Goal: Task Accomplishment & Management: Complete application form

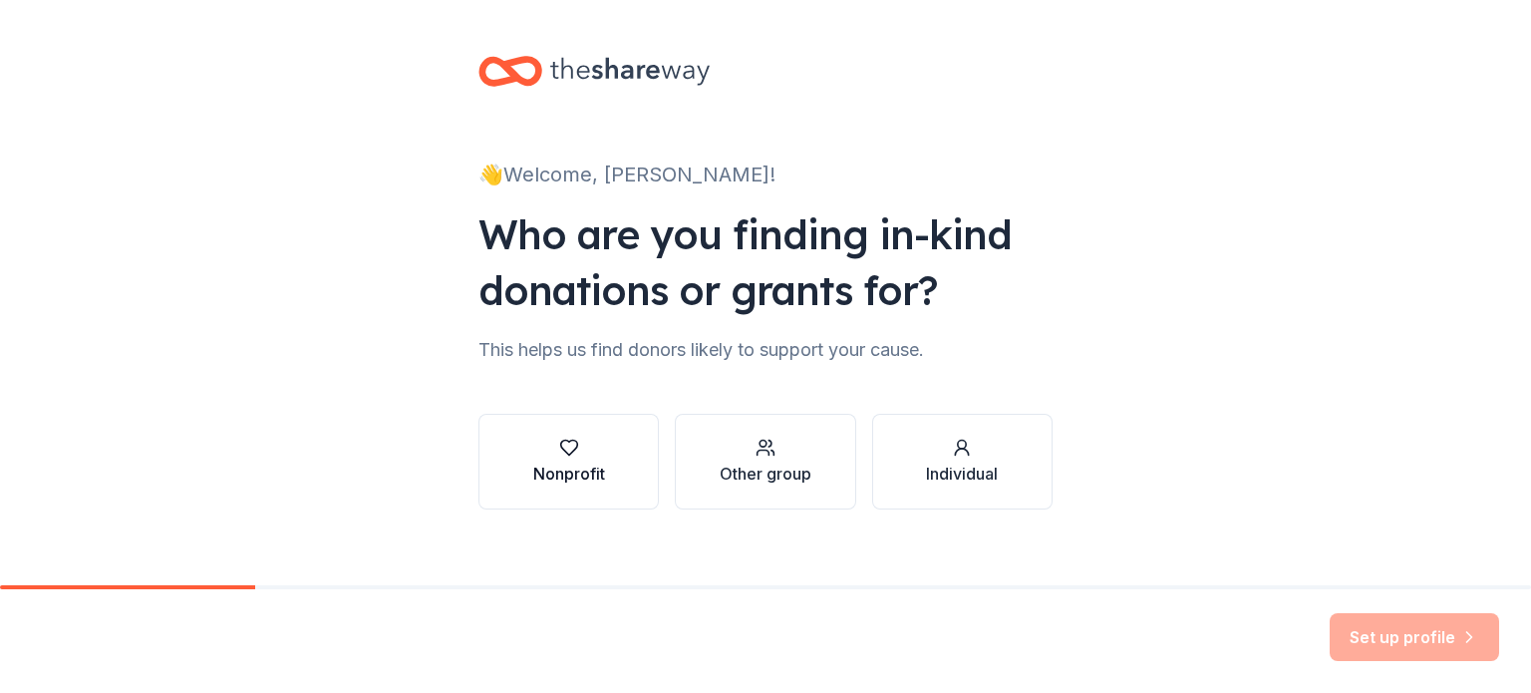
click at [559, 458] on icon "button" at bounding box center [569, 448] width 20 height 20
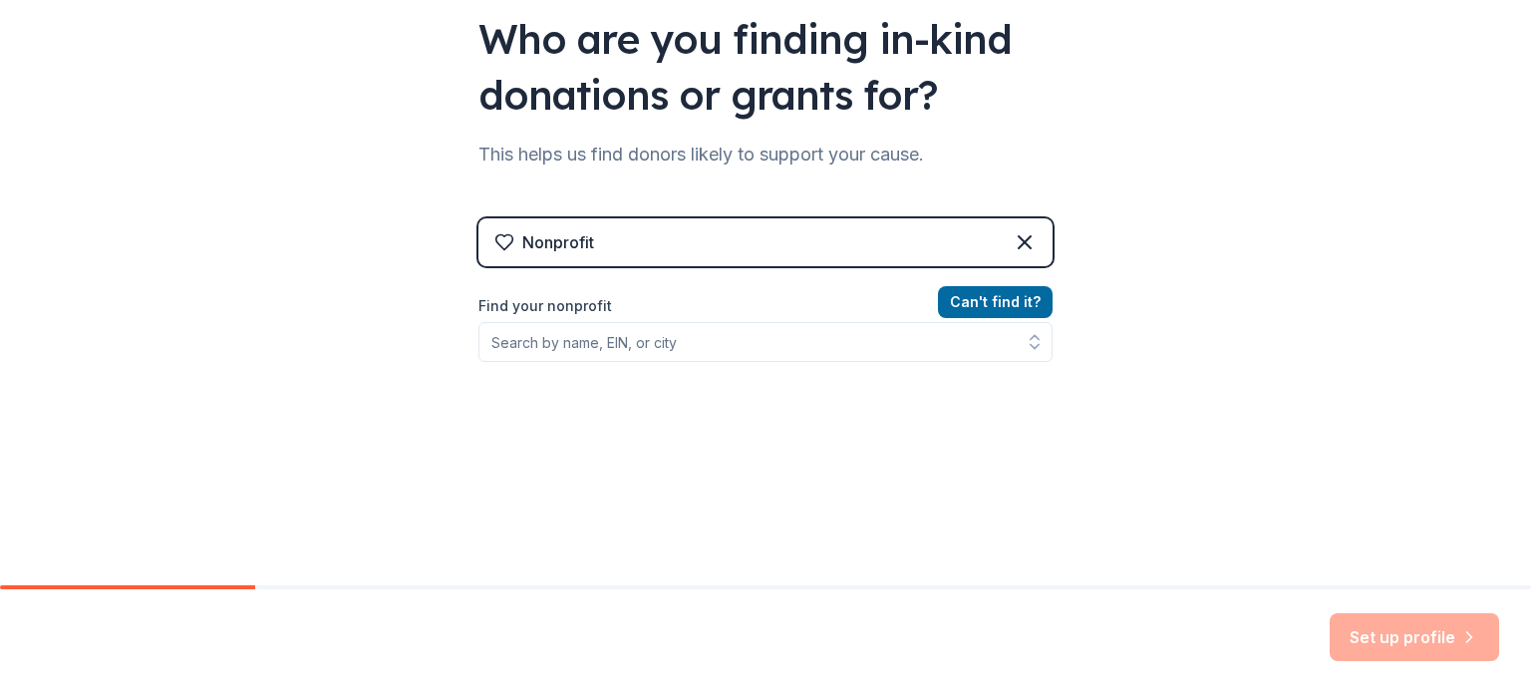
scroll to position [199, 0]
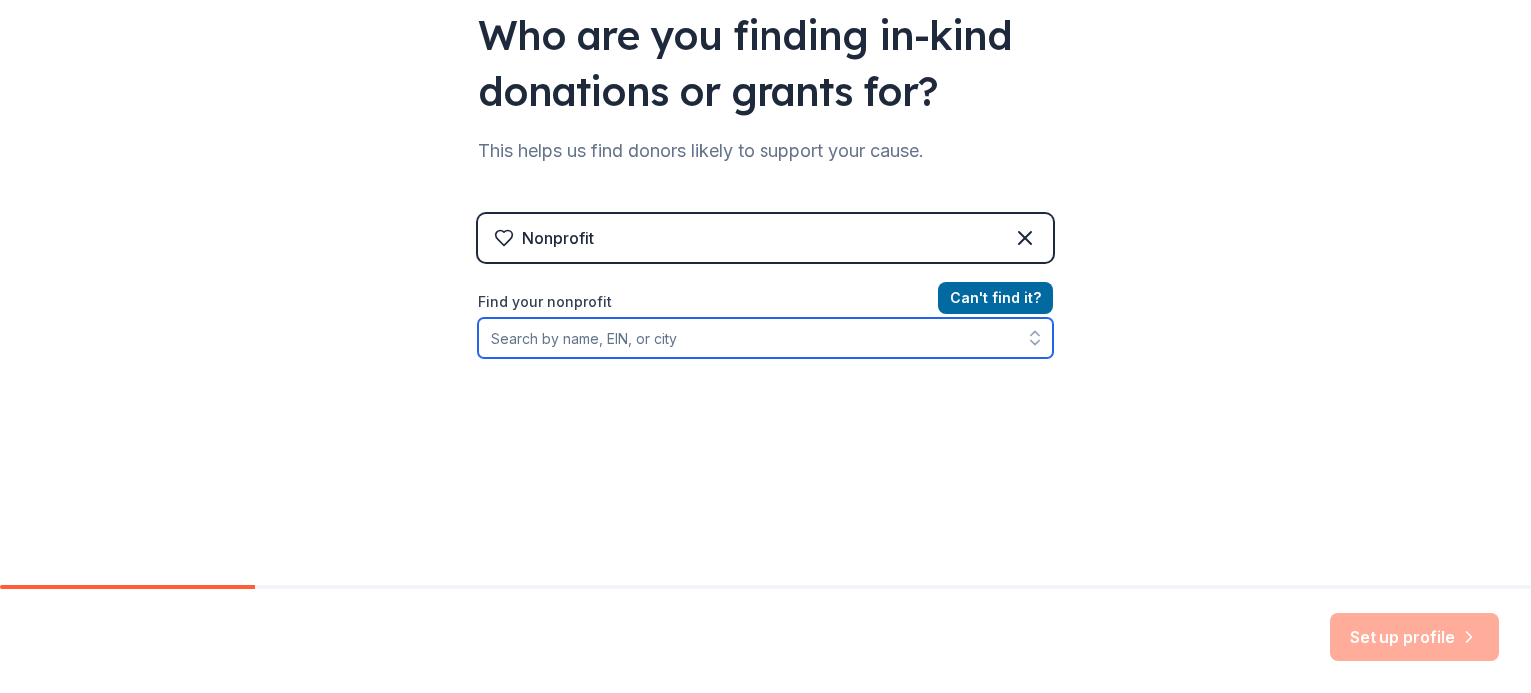
click at [716, 358] on input "Find your nonprofit" at bounding box center [766, 338] width 574 height 40
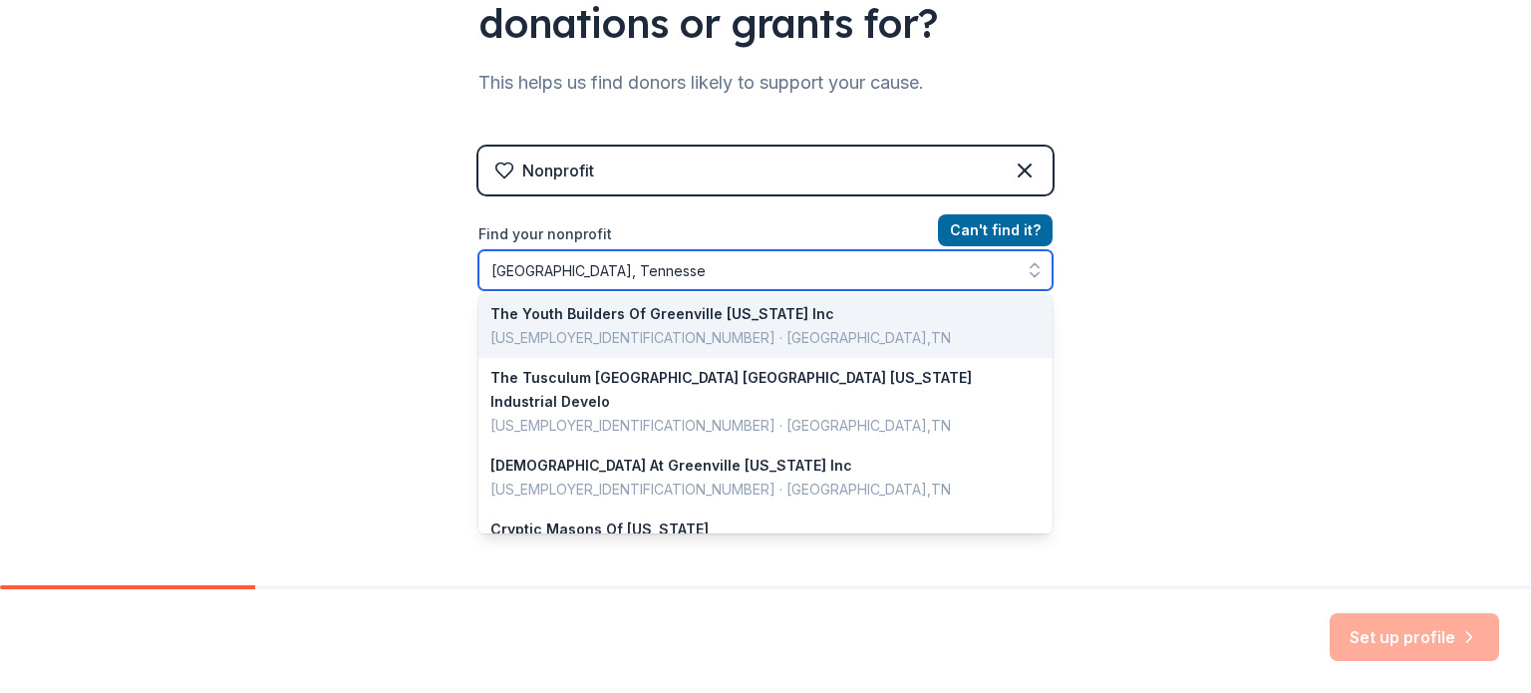
scroll to position [0, 0]
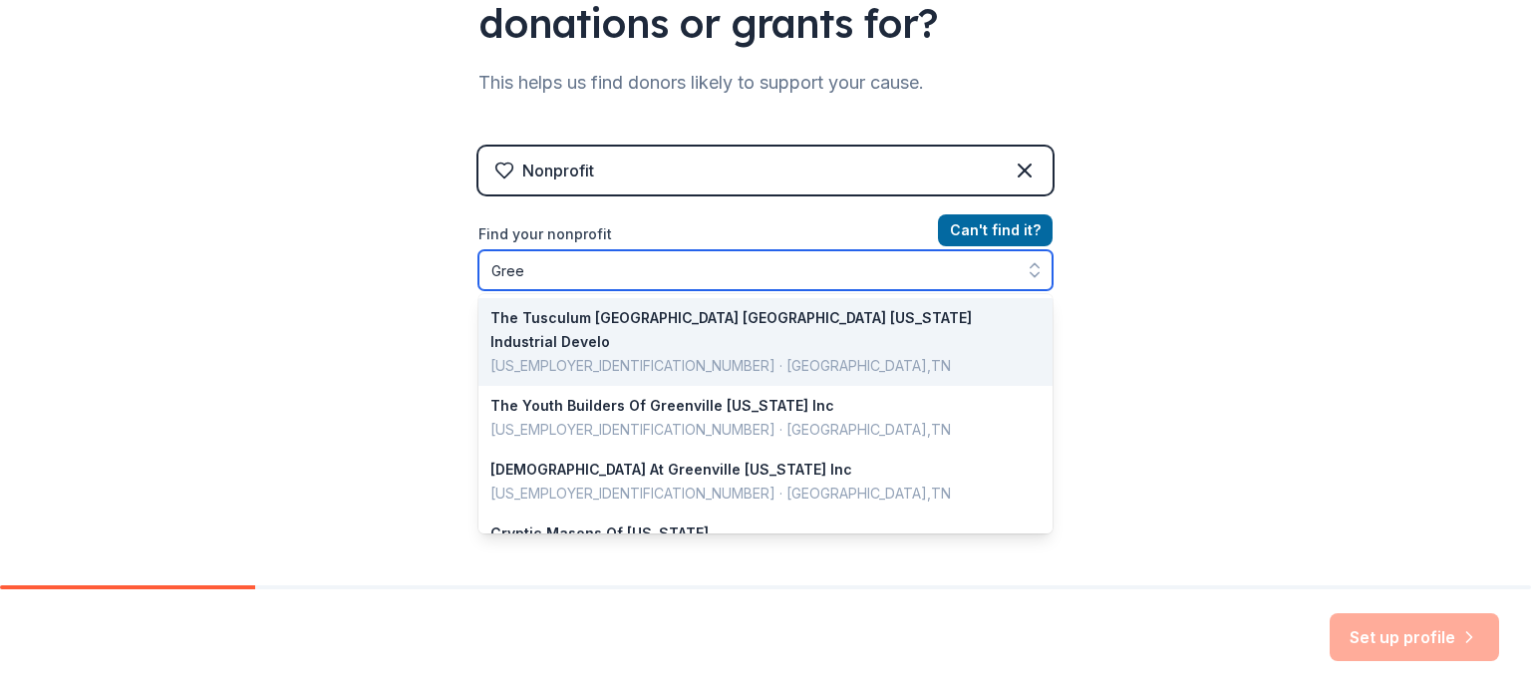
type input "Gre"
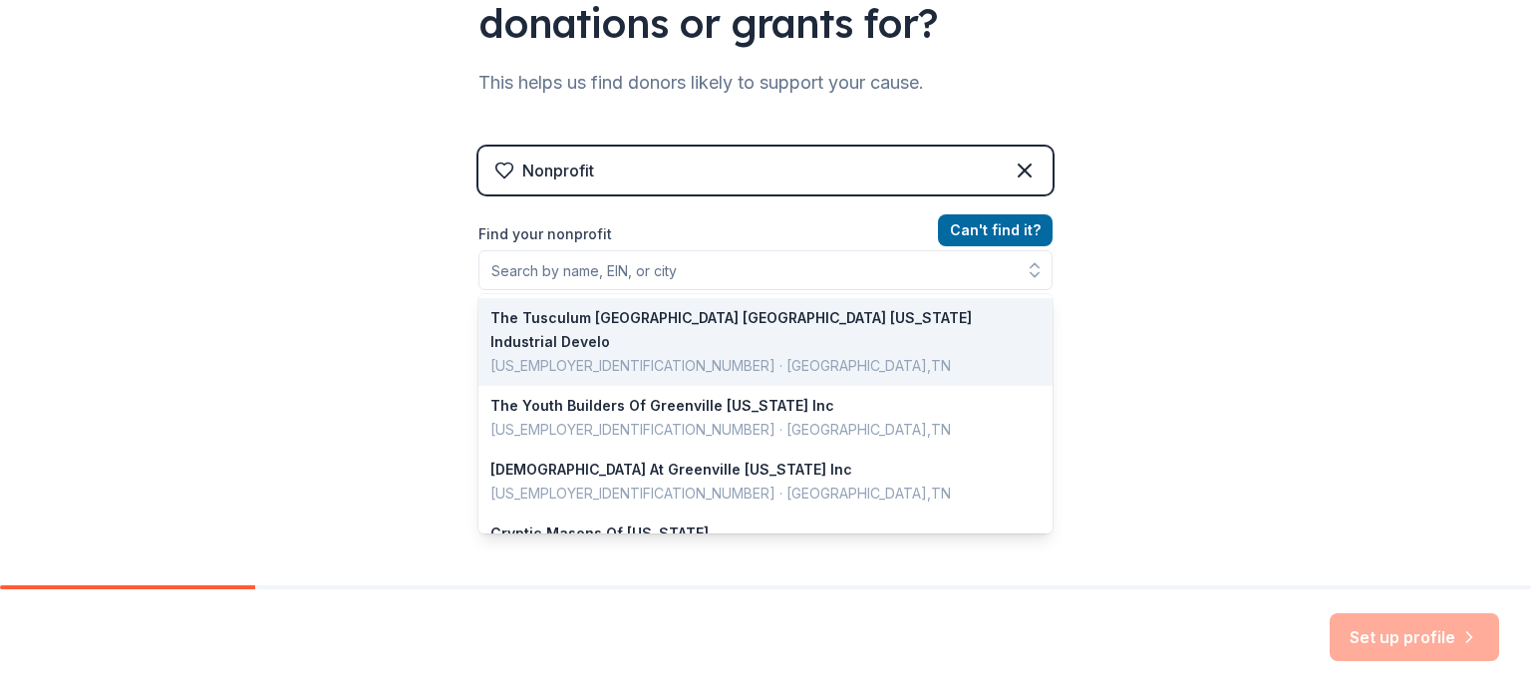
scroll to position [288, 0]
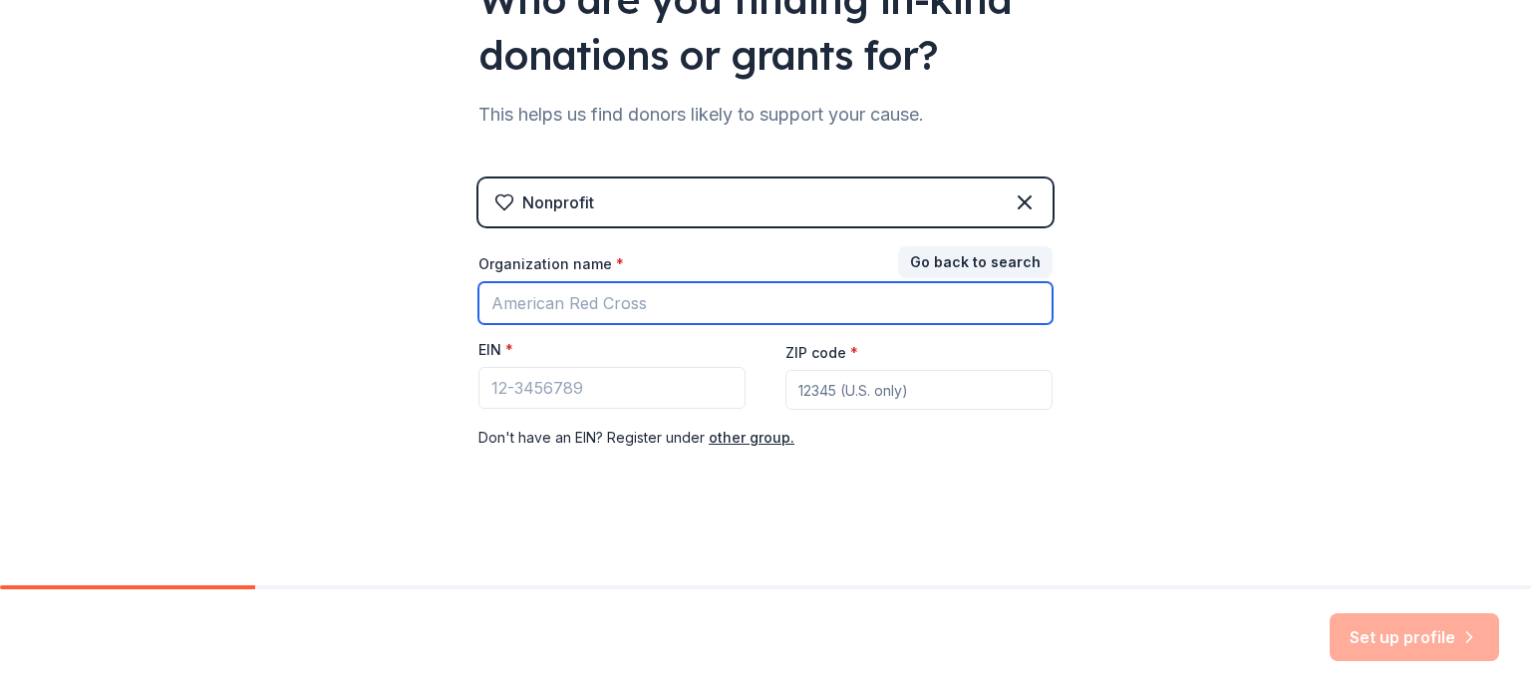
click at [638, 282] on input "Organization name *" at bounding box center [766, 303] width 574 height 42
type input "Rural Resources"
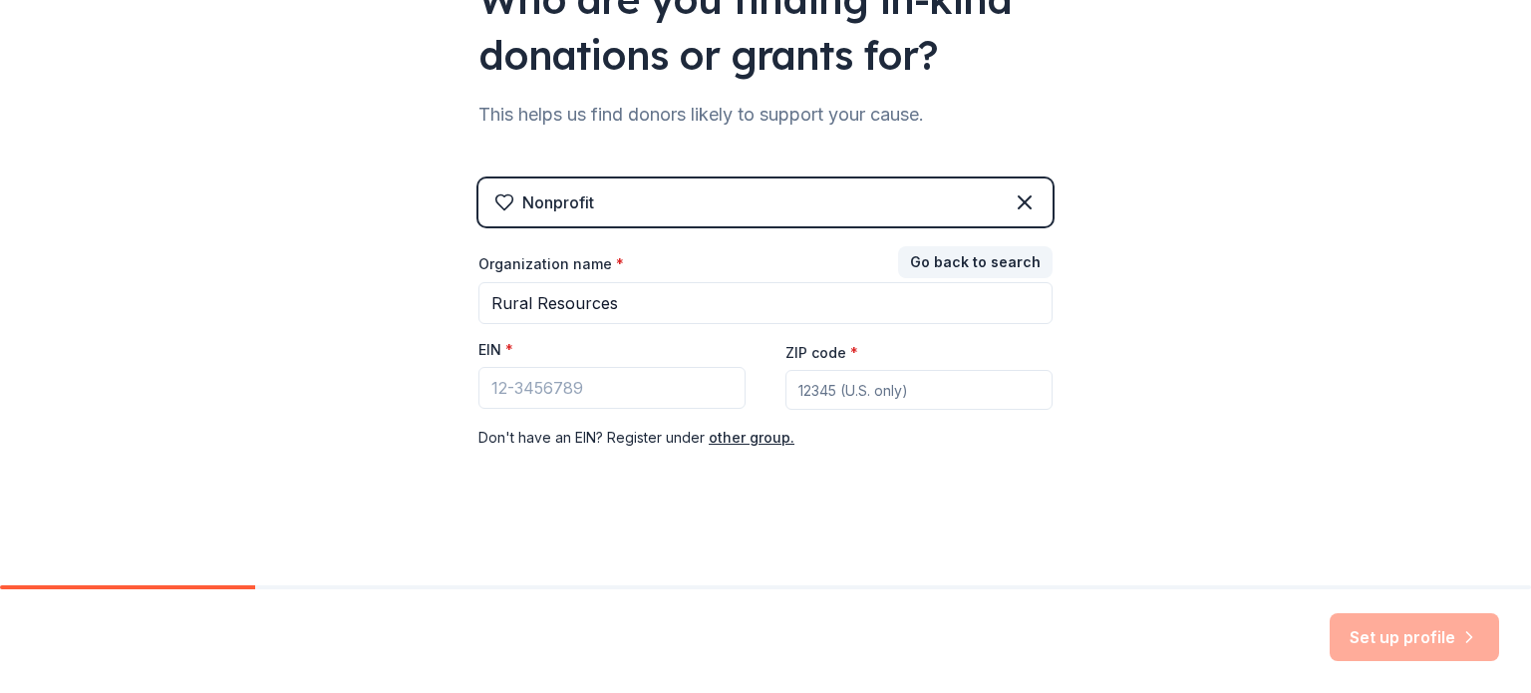
click at [881, 370] on input "ZIP code *" at bounding box center [919, 390] width 267 height 40
type input "37745"
click at [853, 449] on div "Nonprofit Go back to search Organization name * Rural Resources EIN * ZIP code …" at bounding box center [766, 333] width 574 height 311
click at [545, 369] on input "EIN *" at bounding box center [612, 388] width 267 height 42
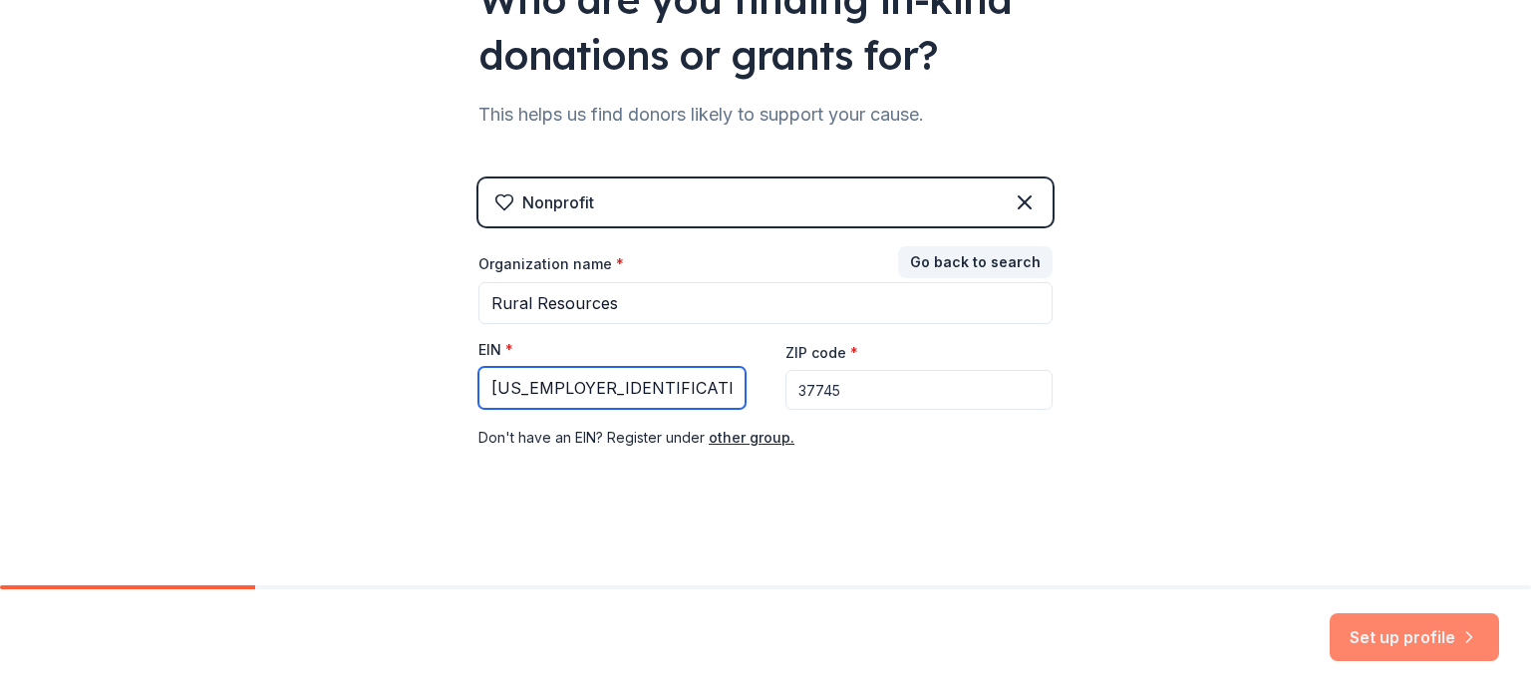
type input "62-1546161"
click at [1365, 633] on button "Set up profile" at bounding box center [1414, 637] width 169 height 48
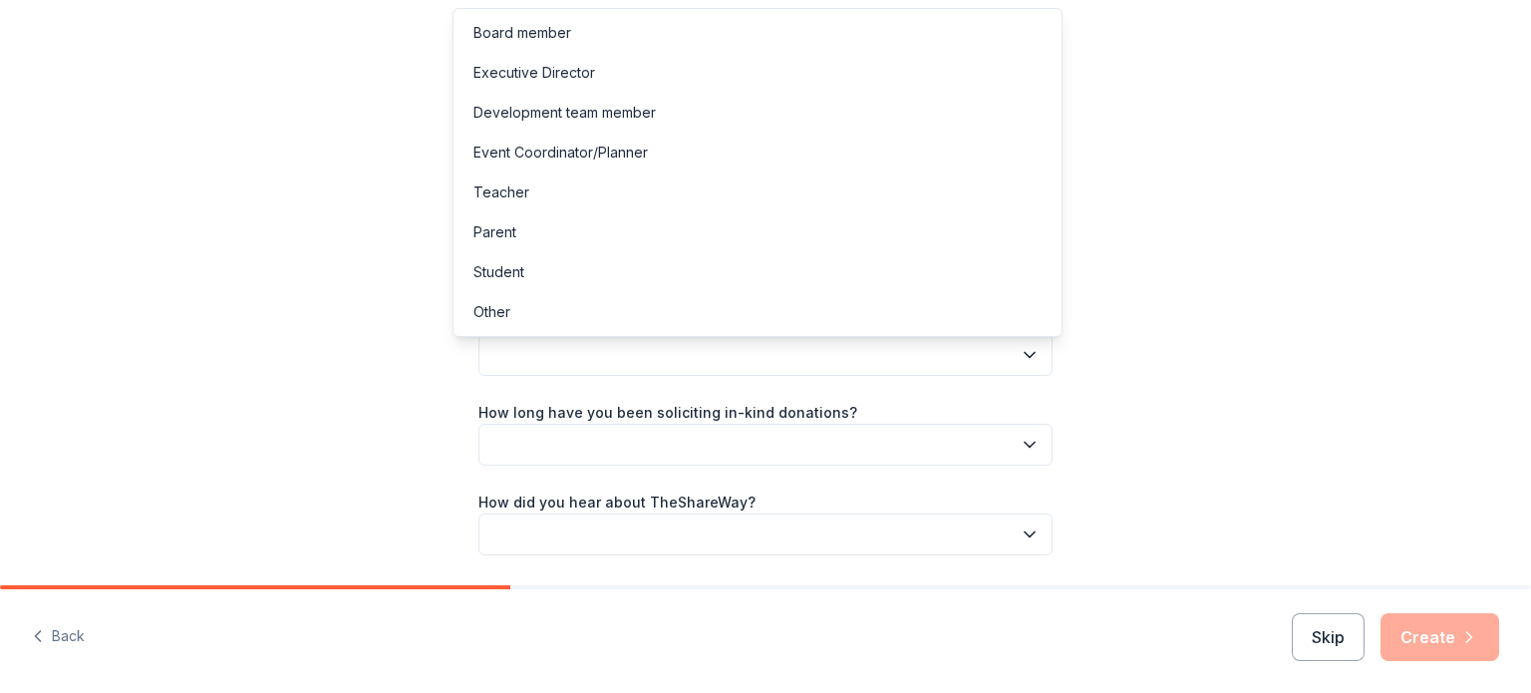
click at [1035, 358] on icon "button" at bounding box center [1030, 355] width 10 height 5
drag, startPoint x: 491, startPoint y: 26, endPoint x: 554, endPoint y: 54, distance: 69.6
click at [491, 27] on div "Board member" at bounding box center [523, 33] width 98 height 24
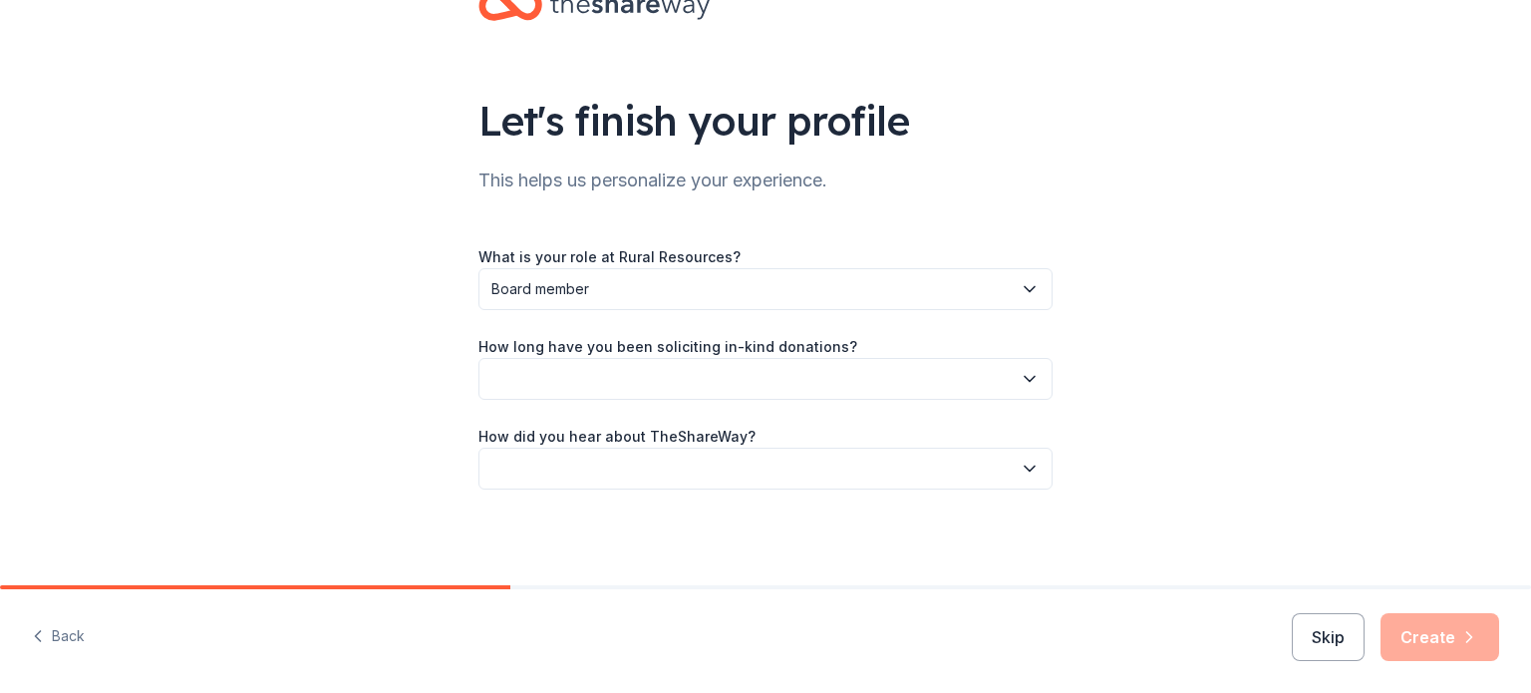
scroll to position [104, 0]
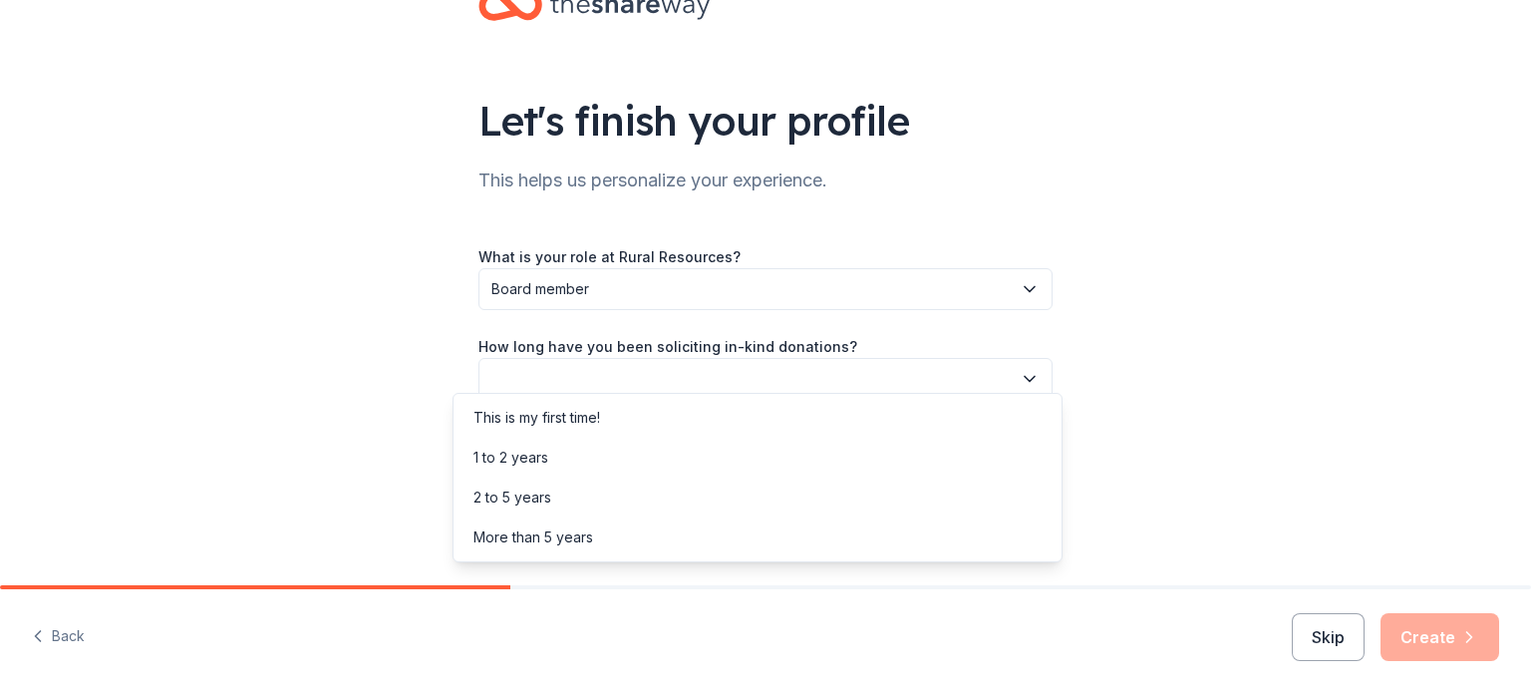
click at [1034, 369] on icon "button" at bounding box center [1030, 379] width 20 height 20
click at [550, 416] on div "This is my first time!" at bounding box center [537, 418] width 127 height 24
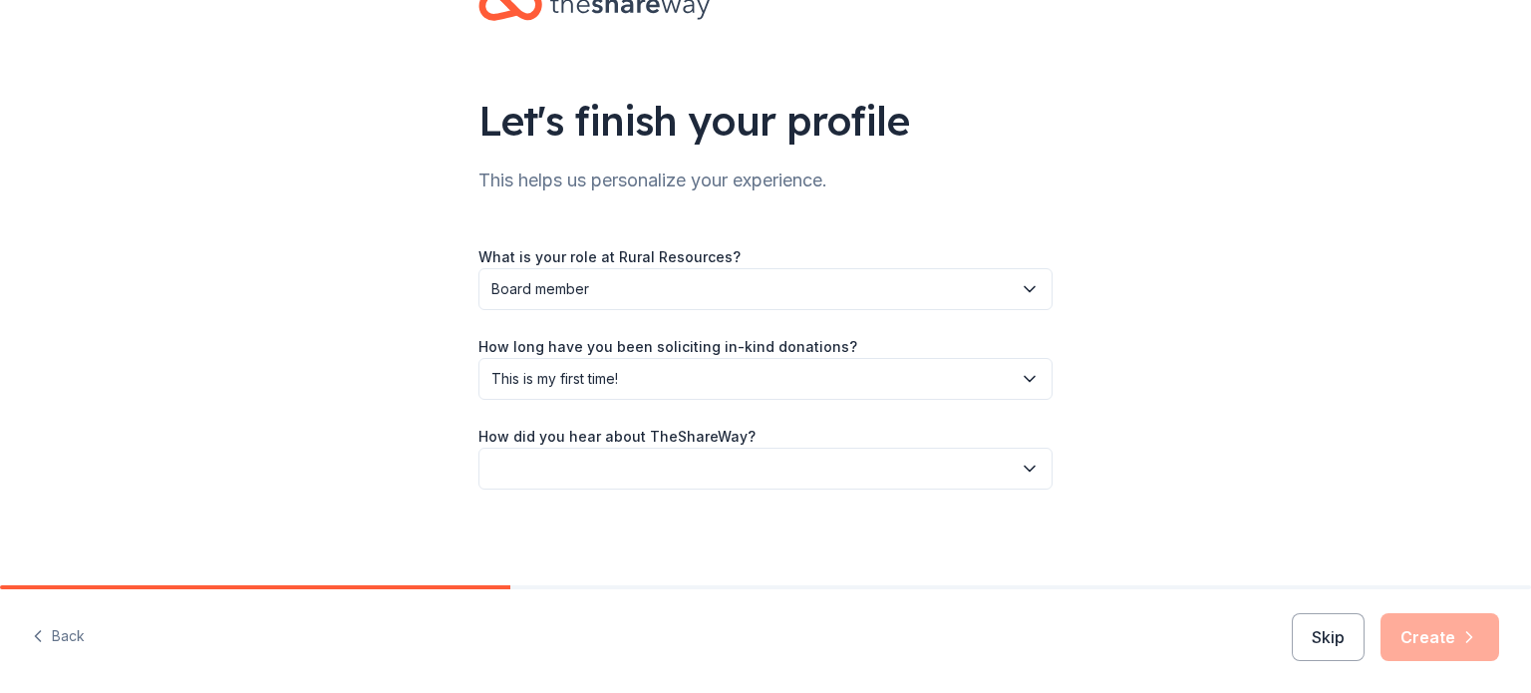
scroll to position [106, 0]
click at [1034, 459] on icon "button" at bounding box center [1030, 469] width 20 height 20
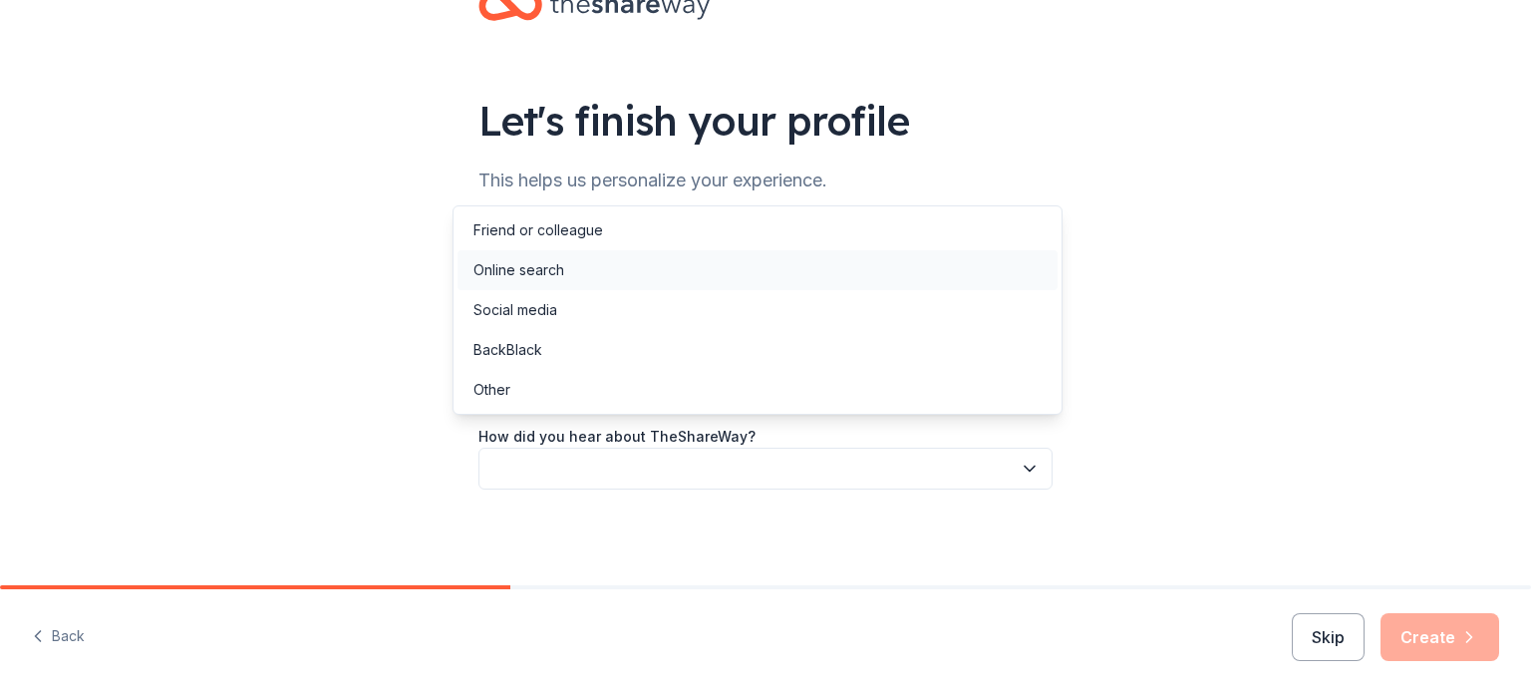
click at [546, 269] on div "Online search" at bounding box center [519, 270] width 91 height 24
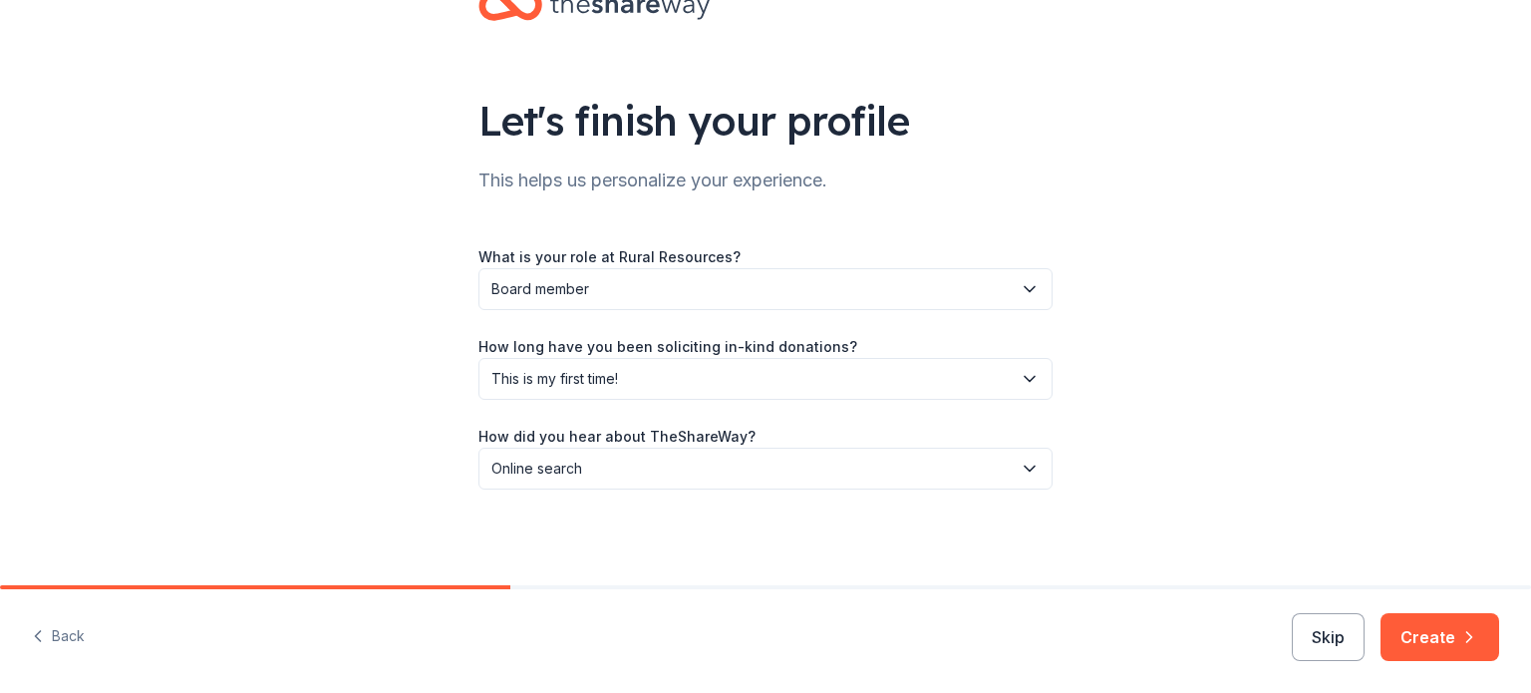
click at [1197, 351] on div "Let's finish your profile This helps us personalize your experience. What is yo…" at bounding box center [765, 259] width 1531 height 651
click at [1415, 626] on button "Create" at bounding box center [1440, 637] width 119 height 48
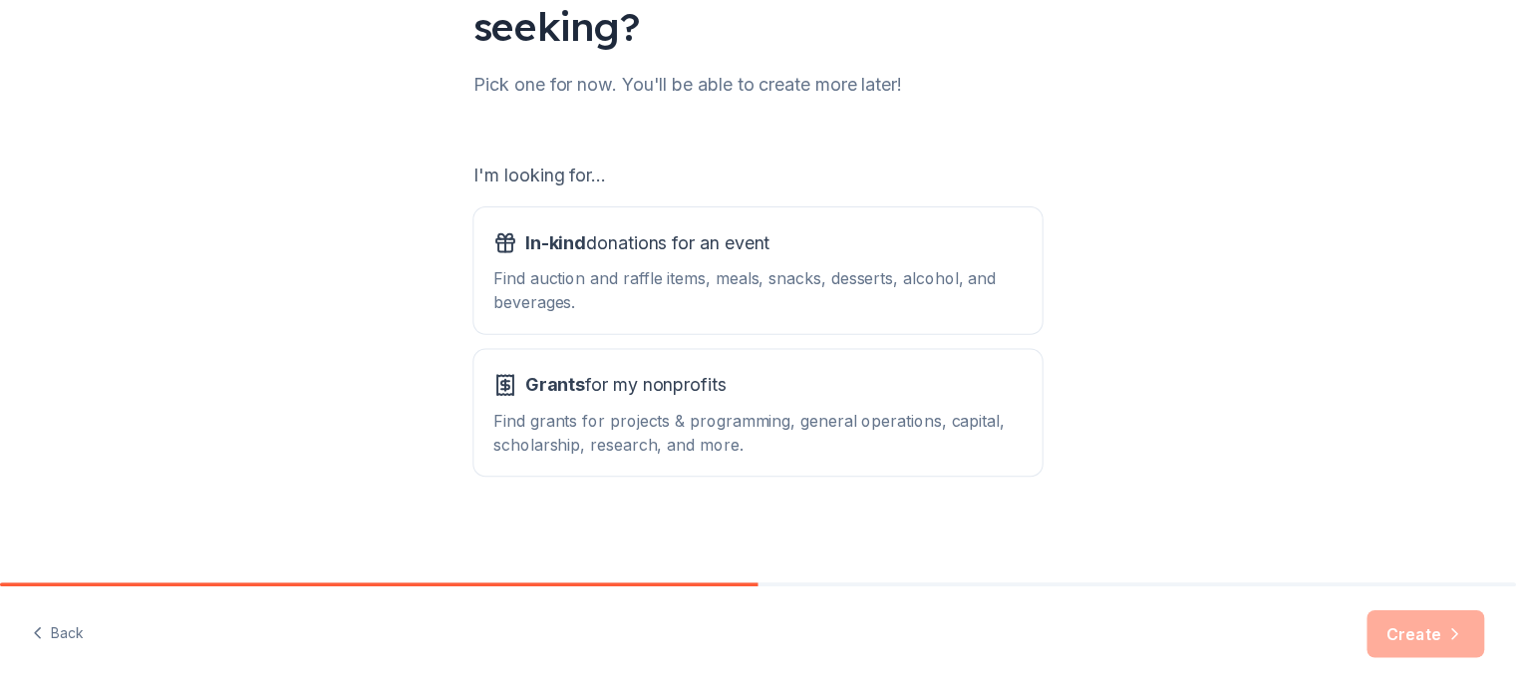
scroll to position [272, 0]
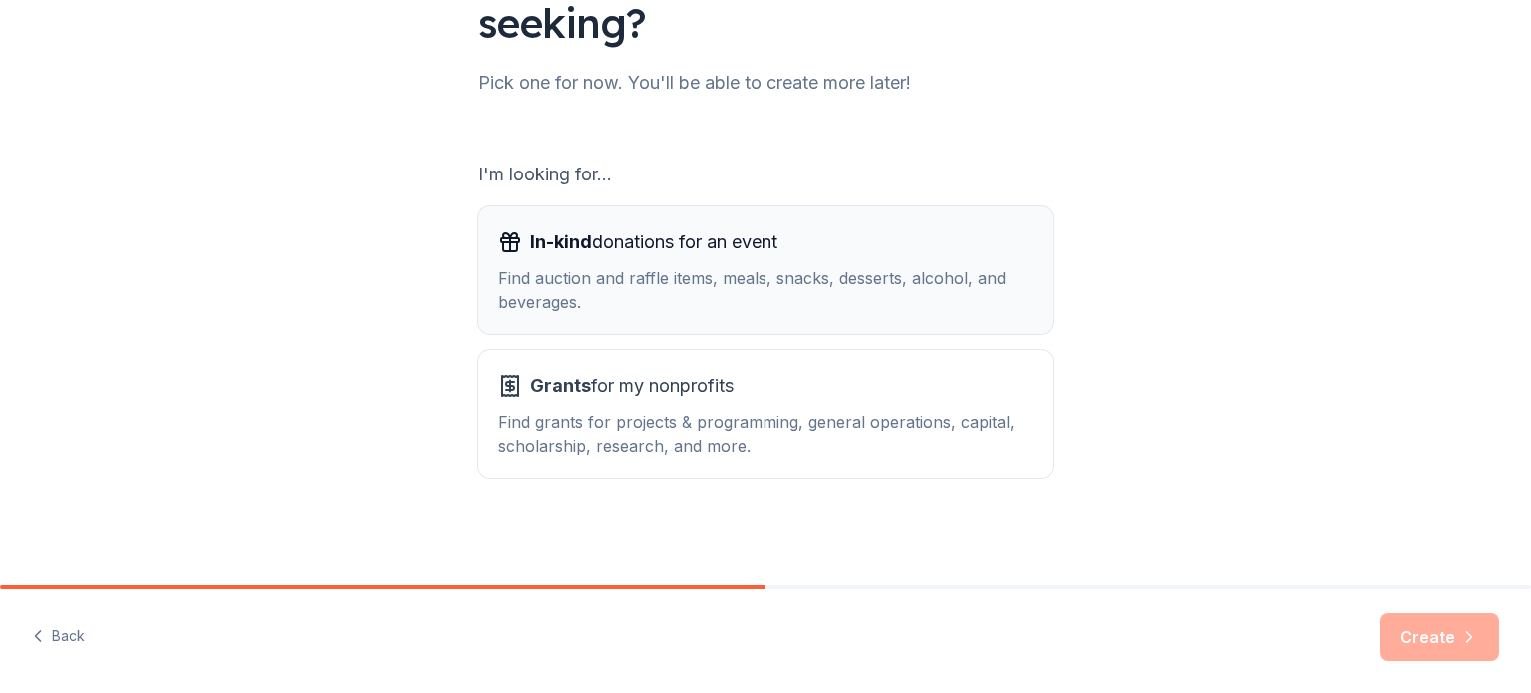
click at [698, 236] on div "In-kind donations for an event Find auction and raffle items, meals, snacks, de…" at bounding box center [765, 270] width 534 height 88
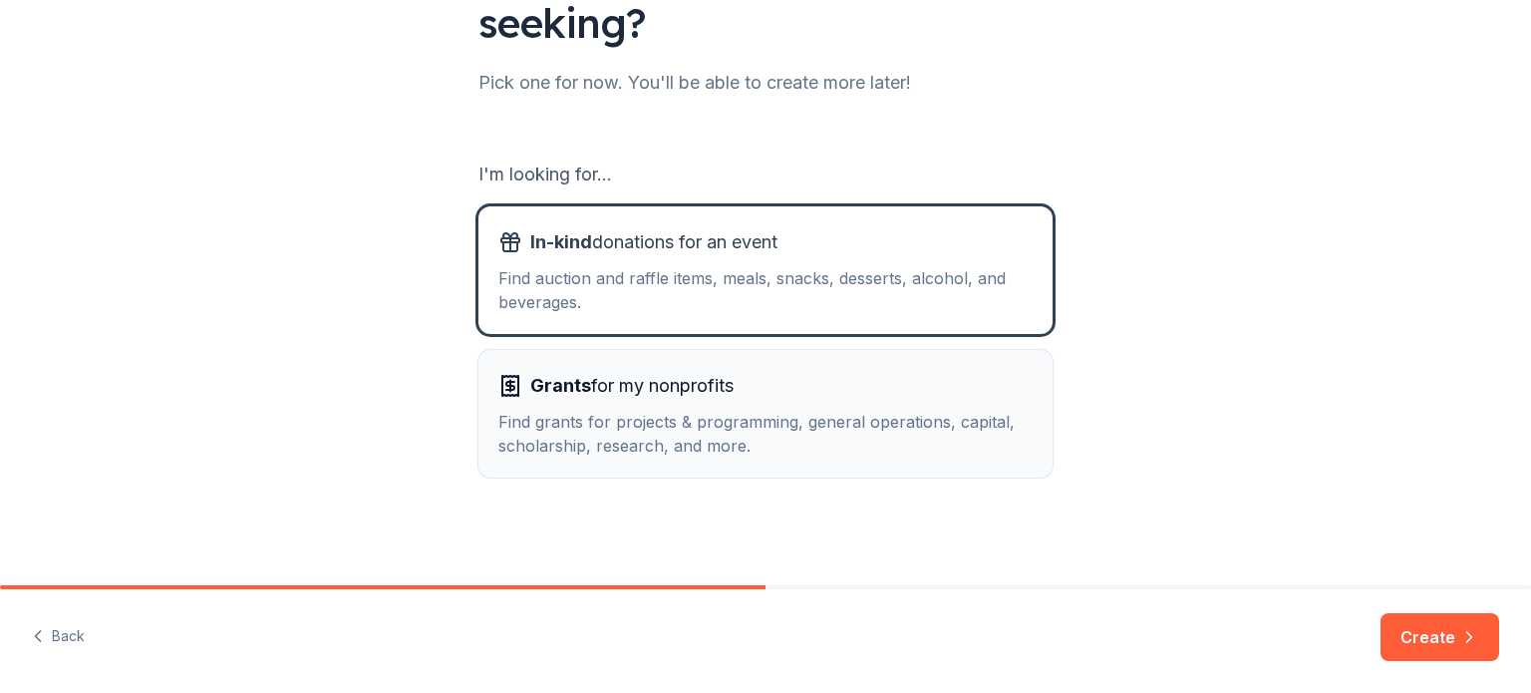
click at [695, 381] on span "Grants for my nonprofits" at bounding box center [631, 386] width 203 height 32
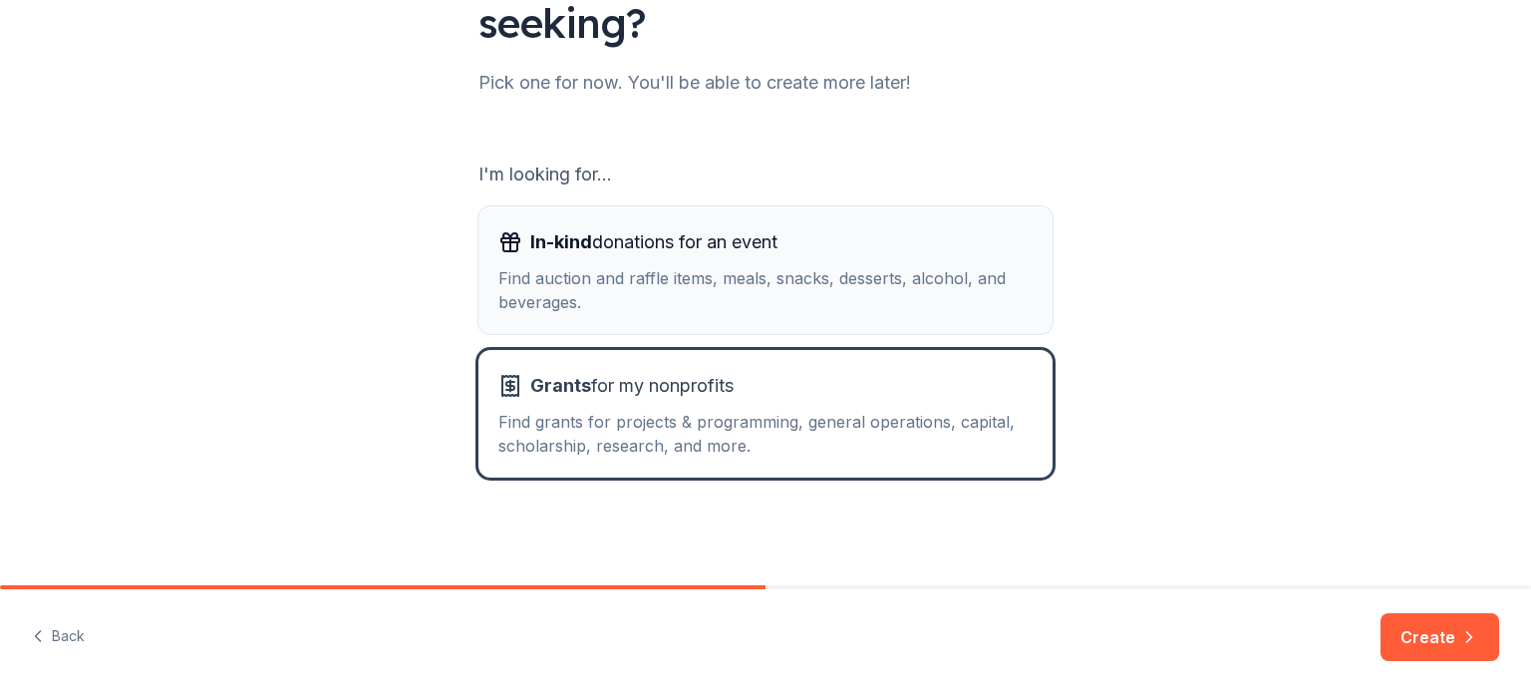
click at [721, 266] on div "Find auction and raffle items, meals, snacks, desserts, alcohol, and beverages." at bounding box center [765, 290] width 534 height 48
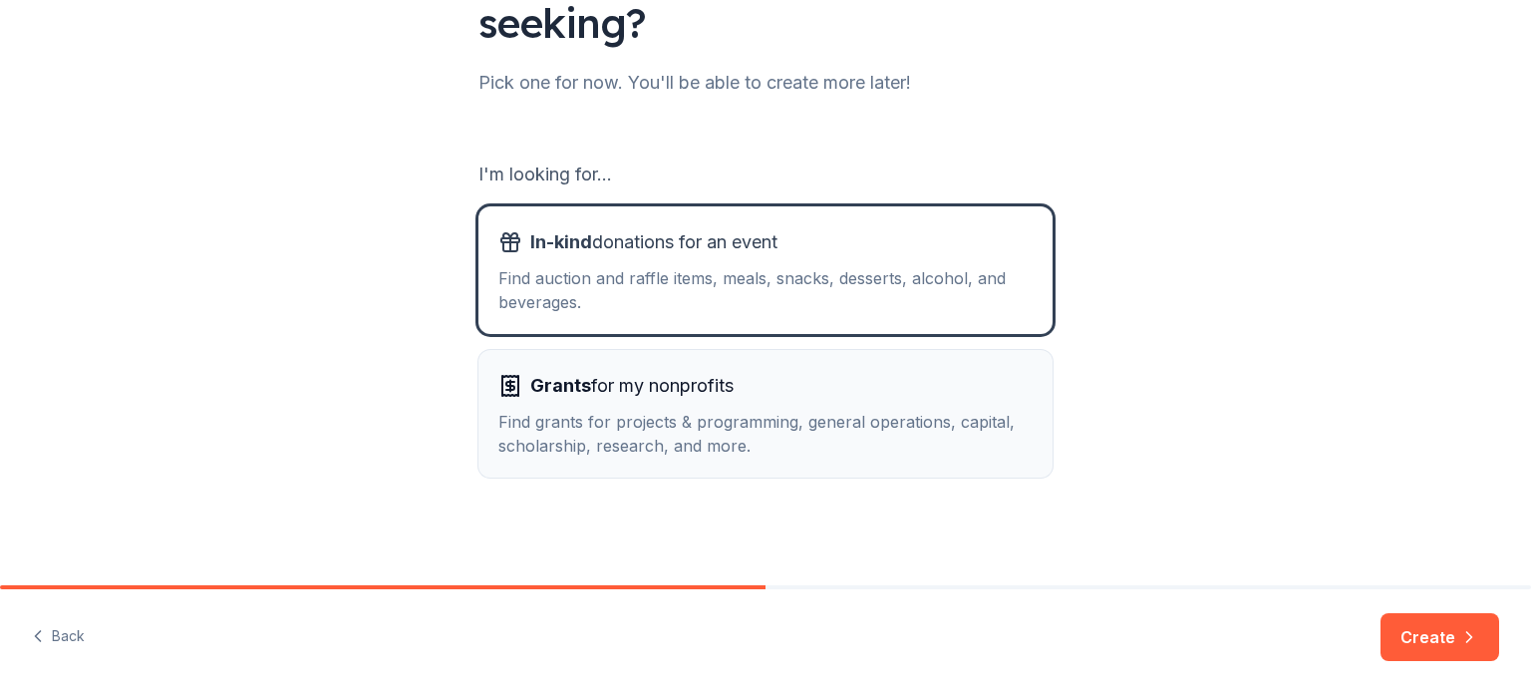
click at [706, 383] on span "Grants for my nonprofits" at bounding box center [631, 386] width 203 height 32
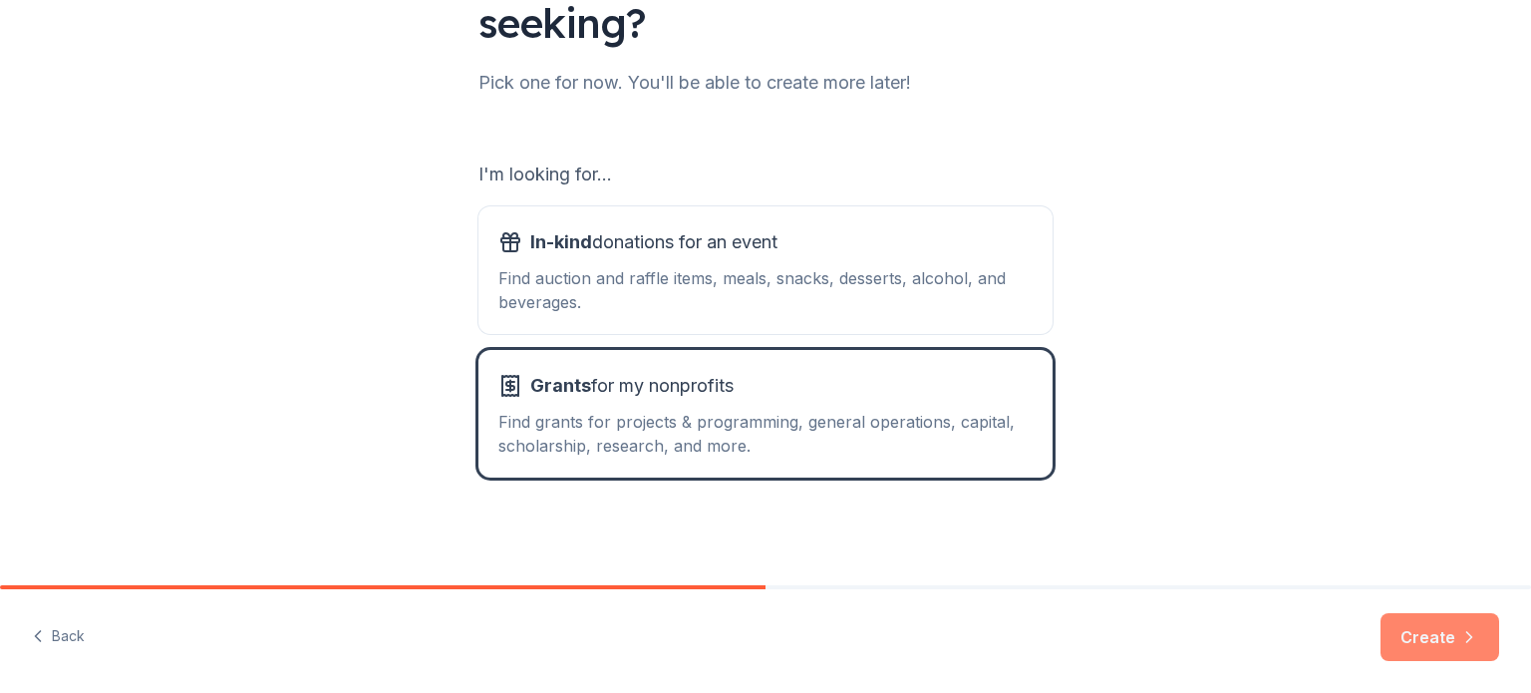
click at [1422, 634] on button "Create" at bounding box center [1440, 637] width 119 height 48
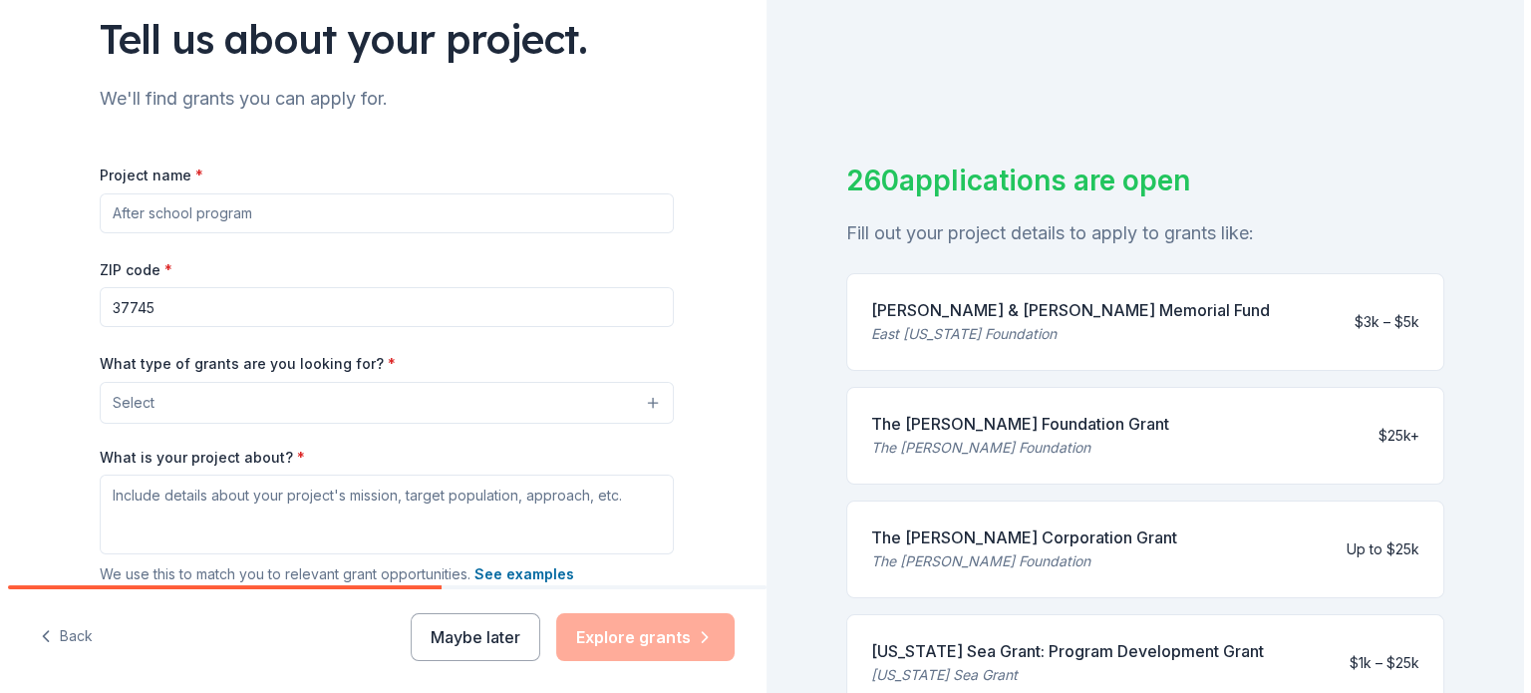
scroll to position [199, 0]
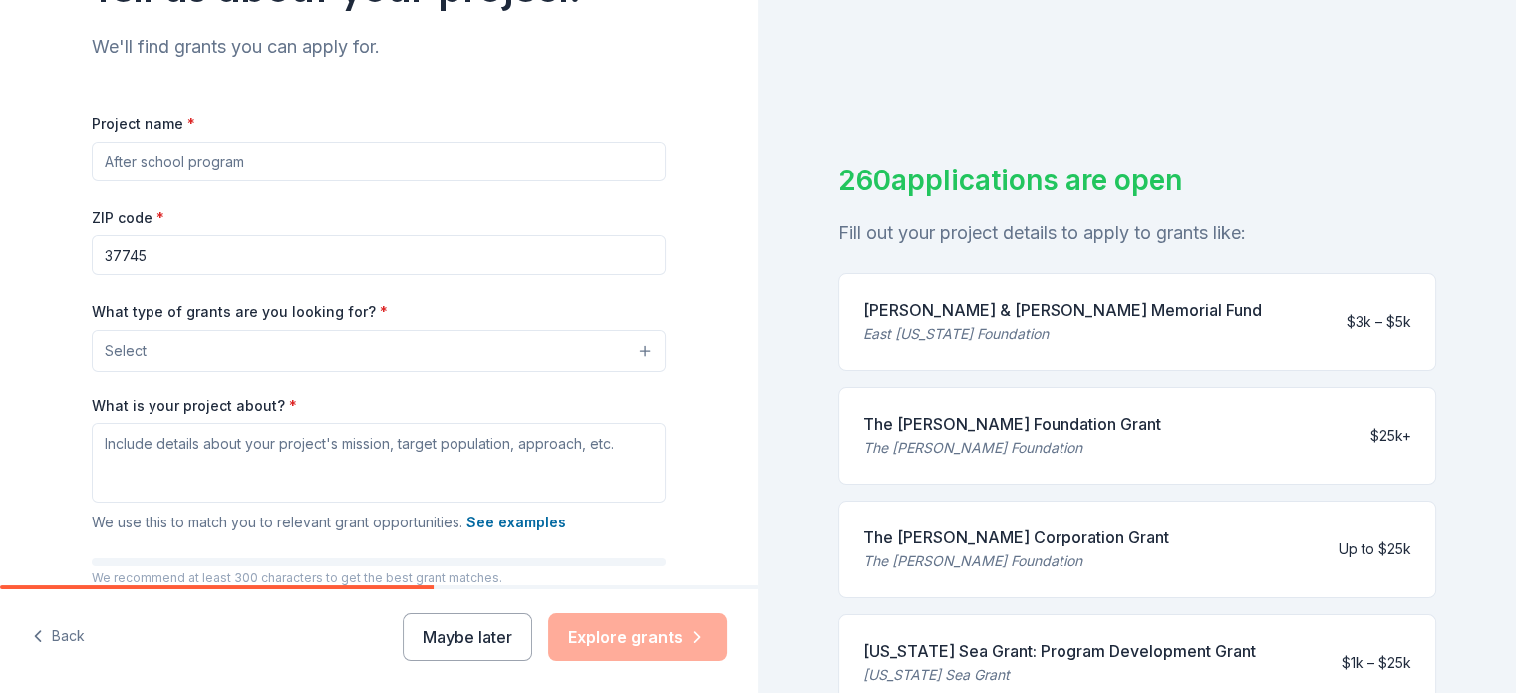
click at [261, 181] on input "Project name *" at bounding box center [379, 162] width 574 height 40
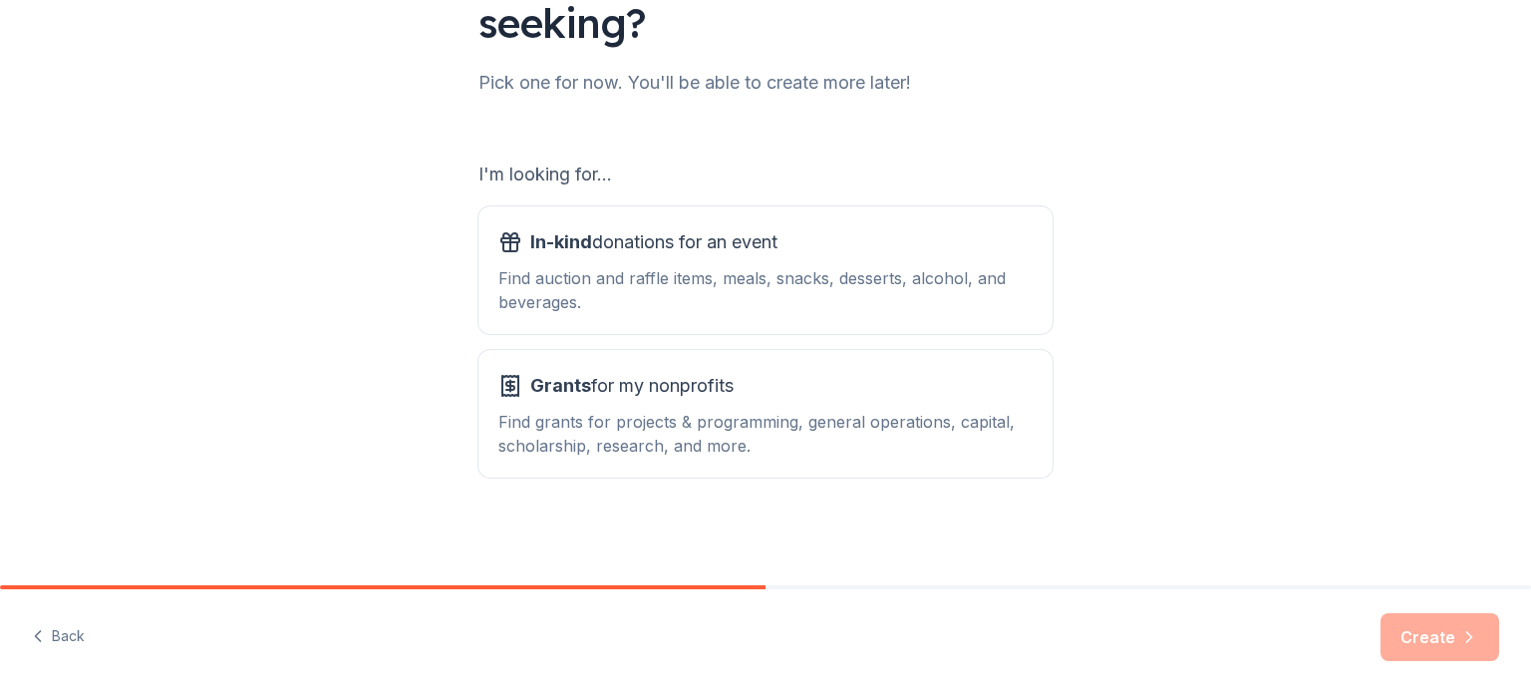
scroll to position [272, 0]
click at [706, 266] on div "Find auction and raffle items, meals, snacks, desserts, alcohol, and beverages." at bounding box center [765, 290] width 534 height 48
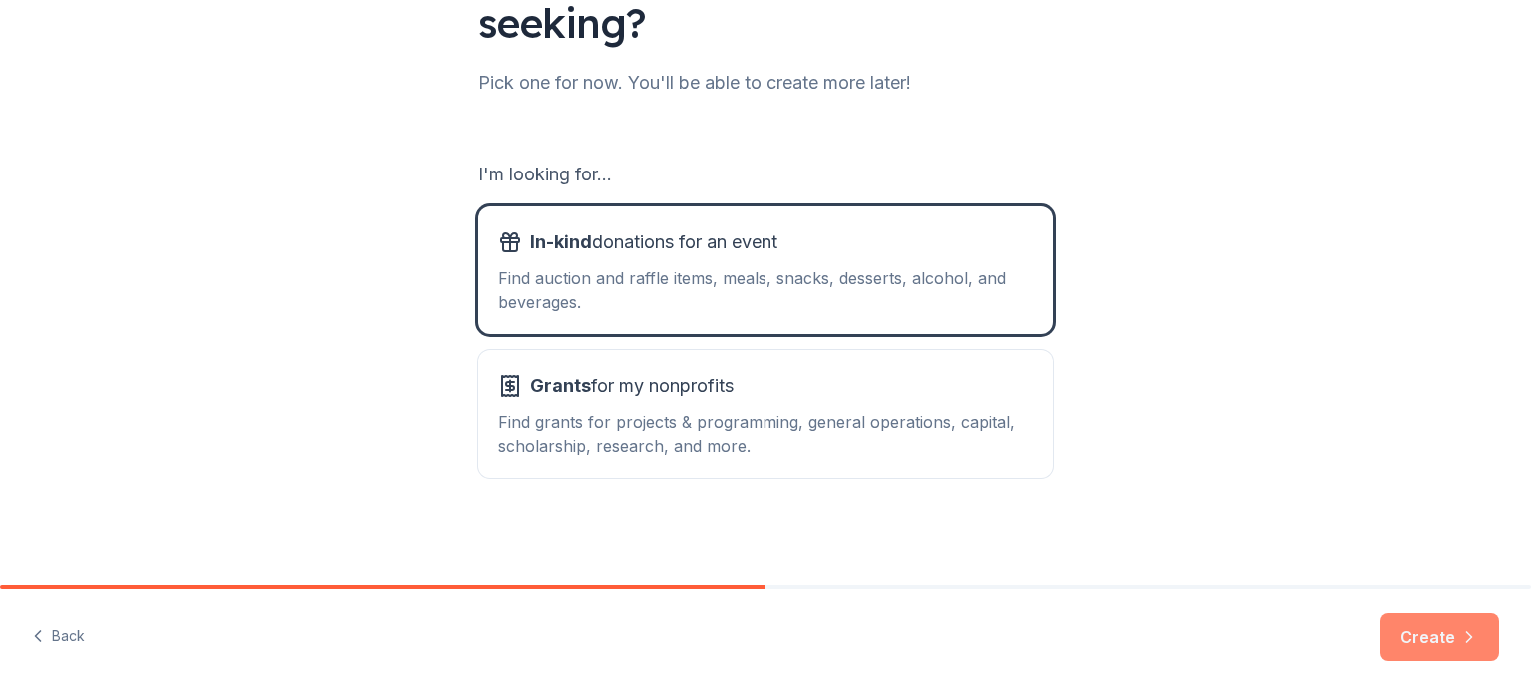
click at [1460, 630] on icon "button" at bounding box center [1470, 637] width 20 height 20
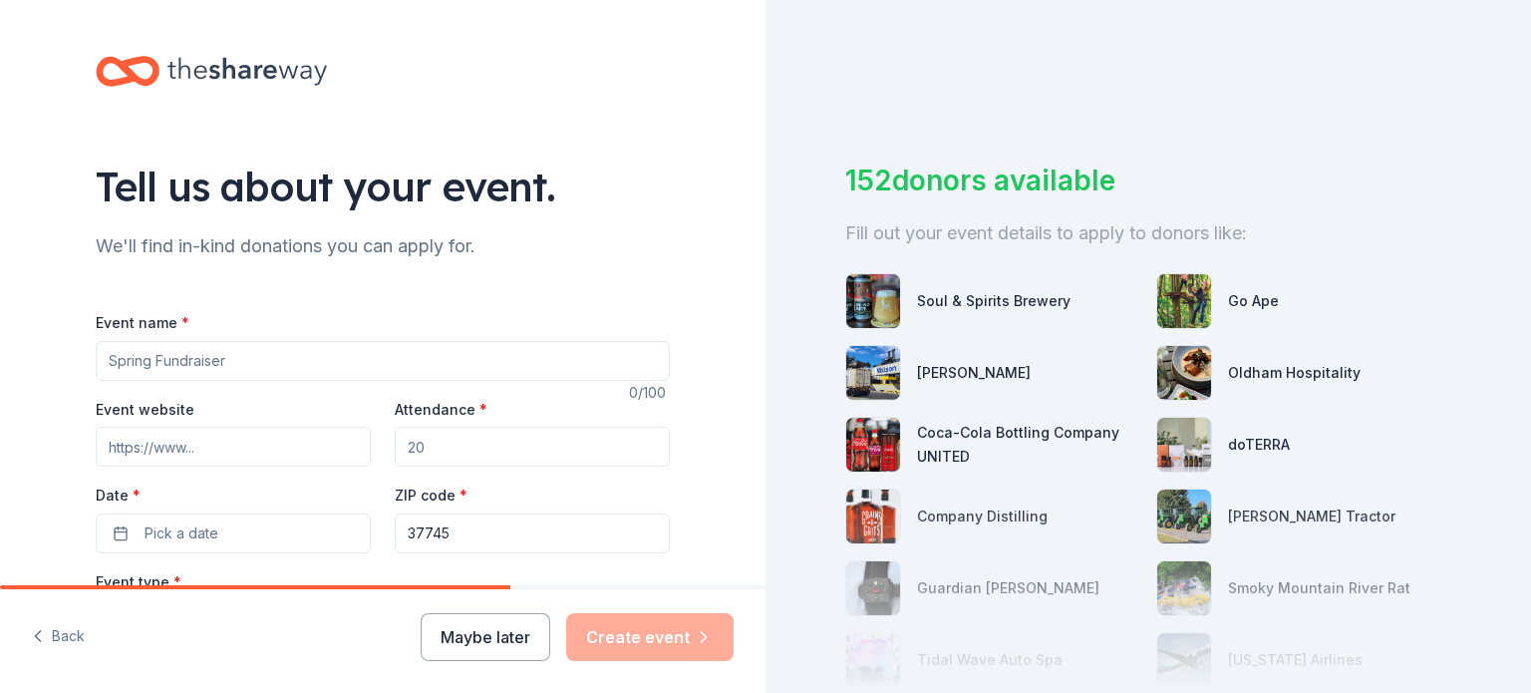
click at [170, 379] on input "Event name *" at bounding box center [383, 361] width 574 height 40
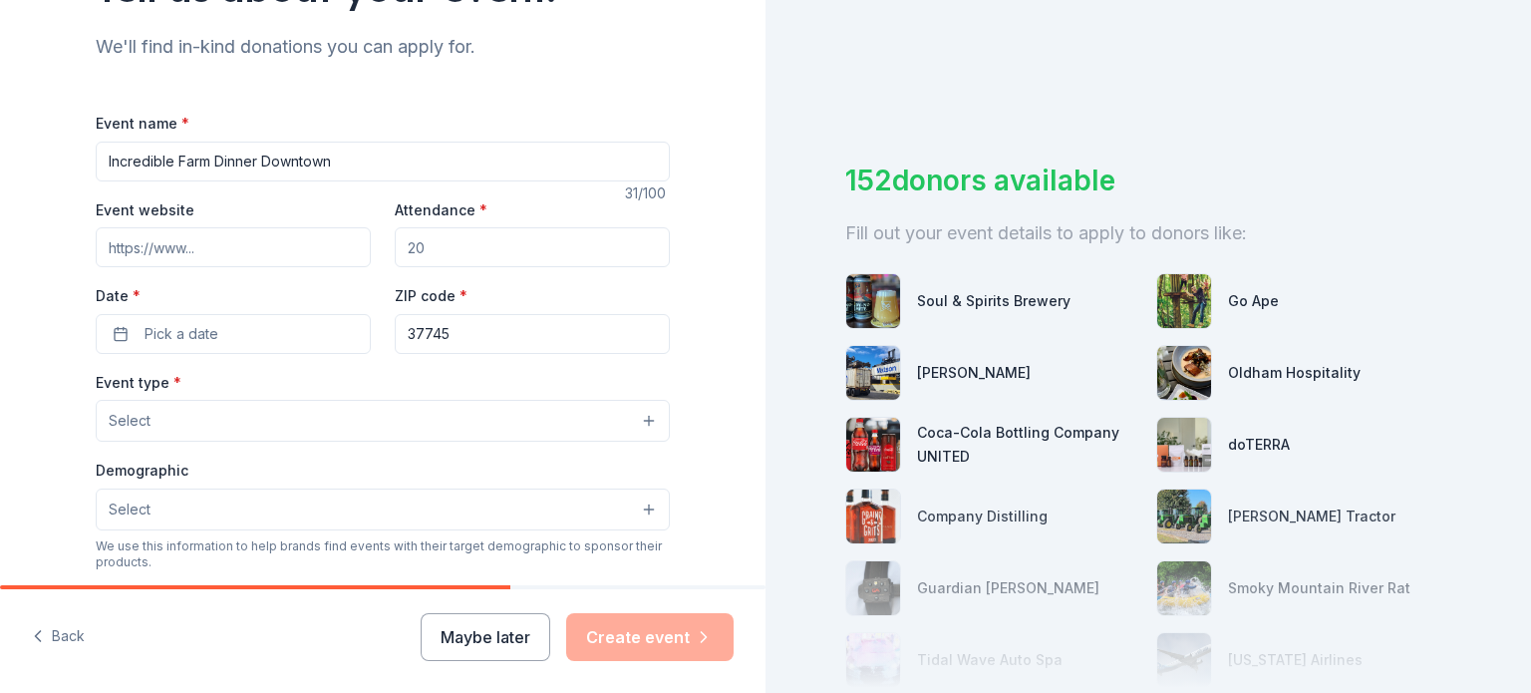
type input "Incredible Farm Dinner Downtown"
click at [177, 258] on input "Event website" at bounding box center [233, 247] width 275 height 40
type input "www.ruralresources.net"
click at [454, 262] on input "Attendance *" at bounding box center [532, 247] width 275 height 40
type input "200"
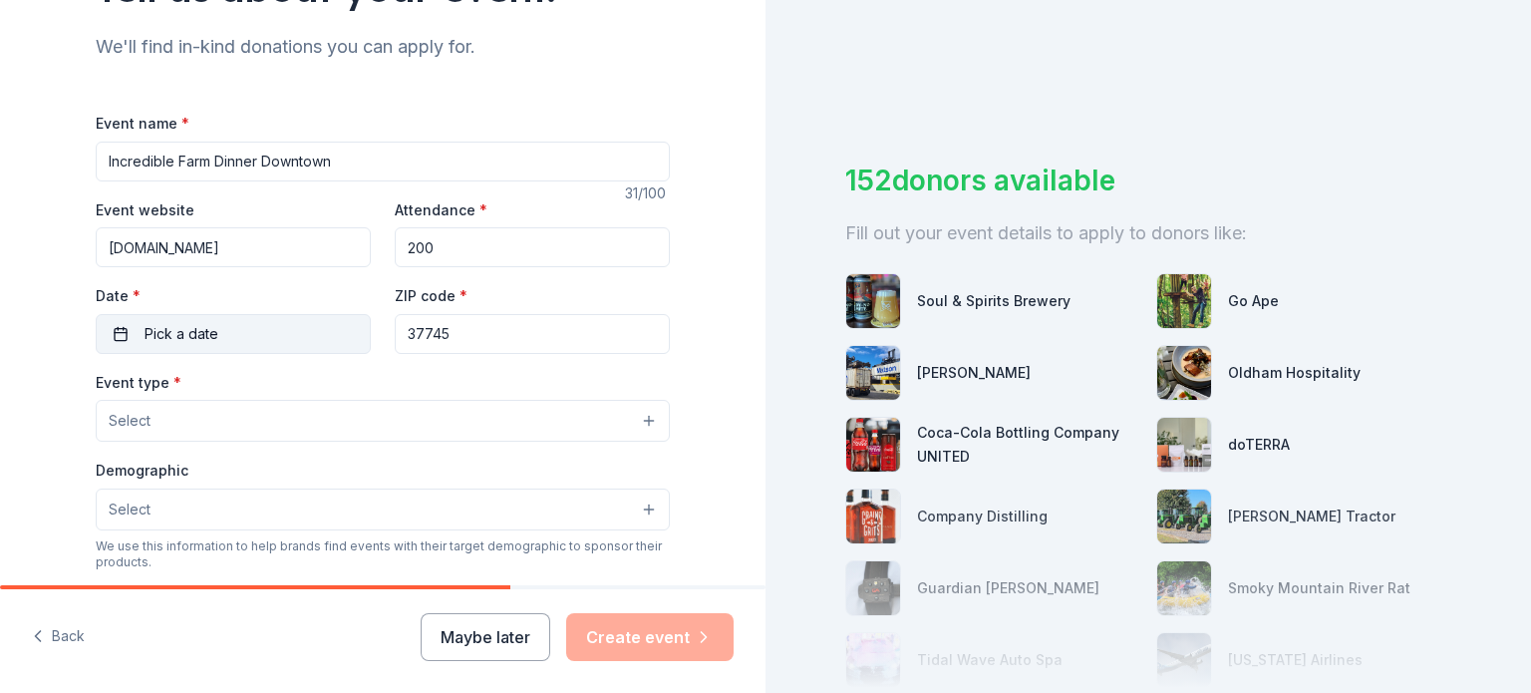
click at [228, 354] on button "Pick a date" at bounding box center [233, 334] width 275 height 40
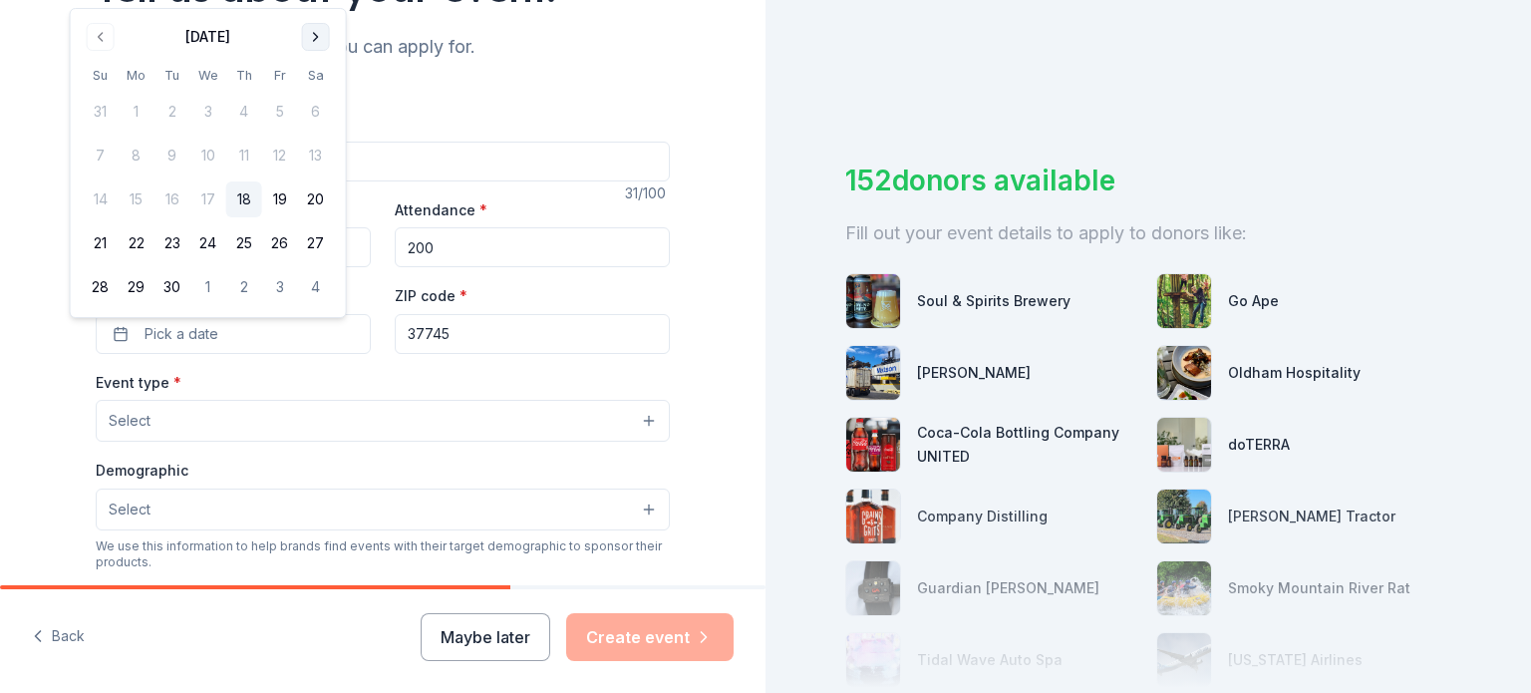
click at [327, 37] on button "Go to next month" at bounding box center [316, 37] width 28 height 28
click at [334, 114] on button "4" at bounding box center [316, 112] width 36 height 36
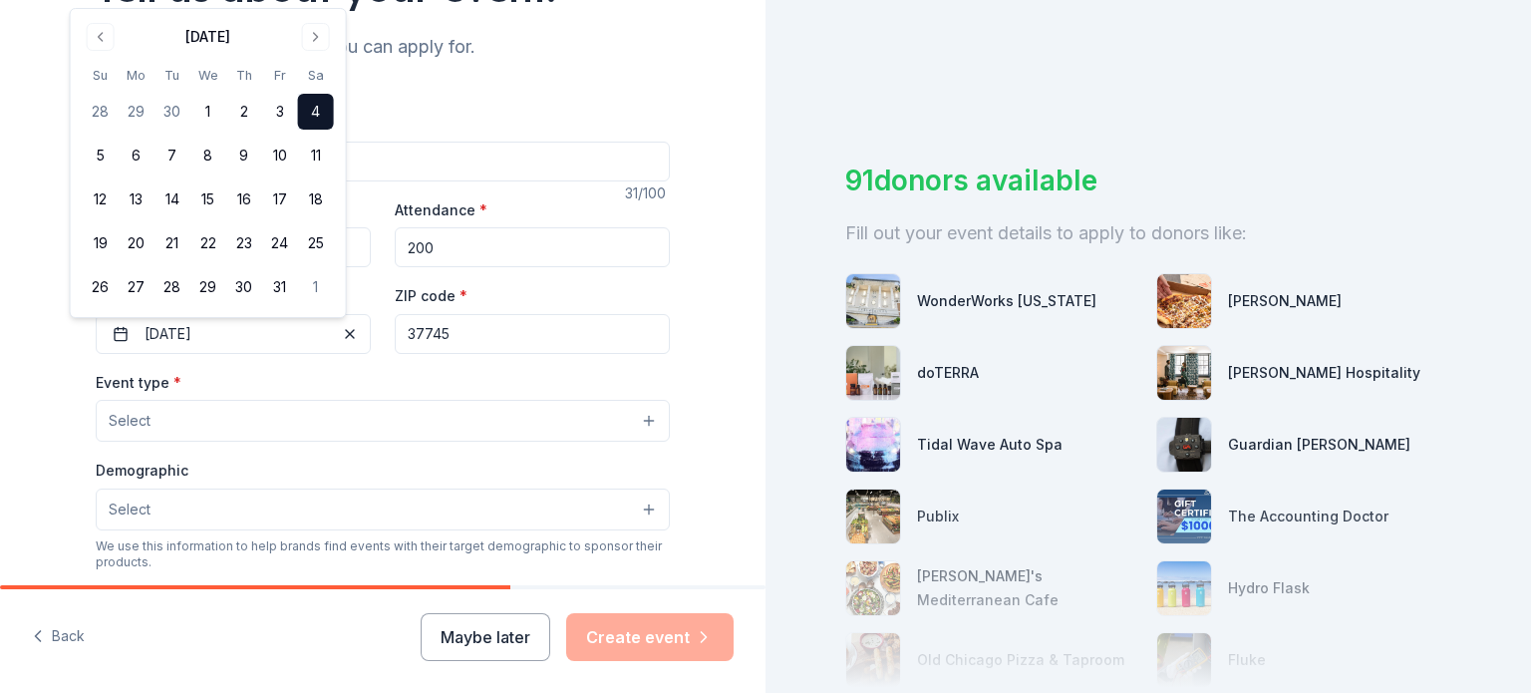
click at [199, 442] on button "Select" at bounding box center [383, 421] width 574 height 42
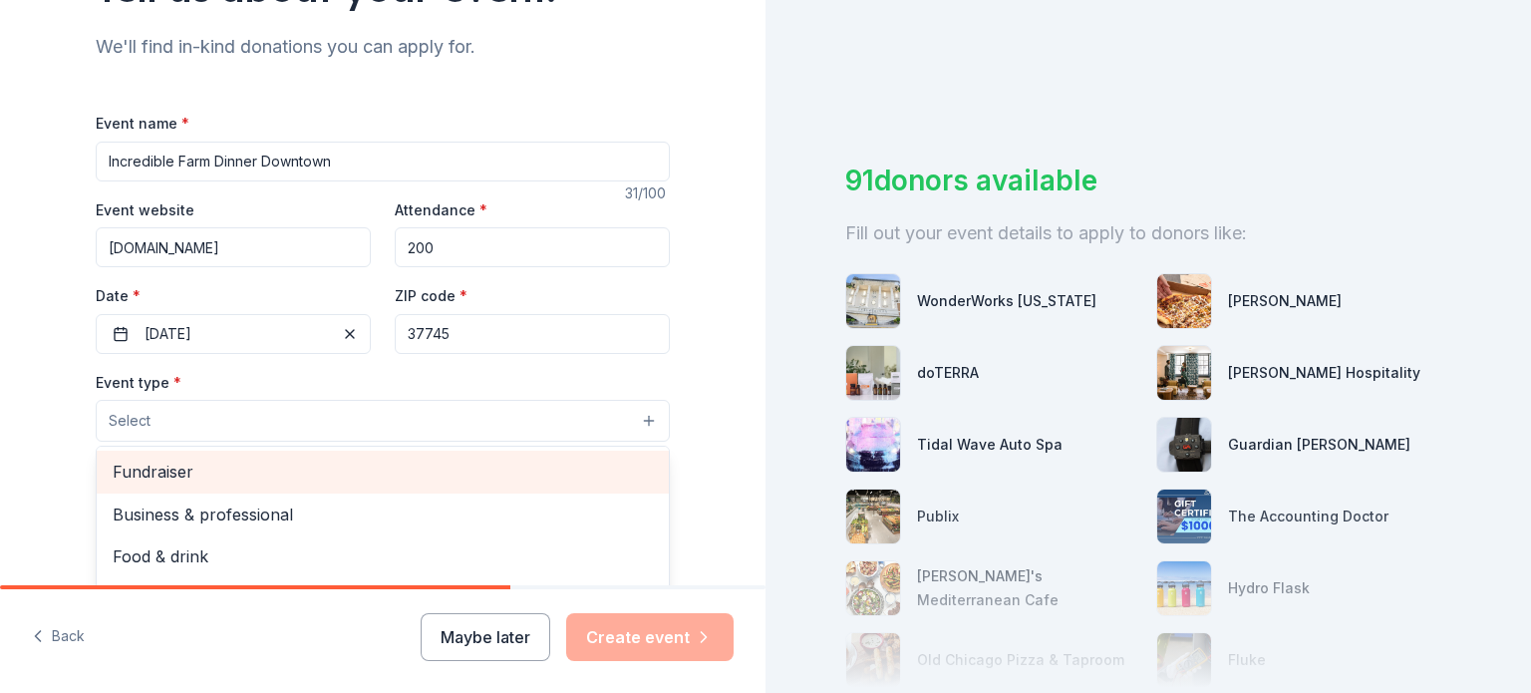
drag, startPoint x: 161, startPoint y: 512, endPoint x: 237, endPoint y: 486, distance: 81.3
click at [162, 485] on span "Fundraiser" at bounding box center [383, 472] width 540 height 26
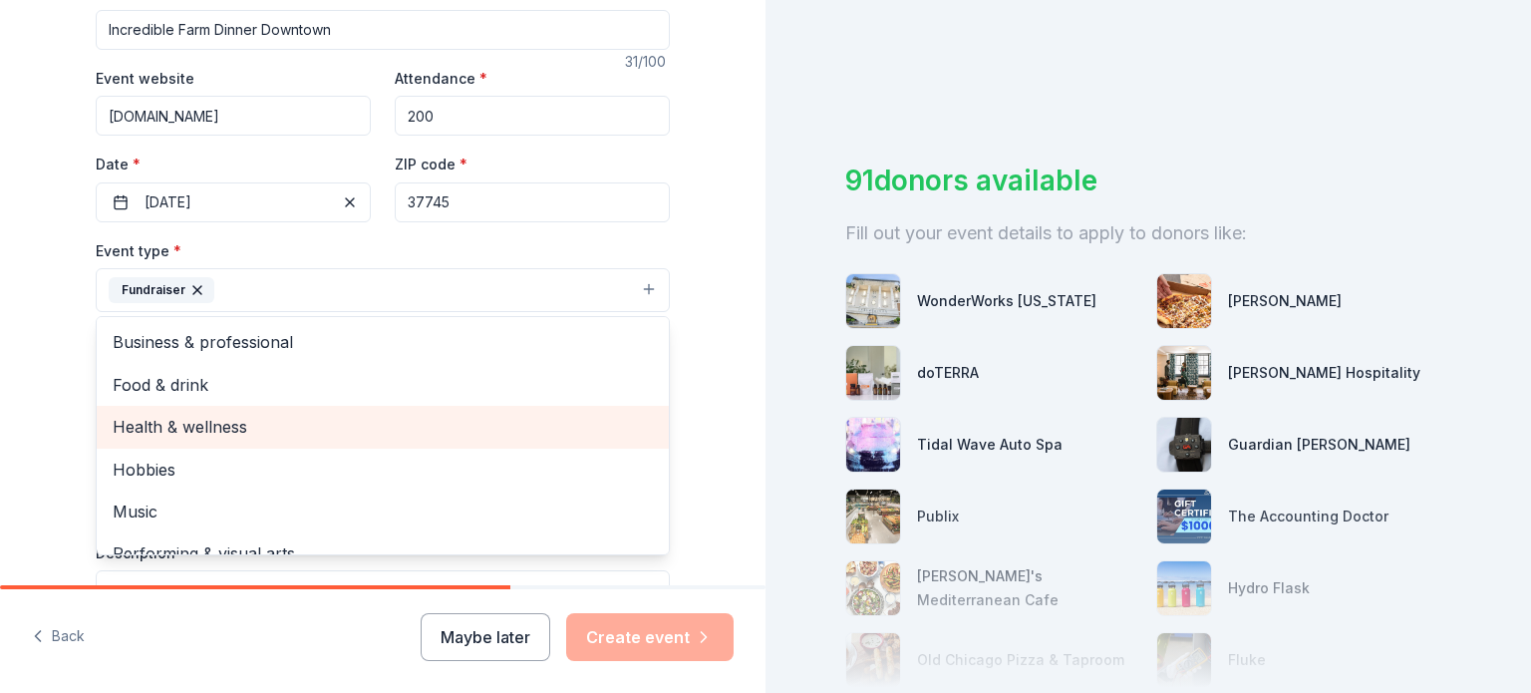
scroll to position [399, 0]
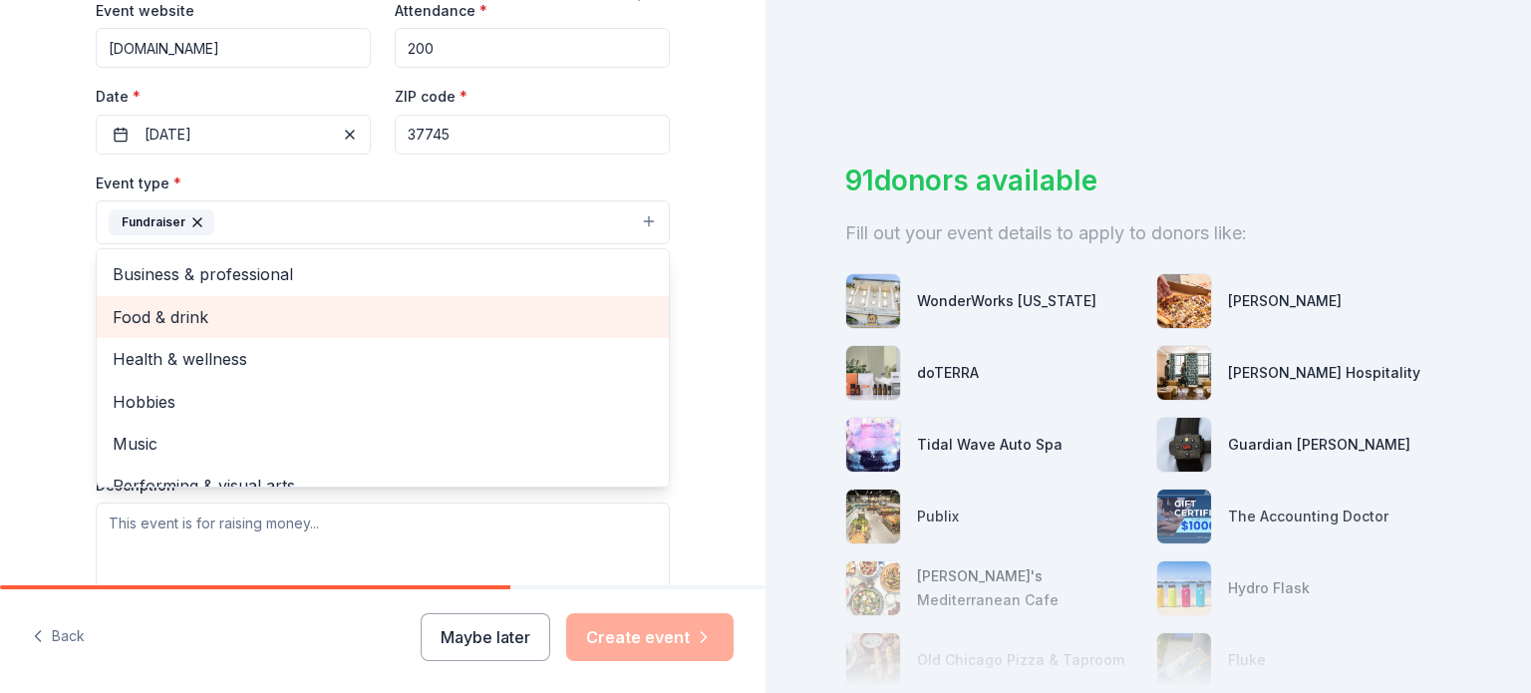
click at [195, 330] on span "Food & drink" at bounding box center [383, 317] width 540 height 26
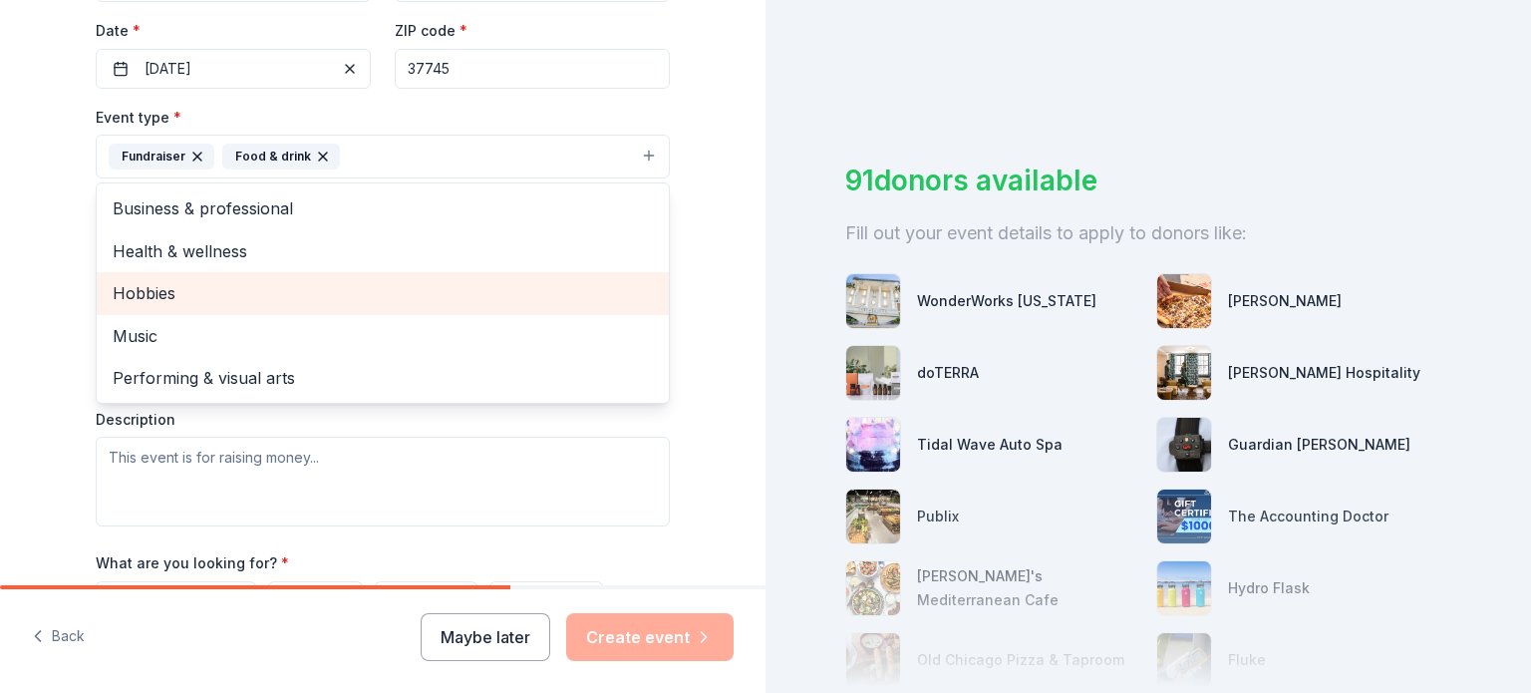
scroll to position [598, 0]
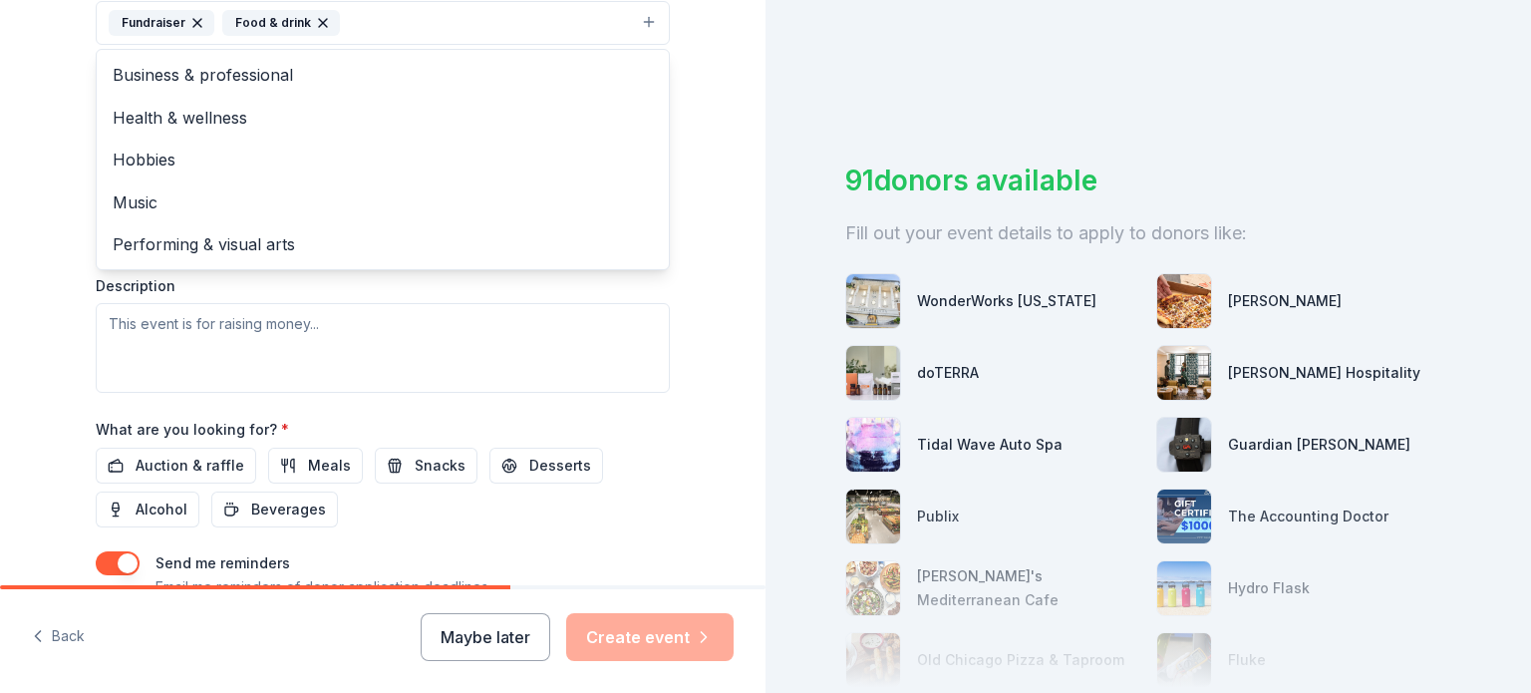
click at [700, 399] on div "Tell us about your event. We'll find in-kind donations you can apply for. Event…" at bounding box center [383, 66] width 638 height 1329
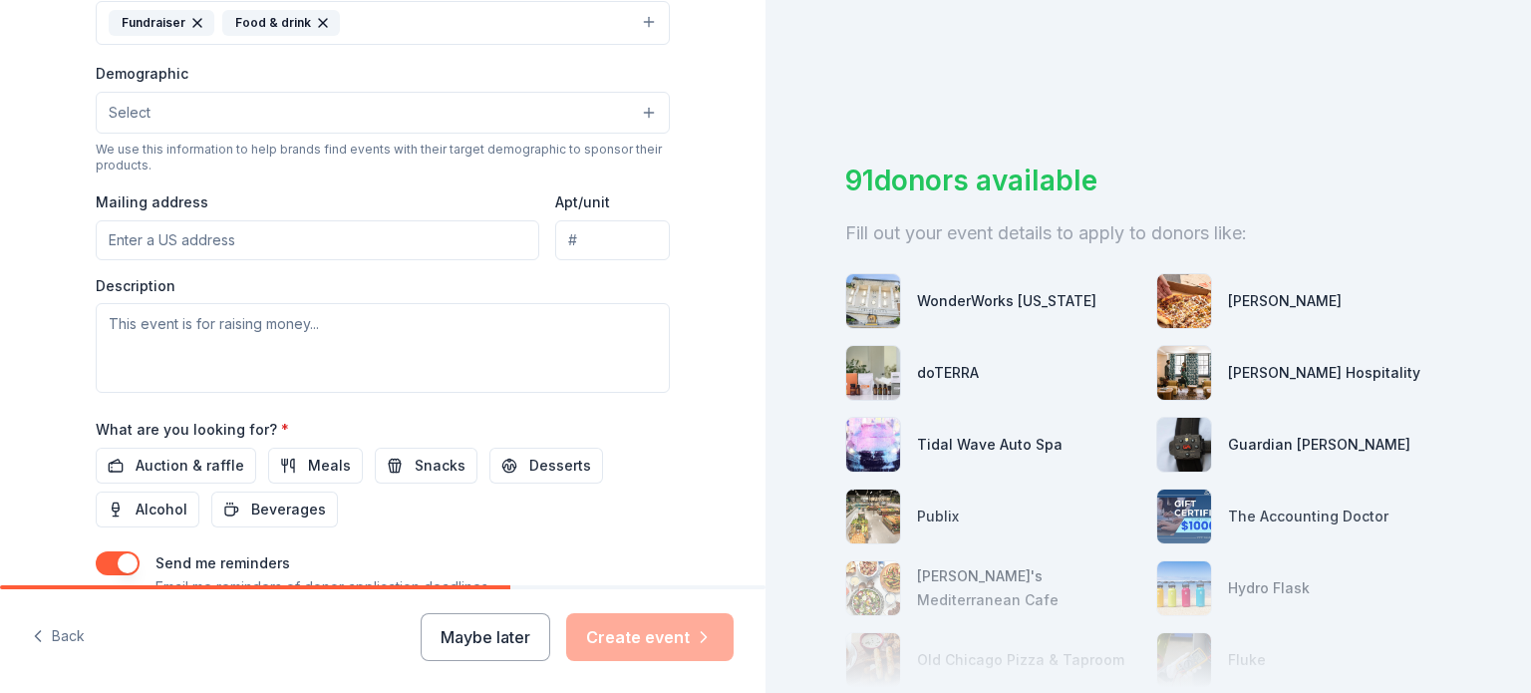
scroll to position [498, 0]
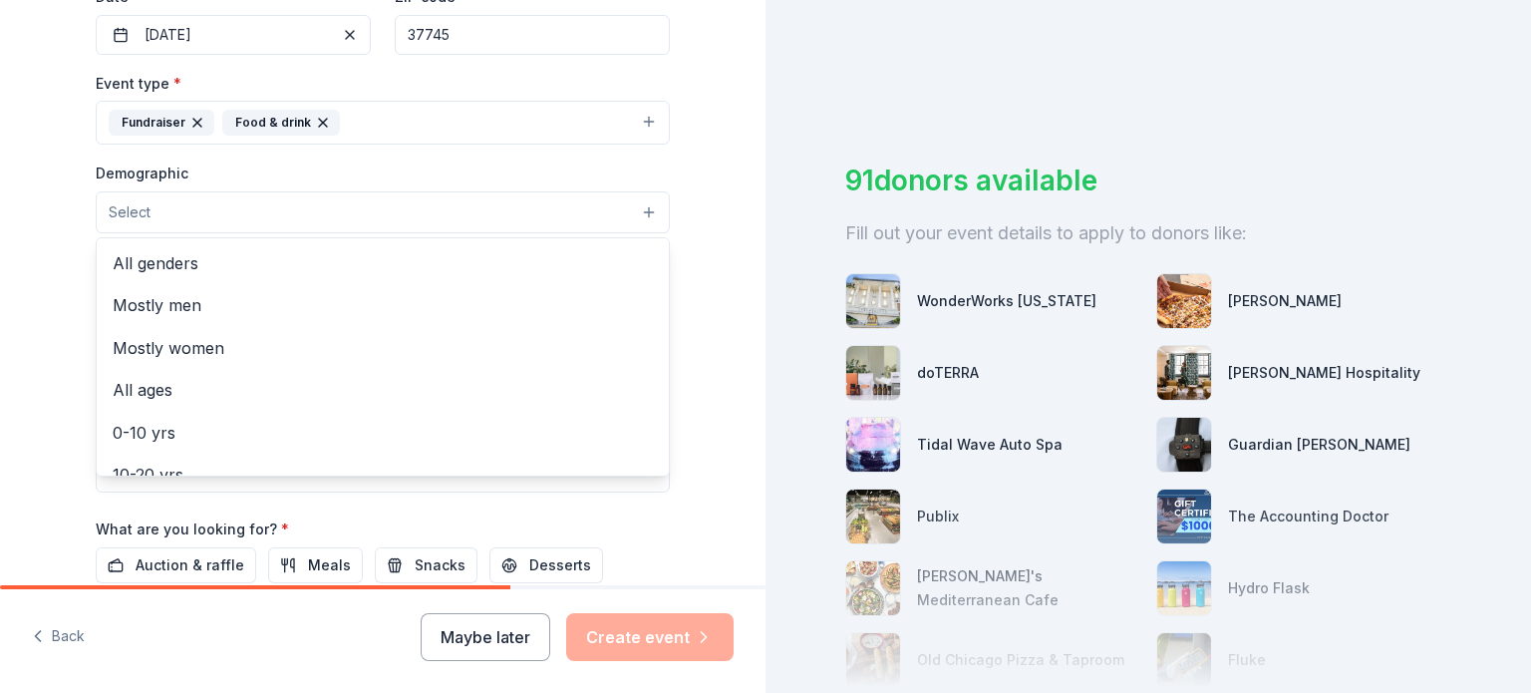
click at [654, 233] on button "Select" at bounding box center [383, 212] width 574 height 42
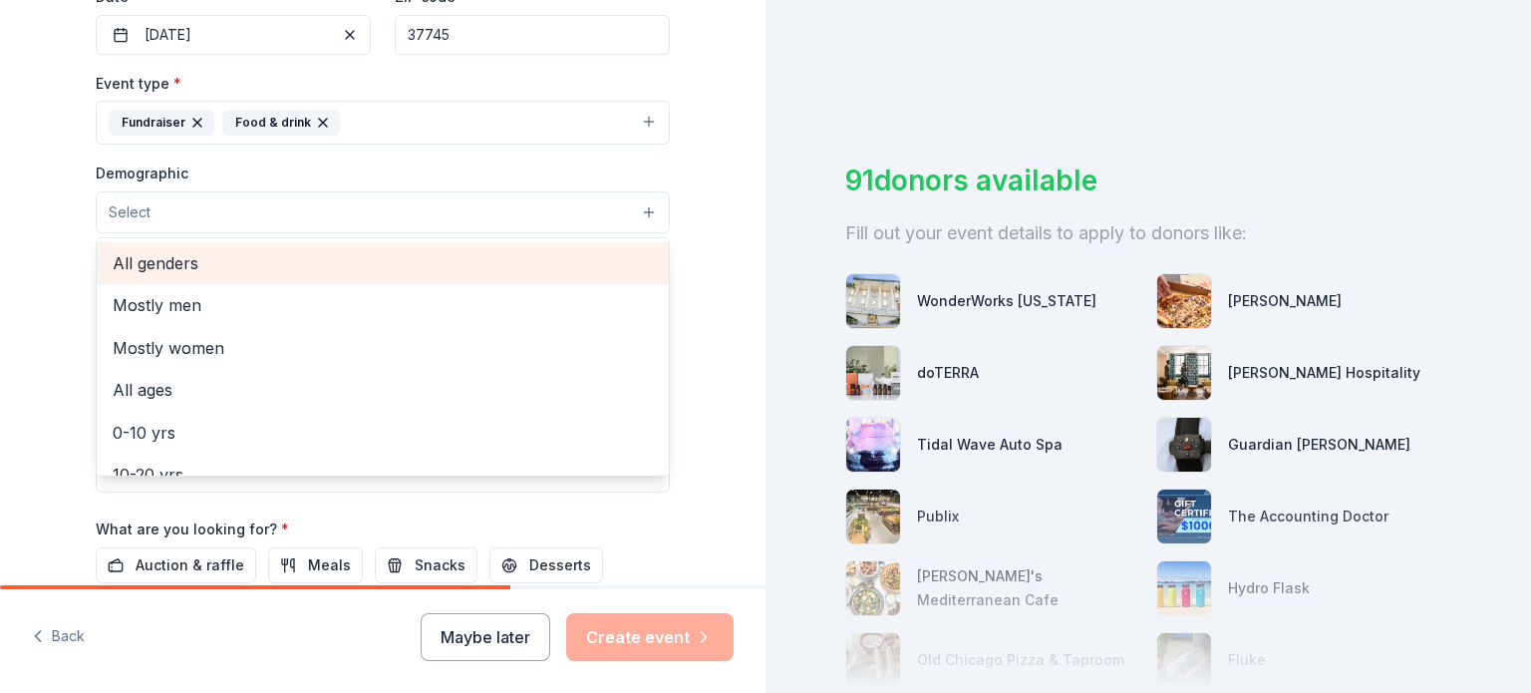
click at [185, 276] on span "All genders" at bounding box center [383, 263] width 540 height 26
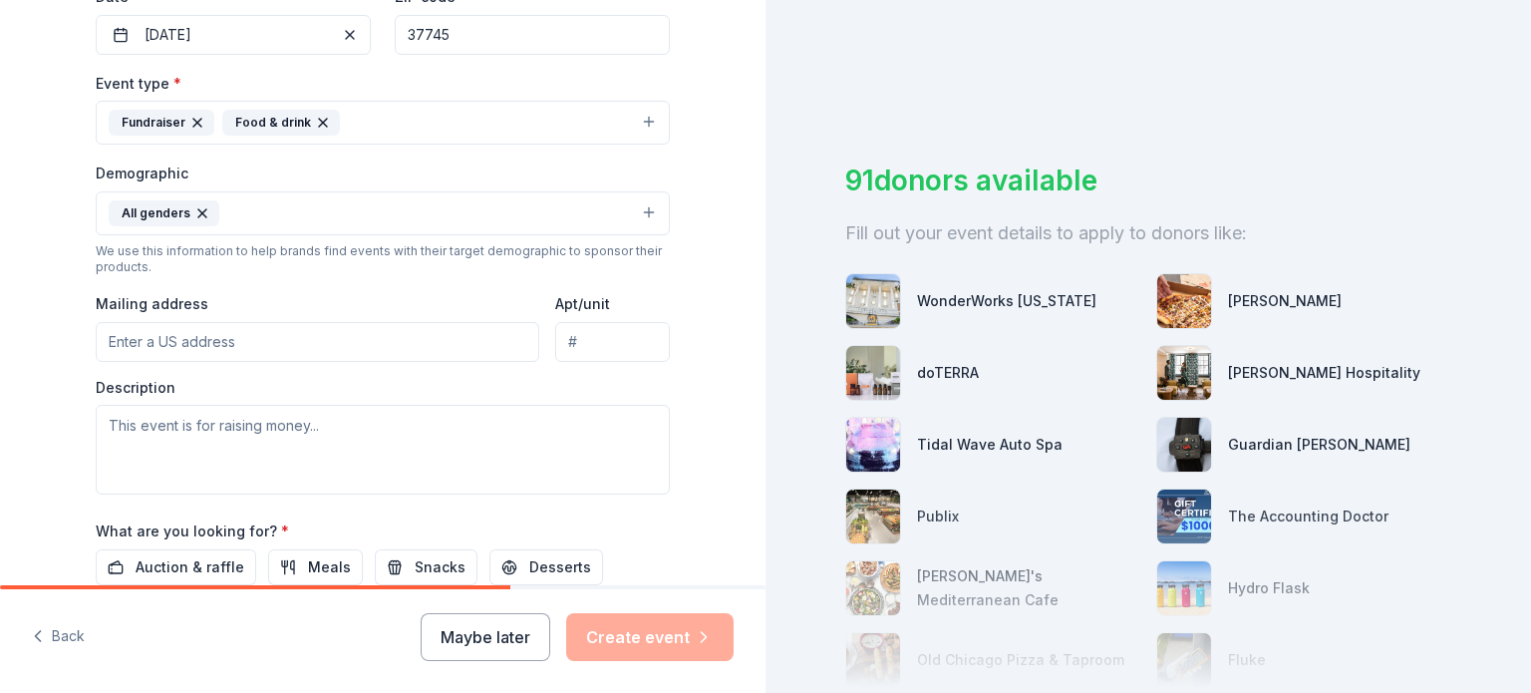
click at [651, 235] on button "All genders" at bounding box center [383, 213] width 574 height 44
click at [303, 235] on button "All genders" at bounding box center [383, 213] width 574 height 44
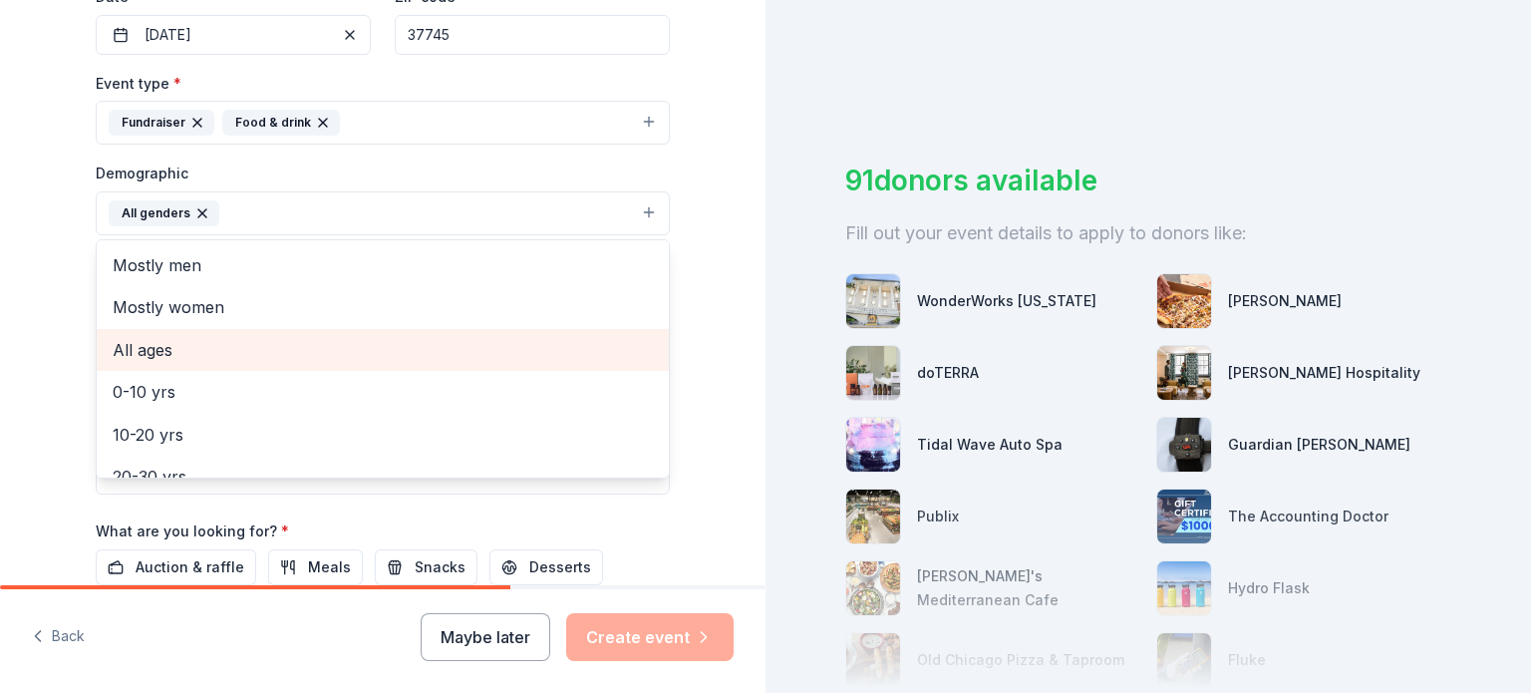
scroll to position [100, 0]
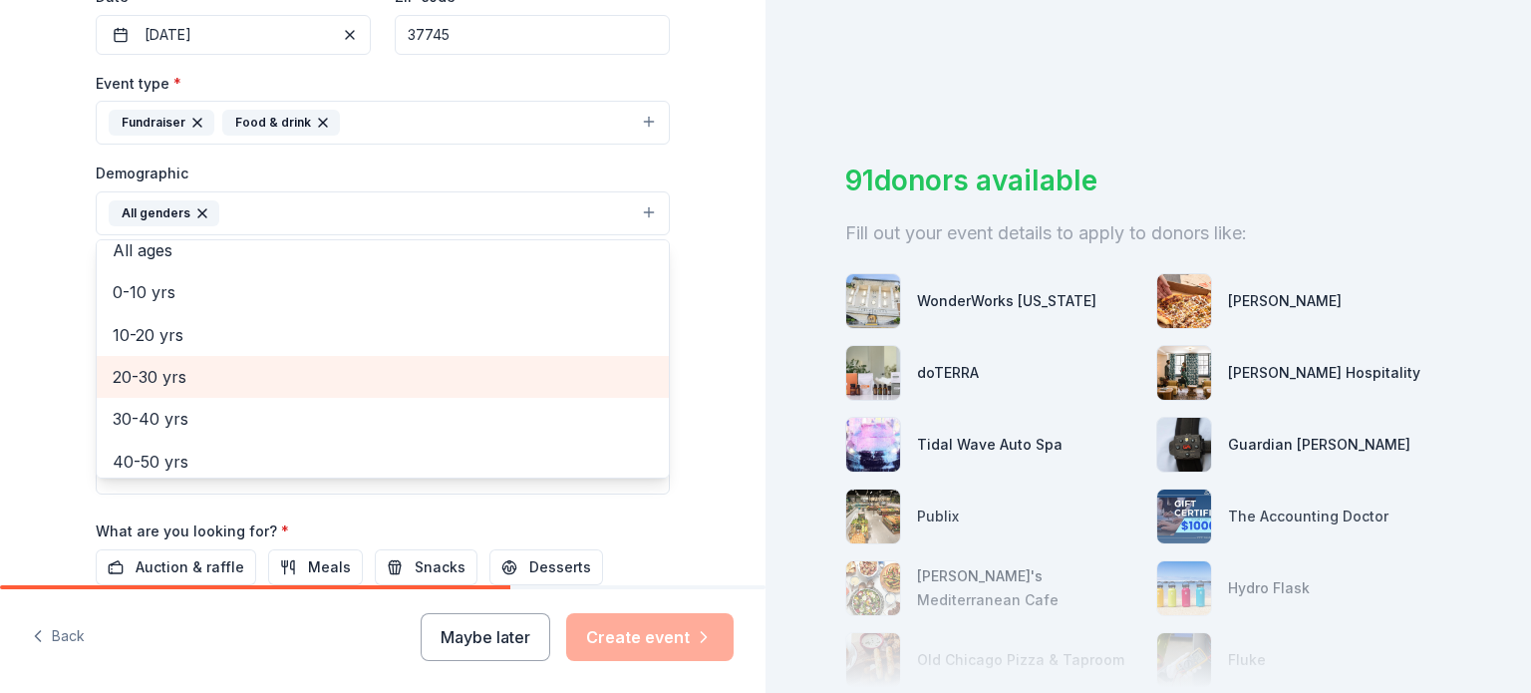
click at [167, 390] on span "20-30 yrs" at bounding box center [383, 377] width 540 height 26
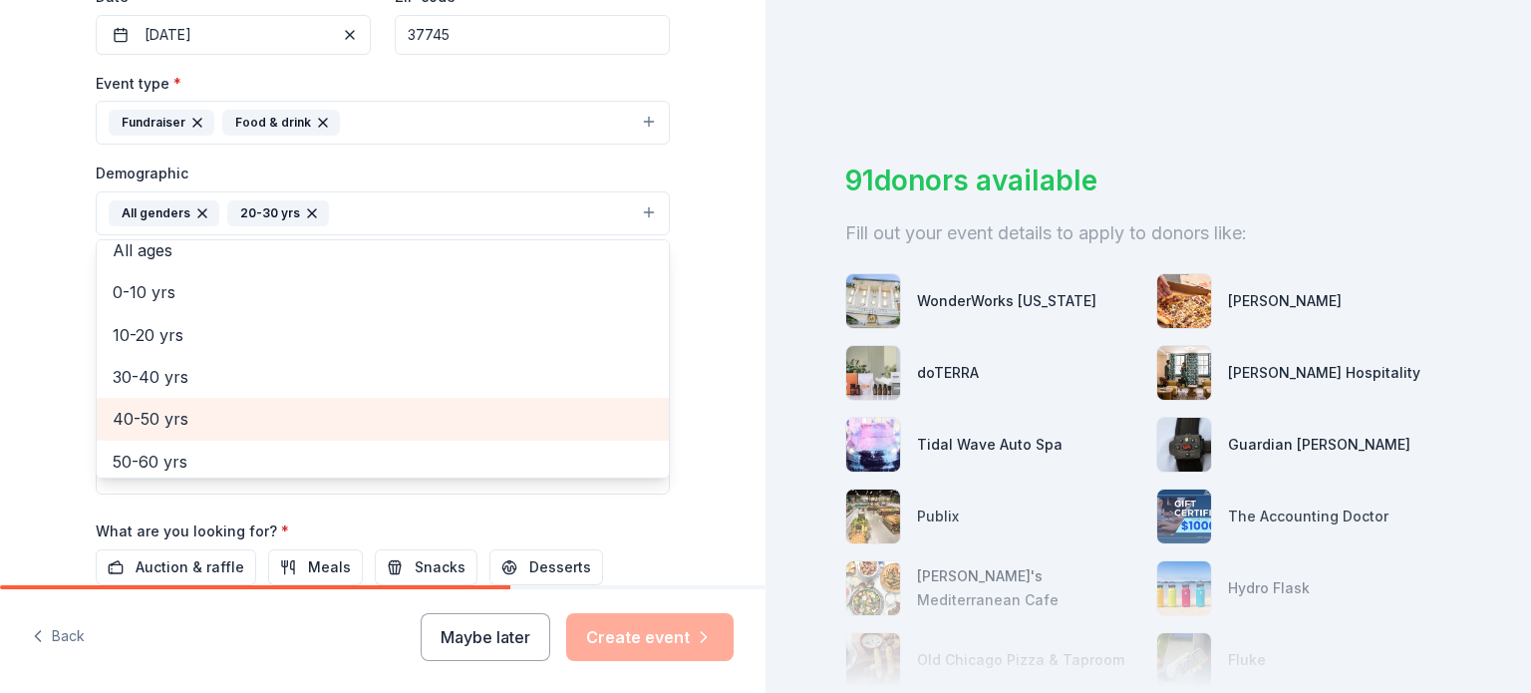
click at [169, 432] on span "40-50 yrs" at bounding box center [383, 419] width 540 height 26
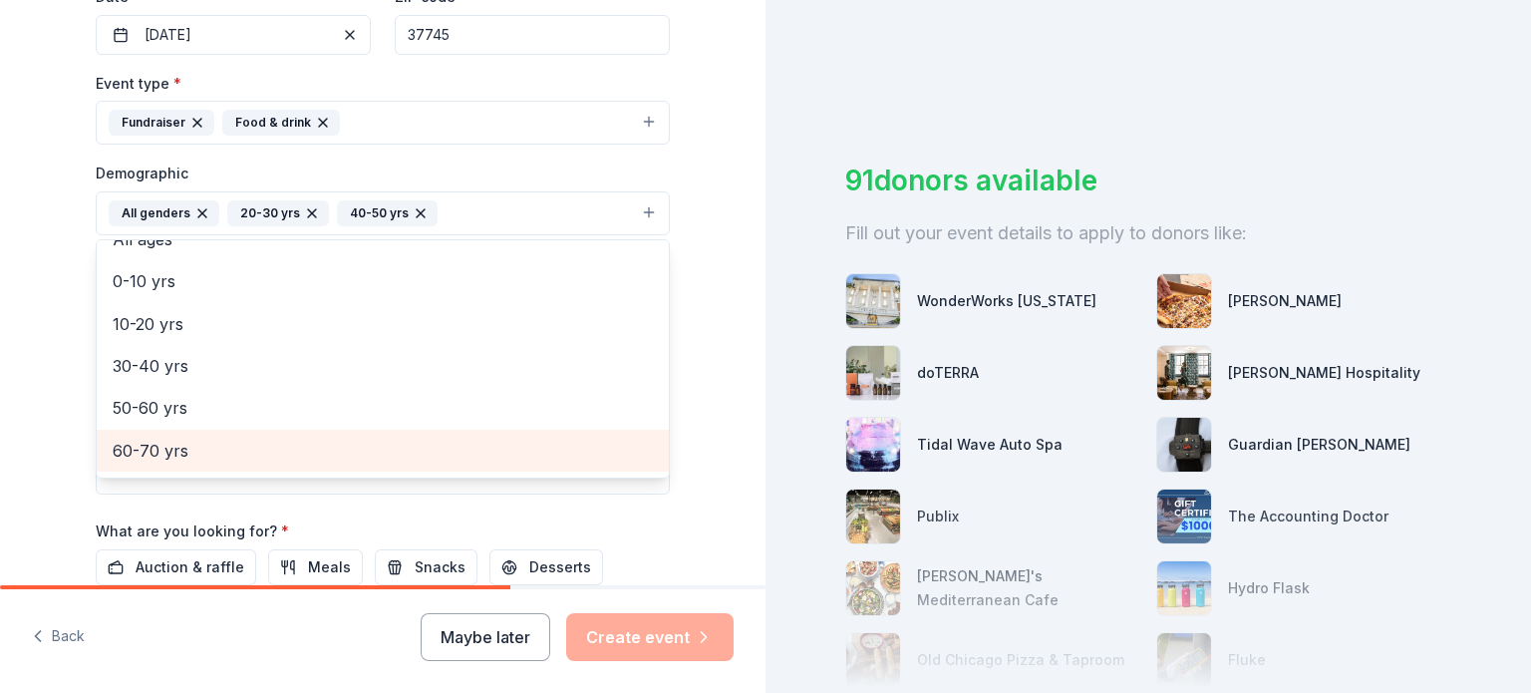
click at [164, 464] on span "60-70 yrs" at bounding box center [383, 451] width 540 height 26
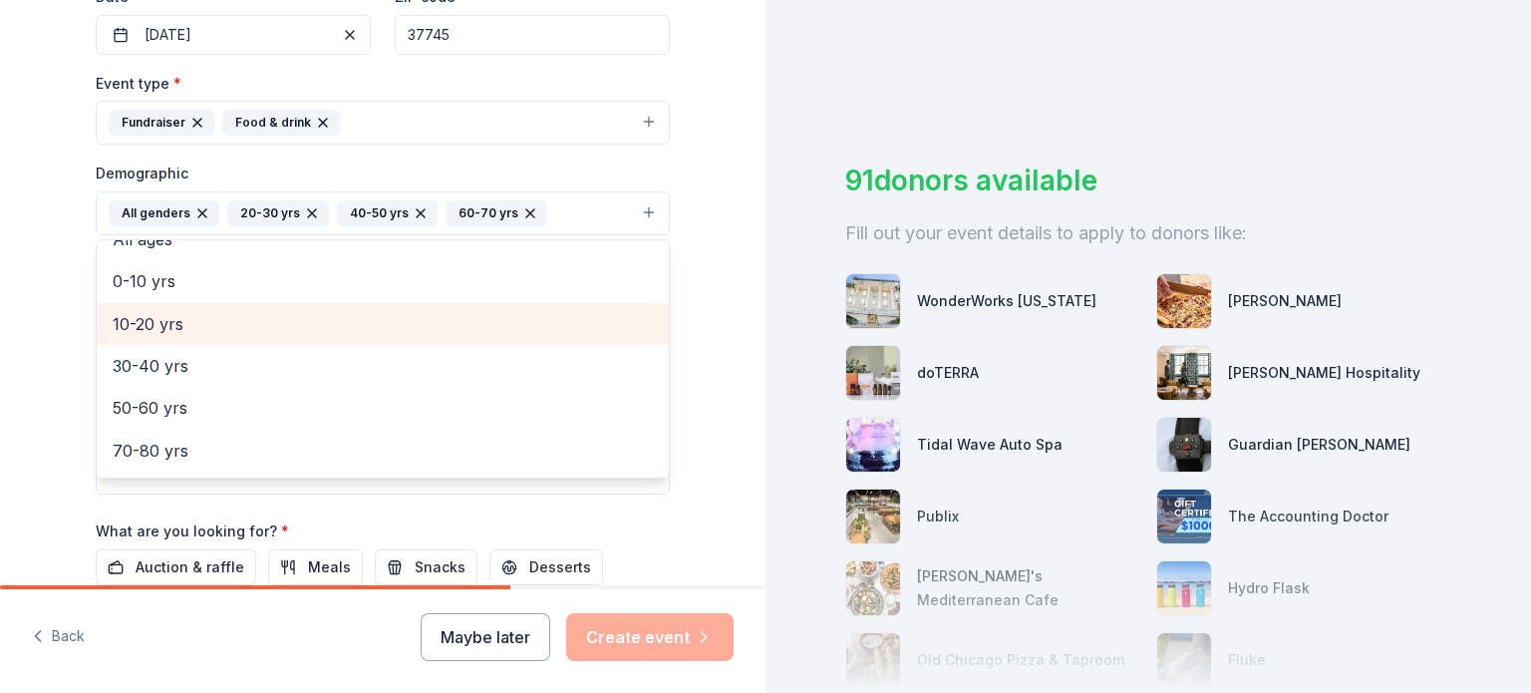
scroll to position [160, 0]
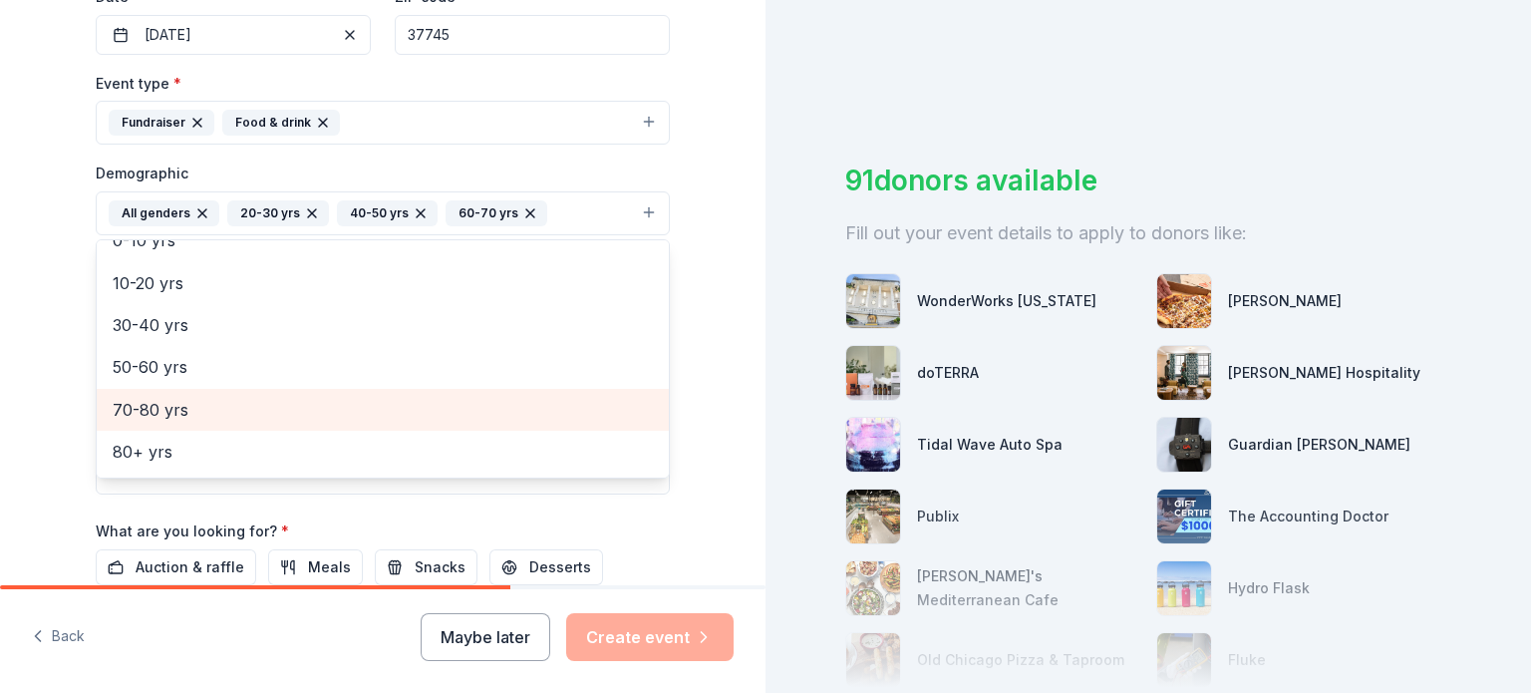
click at [146, 423] on span "70-80 yrs" at bounding box center [383, 410] width 540 height 26
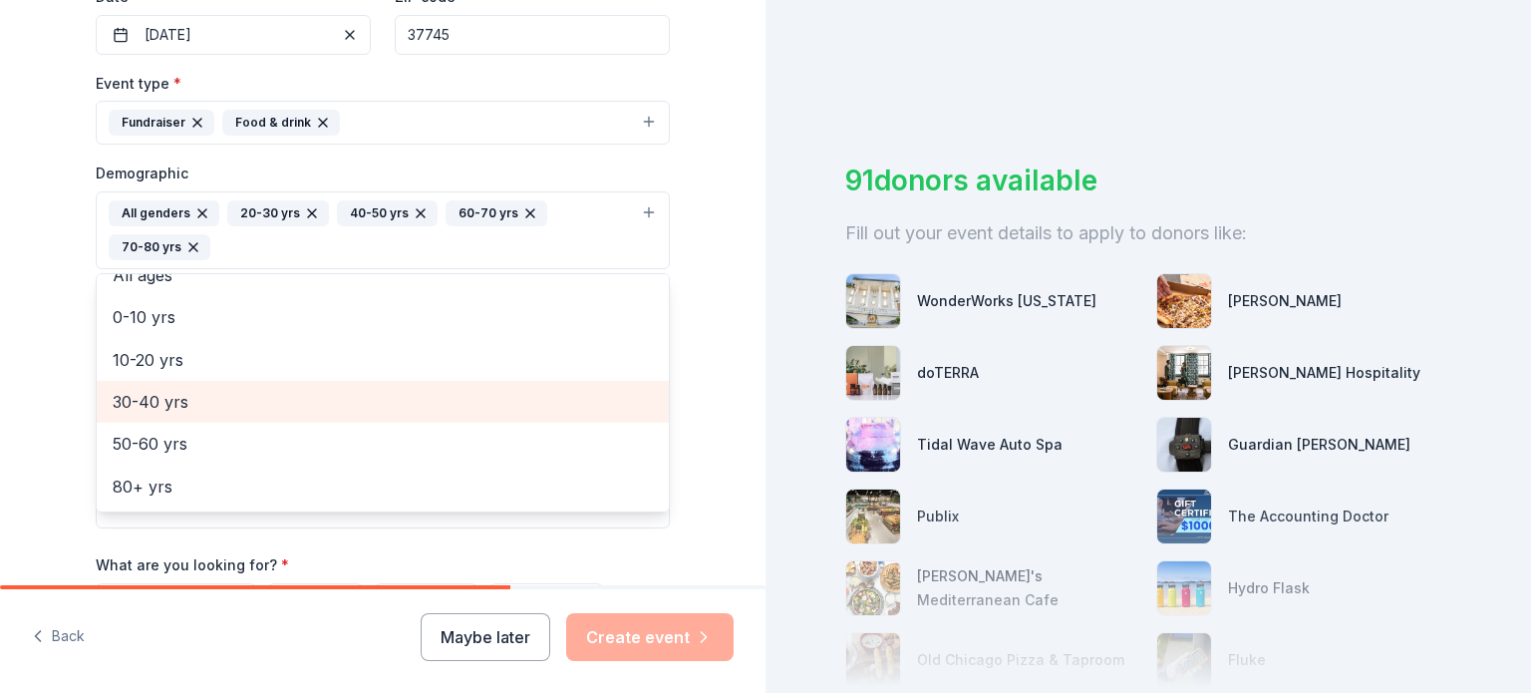
scroll to position [115, 0]
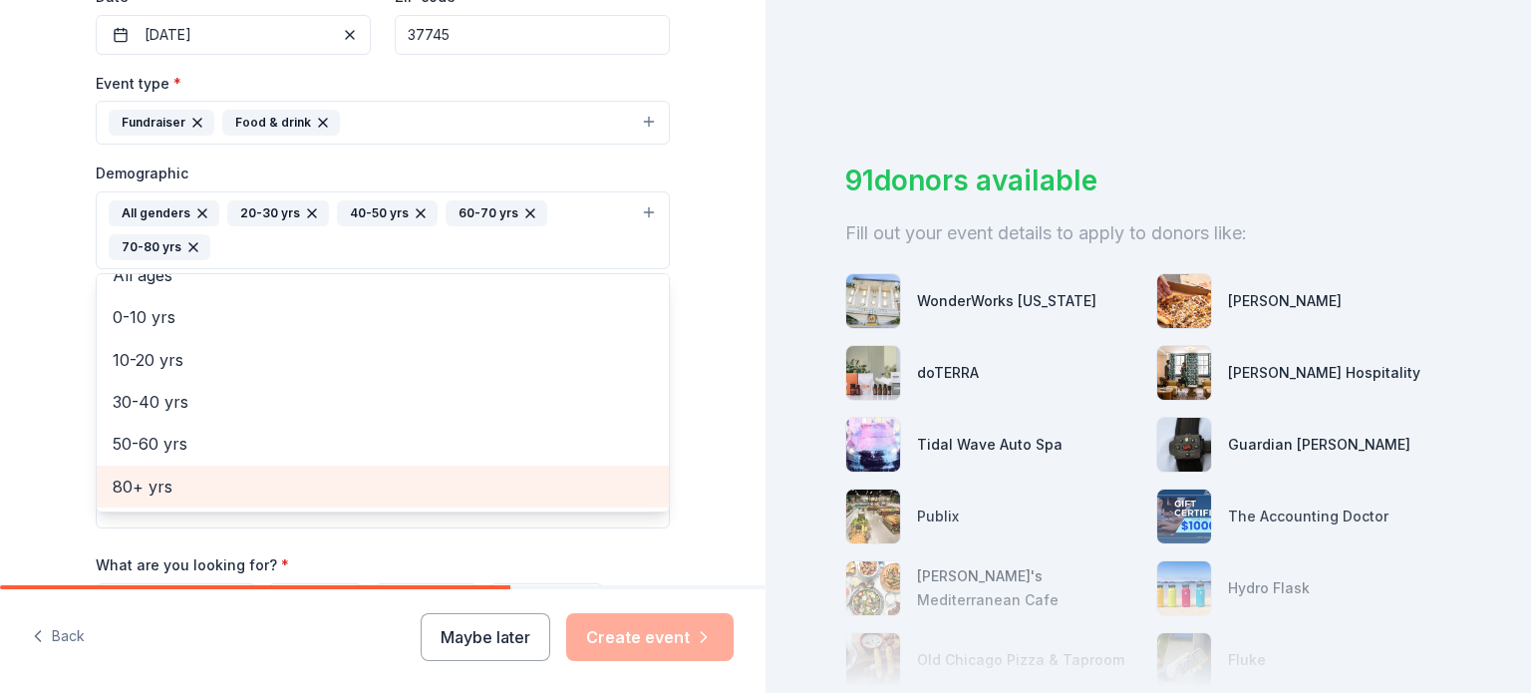
click at [143, 499] on span "80+ yrs" at bounding box center [383, 487] width 540 height 26
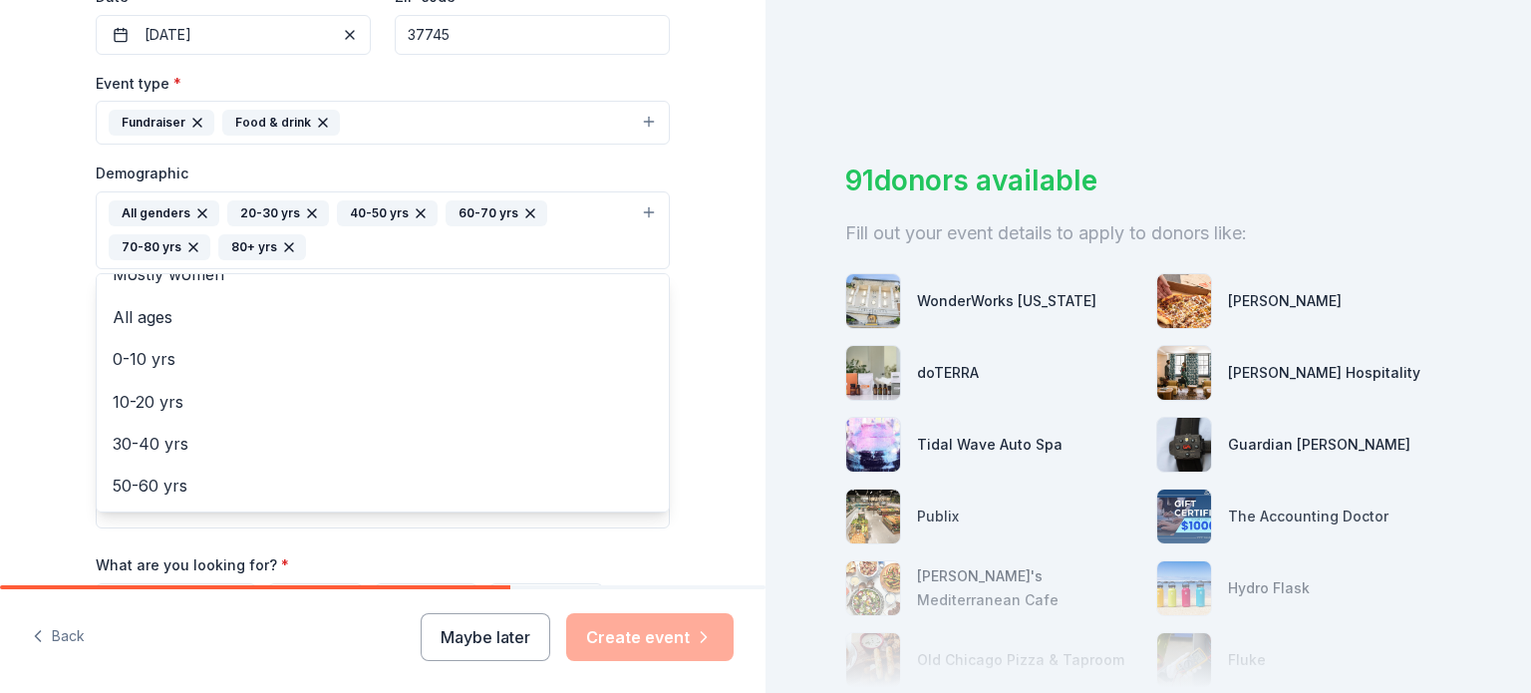
click at [739, 490] on div "Tell us about your event. We'll find in-kind donations you can apply for. Event…" at bounding box center [383, 184] width 766 height 1365
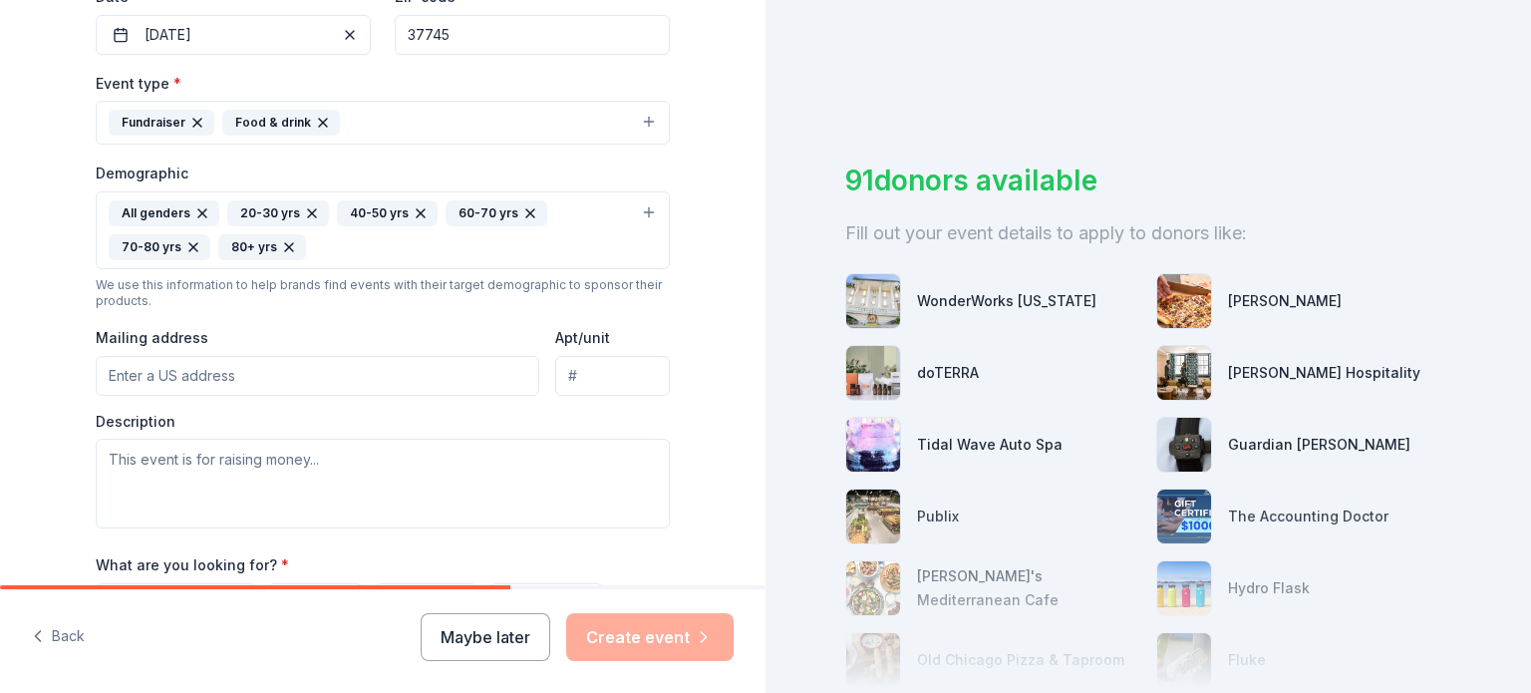
click at [383, 396] on input "Mailing address" at bounding box center [318, 376] width 444 height 40
click at [242, 396] on input "Mailing address" at bounding box center [318, 376] width 444 height 40
type input "2870 Holly Creek Road, Greeneville, TN, 37745"
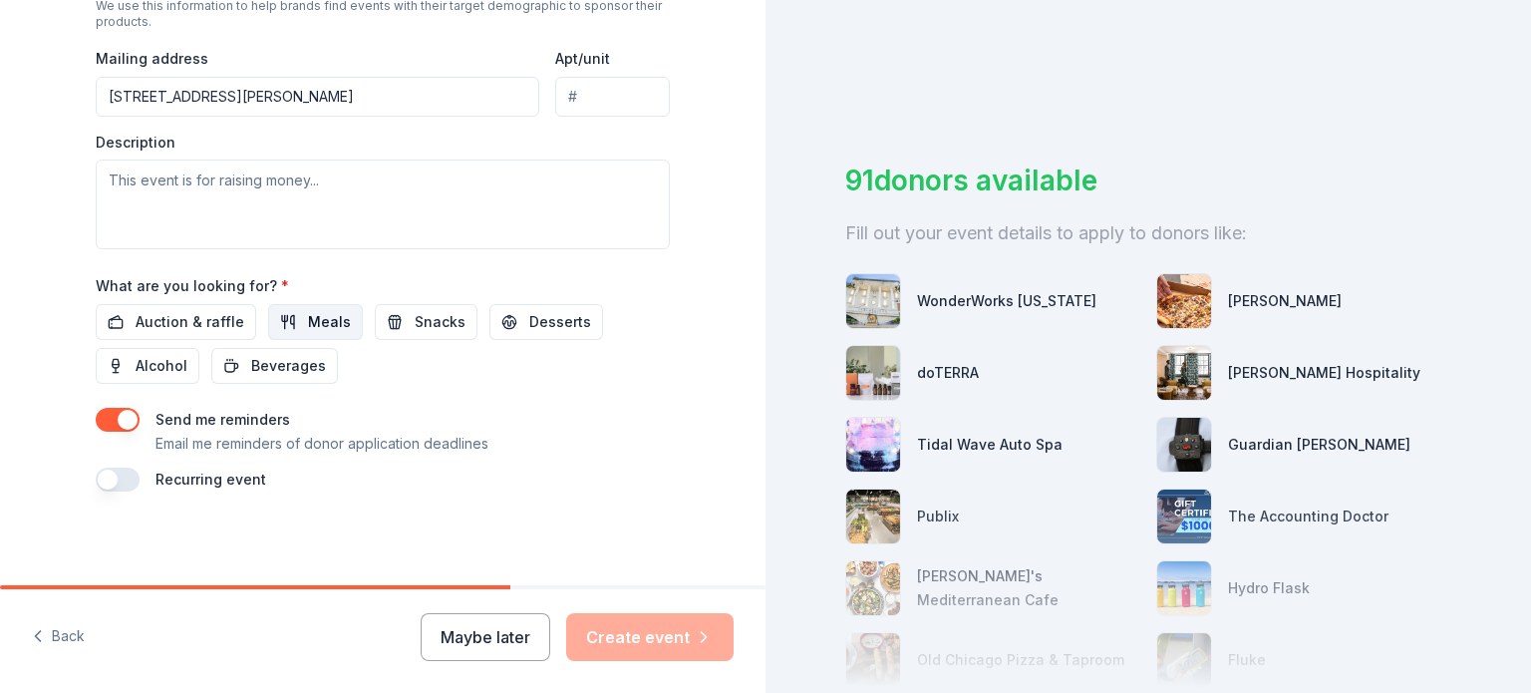
scroll to position [798, 0]
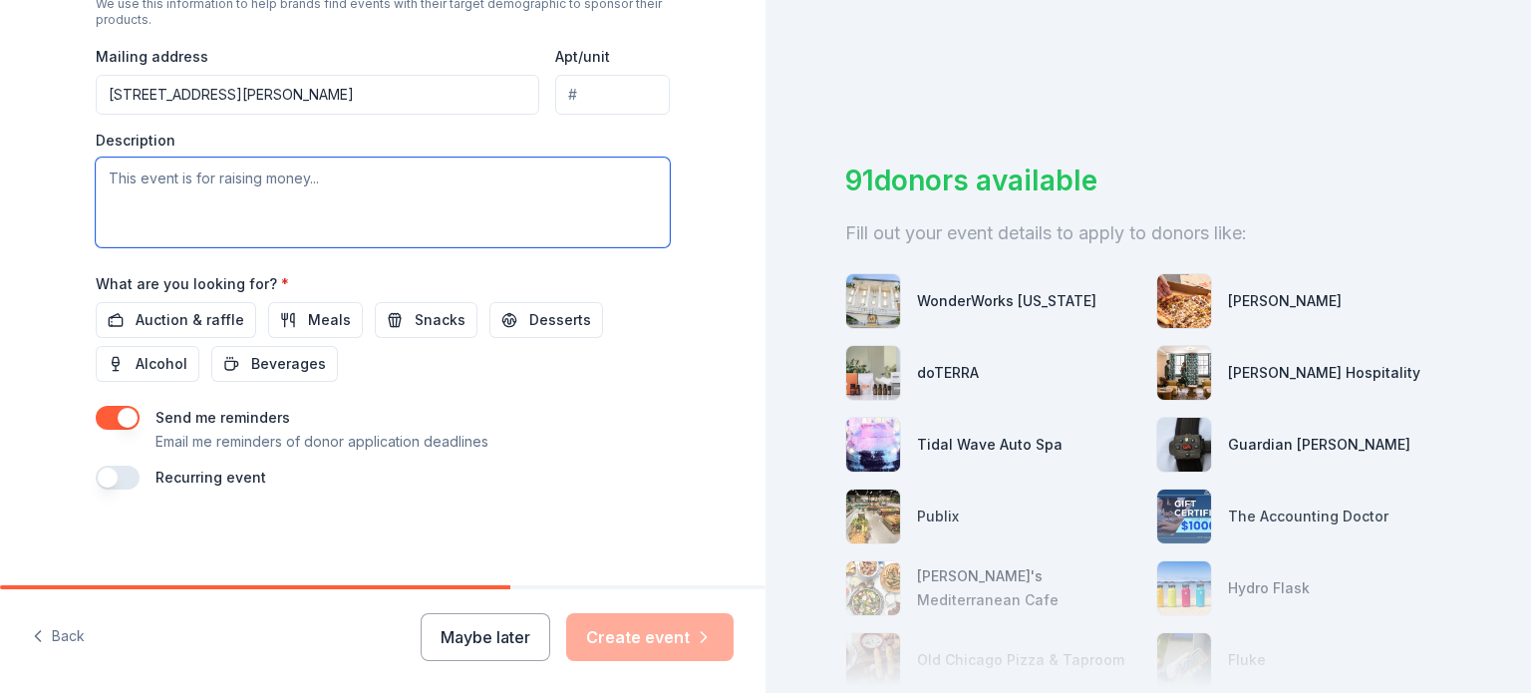
click at [197, 219] on textarea at bounding box center [383, 203] width 574 height 90
paste textarea "Rural Resources puts on a great farm -to-table event, thanks to our staff, volu…"
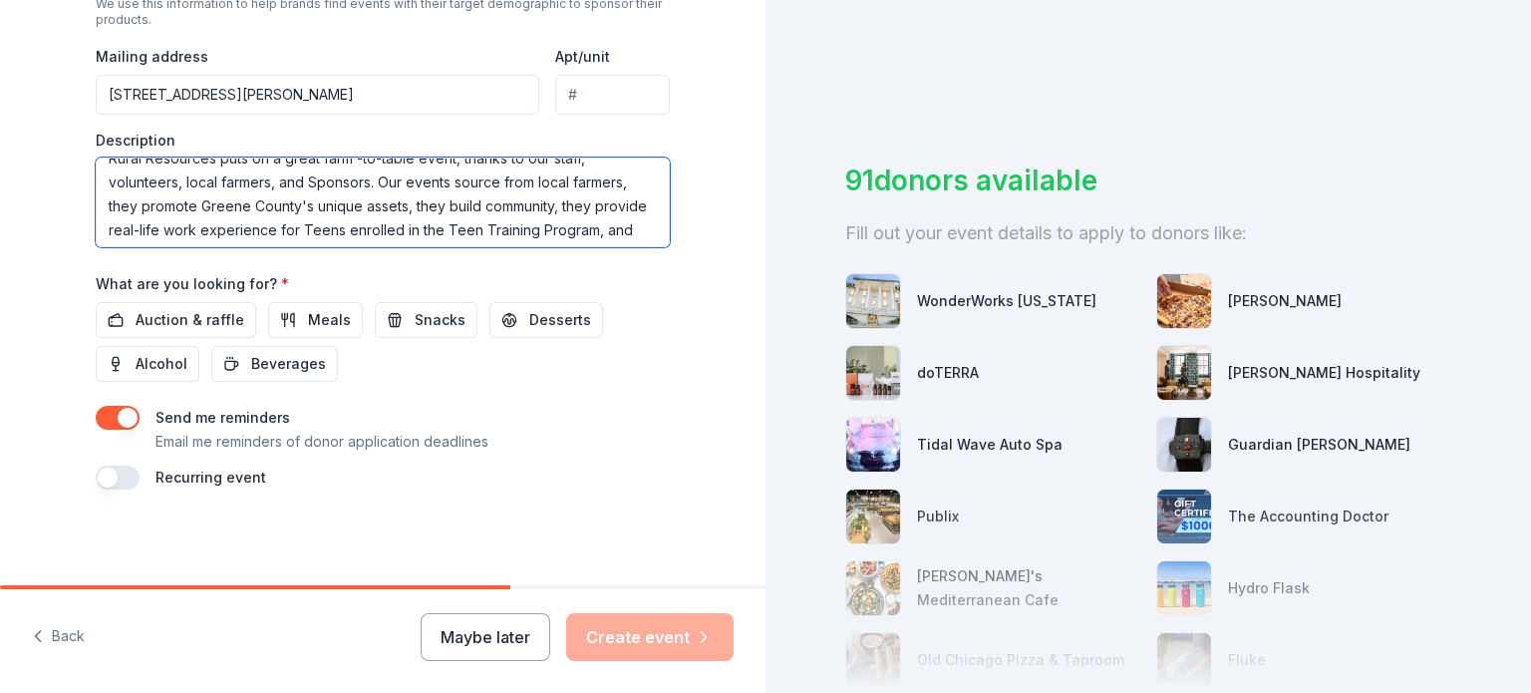
scroll to position [0, 0]
click at [267, 210] on textarea "Rural Resources puts on a great farm -to-table event, thanks to our staff, volu…" at bounding box center [383, 203] width 574 height 90
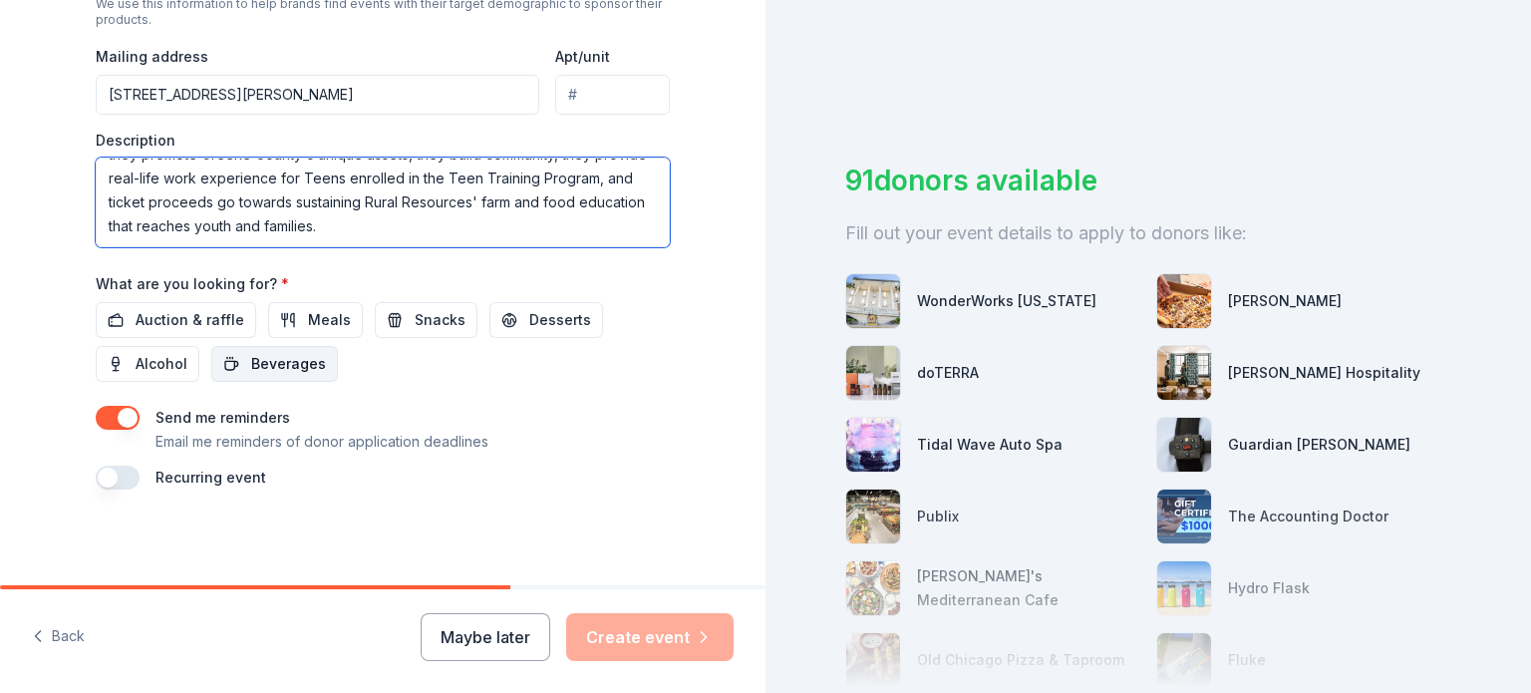
type textarea "Rural Resources puts on an annual farm -to-table event, thanks to our staff, vo…"
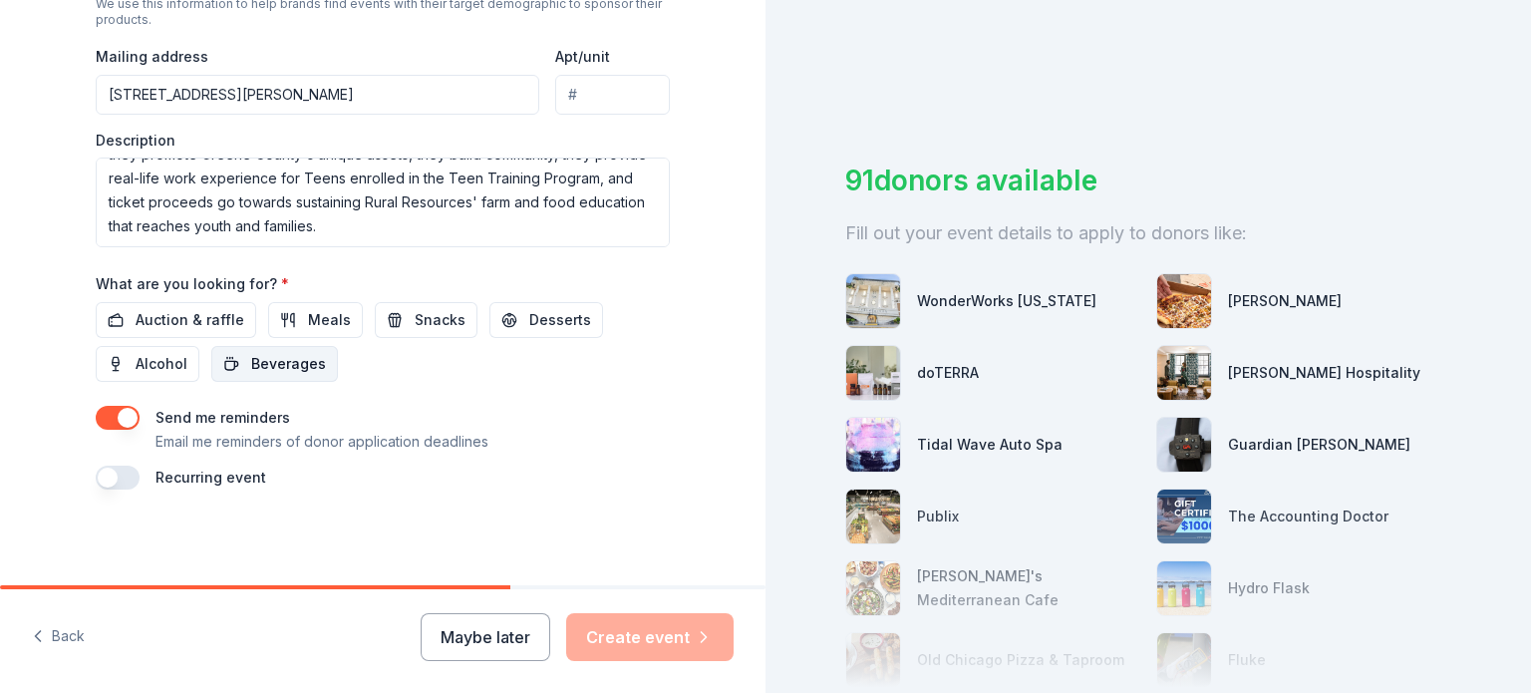
click at [267, 376] on span "Beverages" at bounding box center [288, 364] width 75 height 24
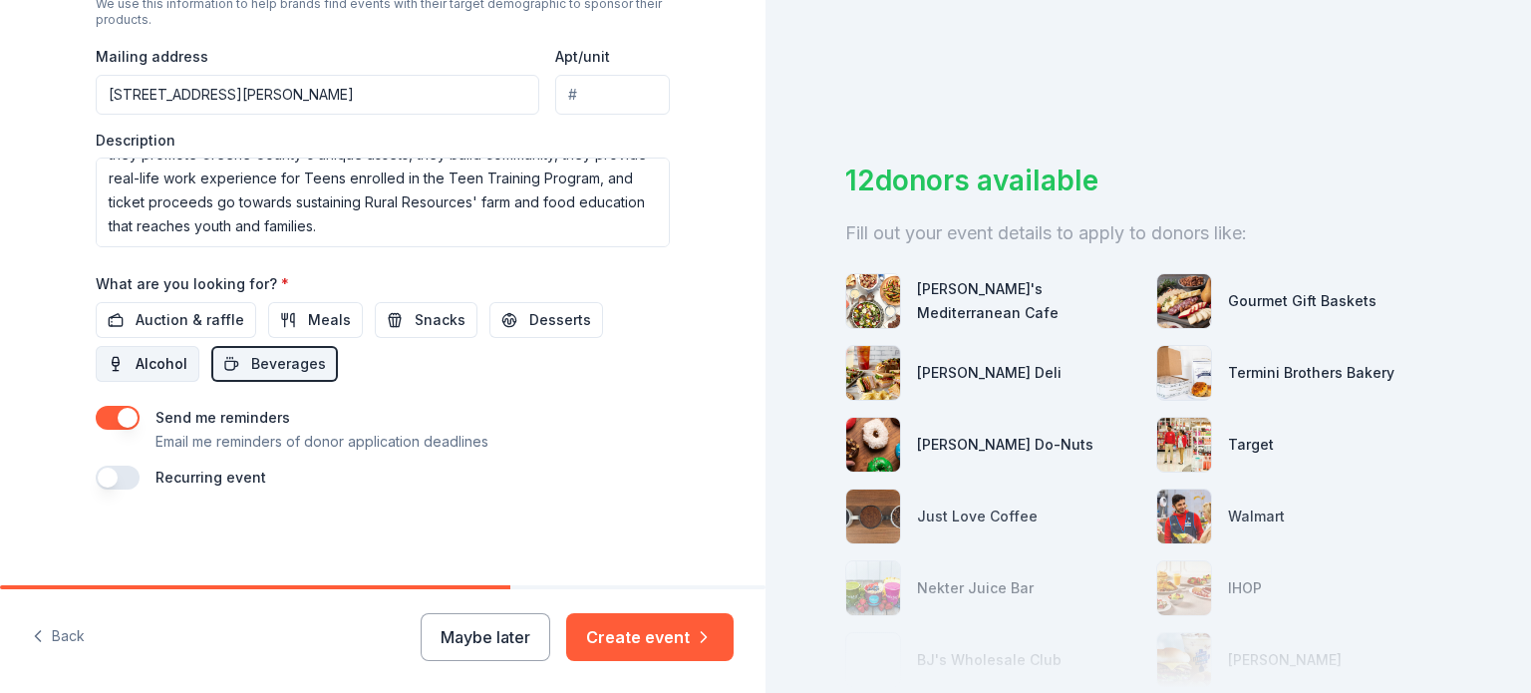
click at [136, 376] on span "Alcohol" at bounding box center [162, 364] width 52 height 24
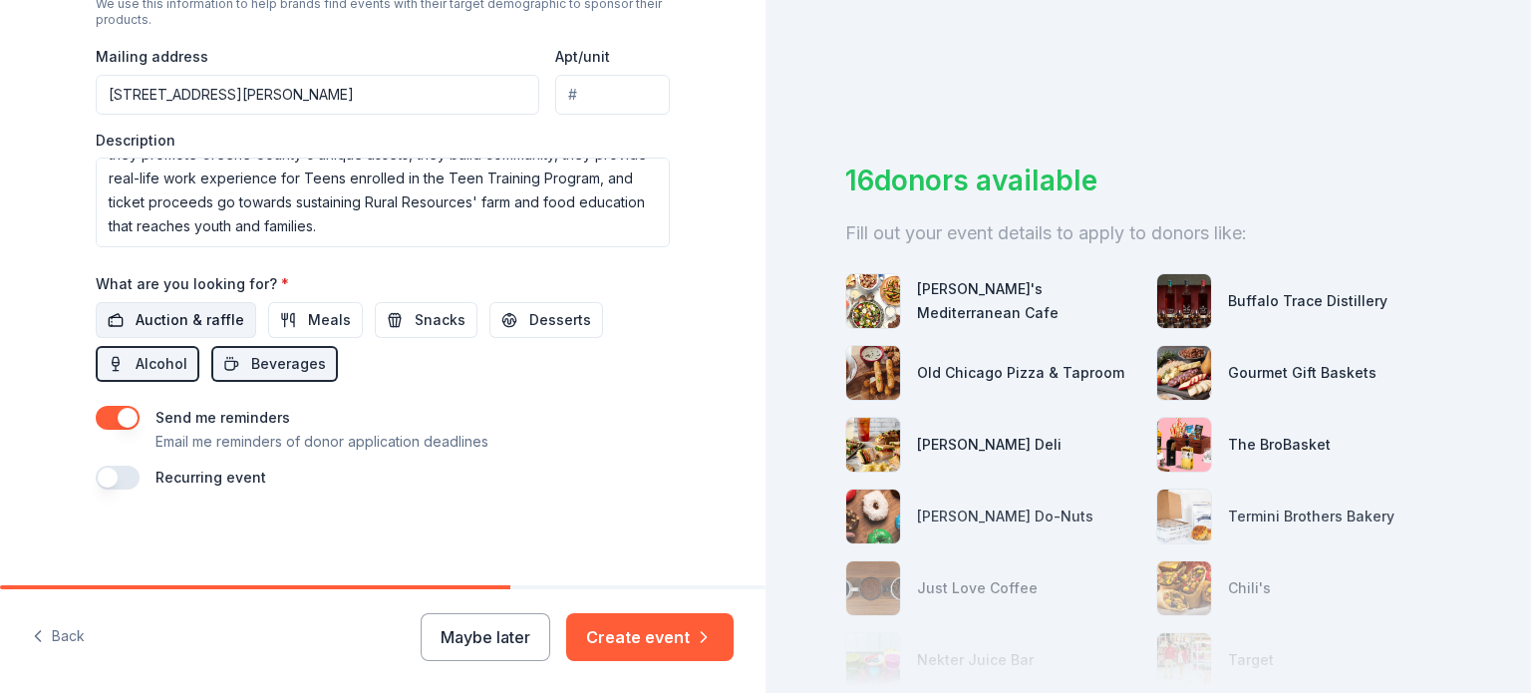
click at [186, 332] on span "Auction & raffle" at bounding box center [190, 320] width 109 height 24
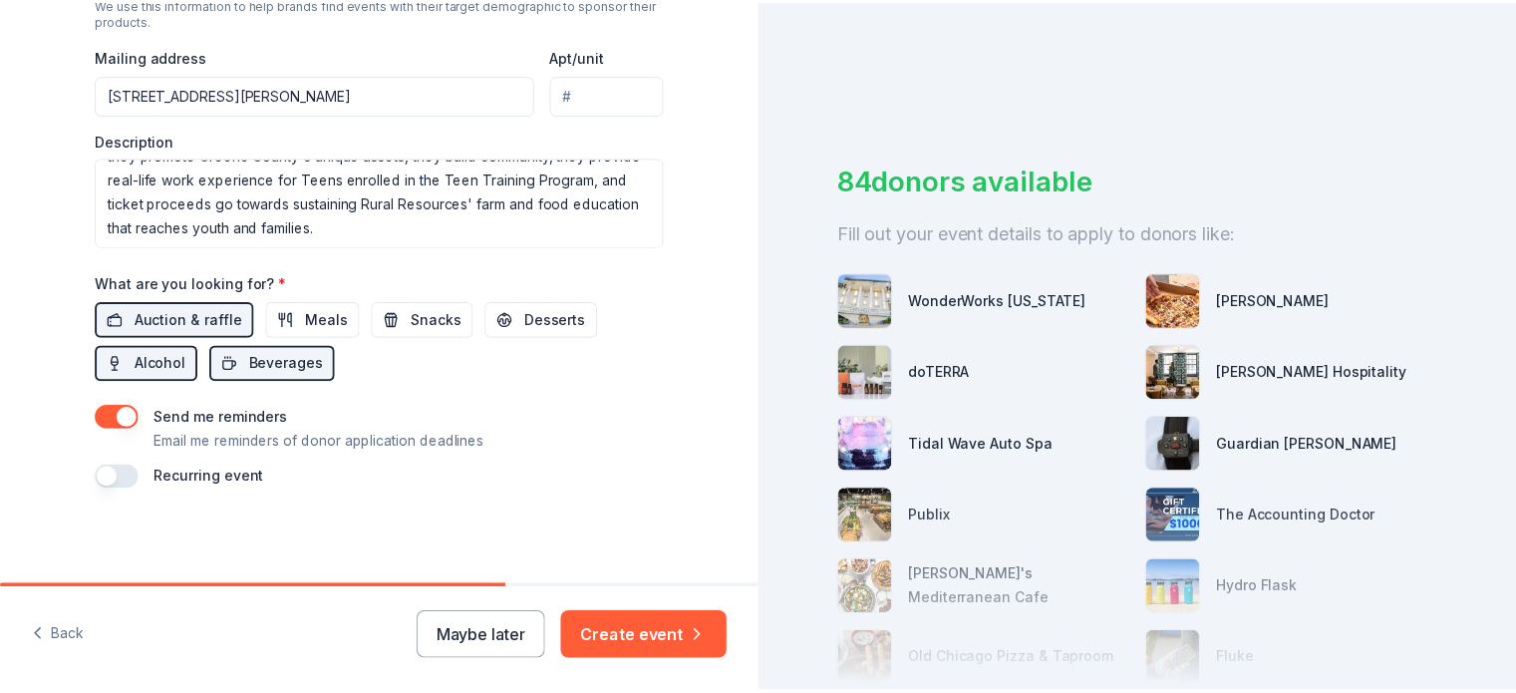
scroll to position [858, 0]
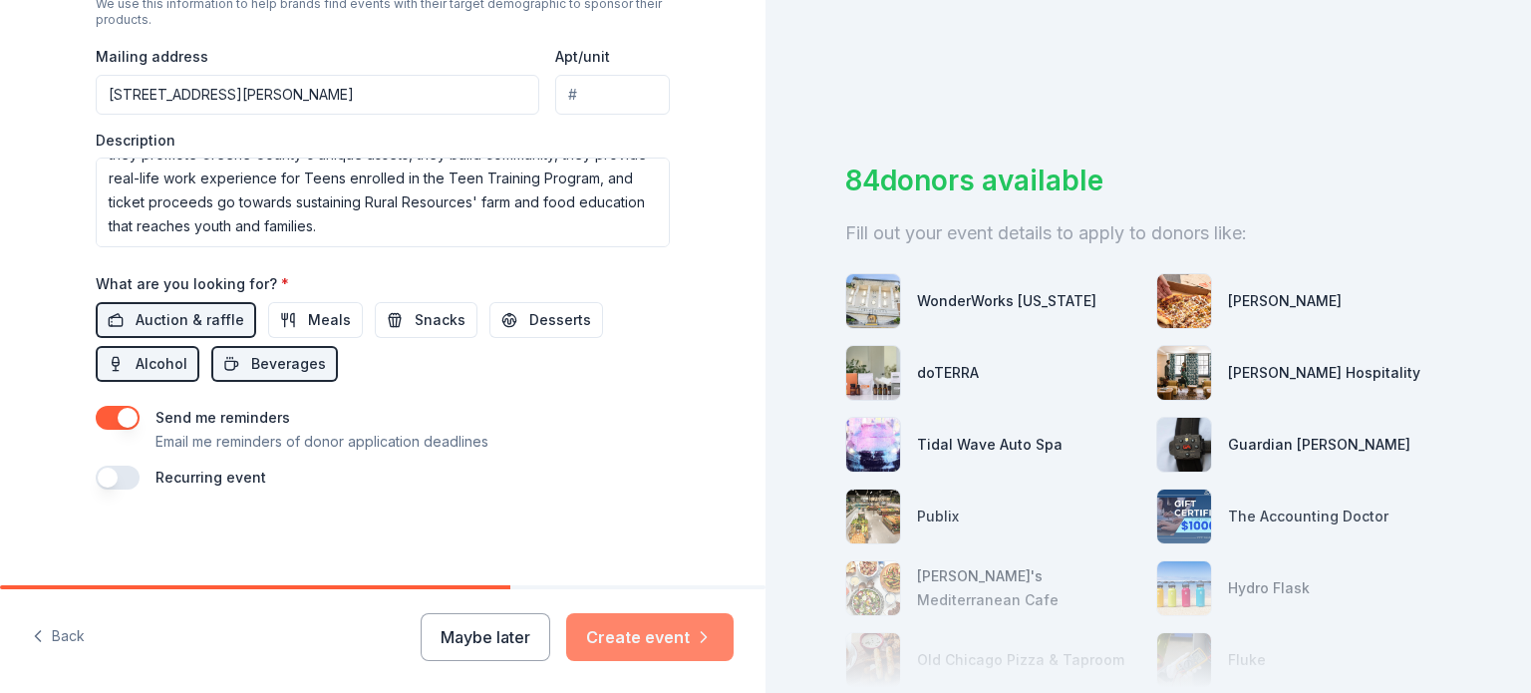
click at [611, 635] on button "Create event" at bounding box center [649, 637] width 167 height 48
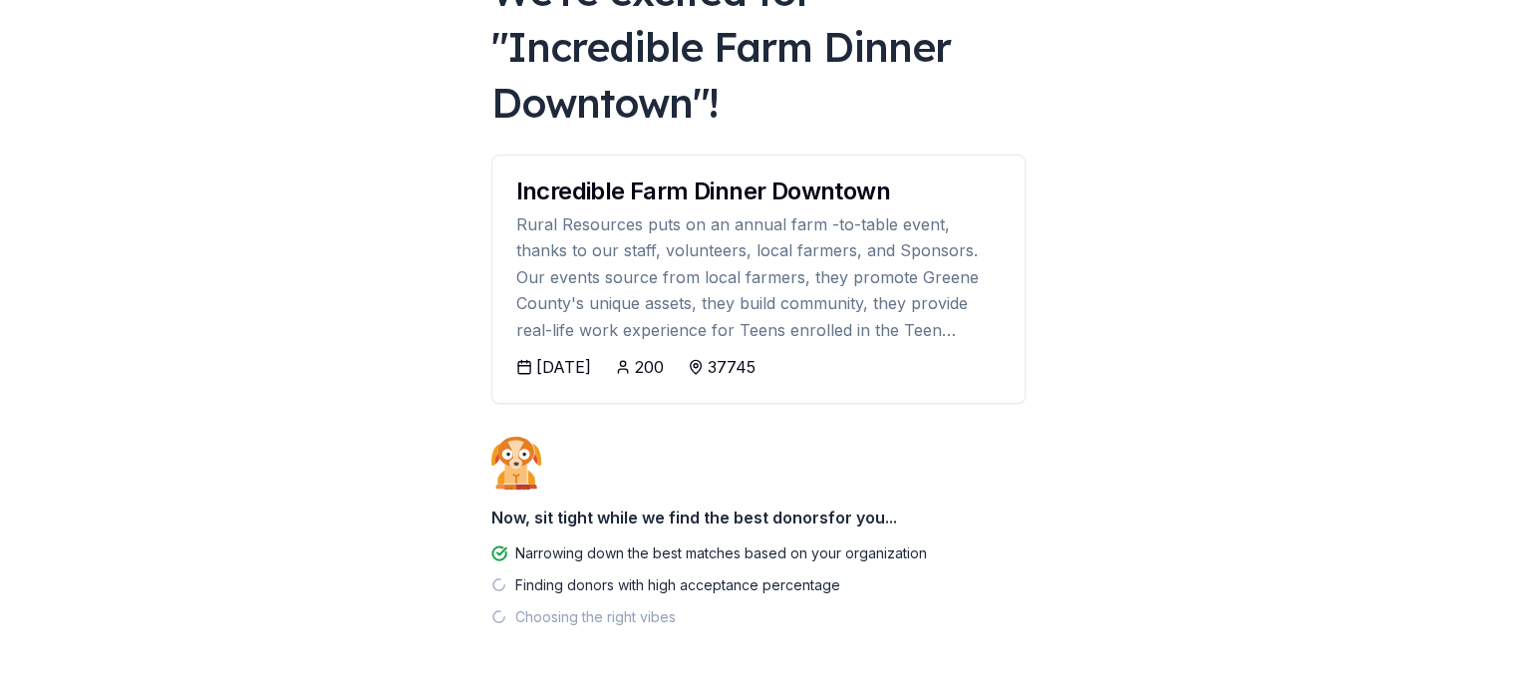
scroll to position [199, 0]
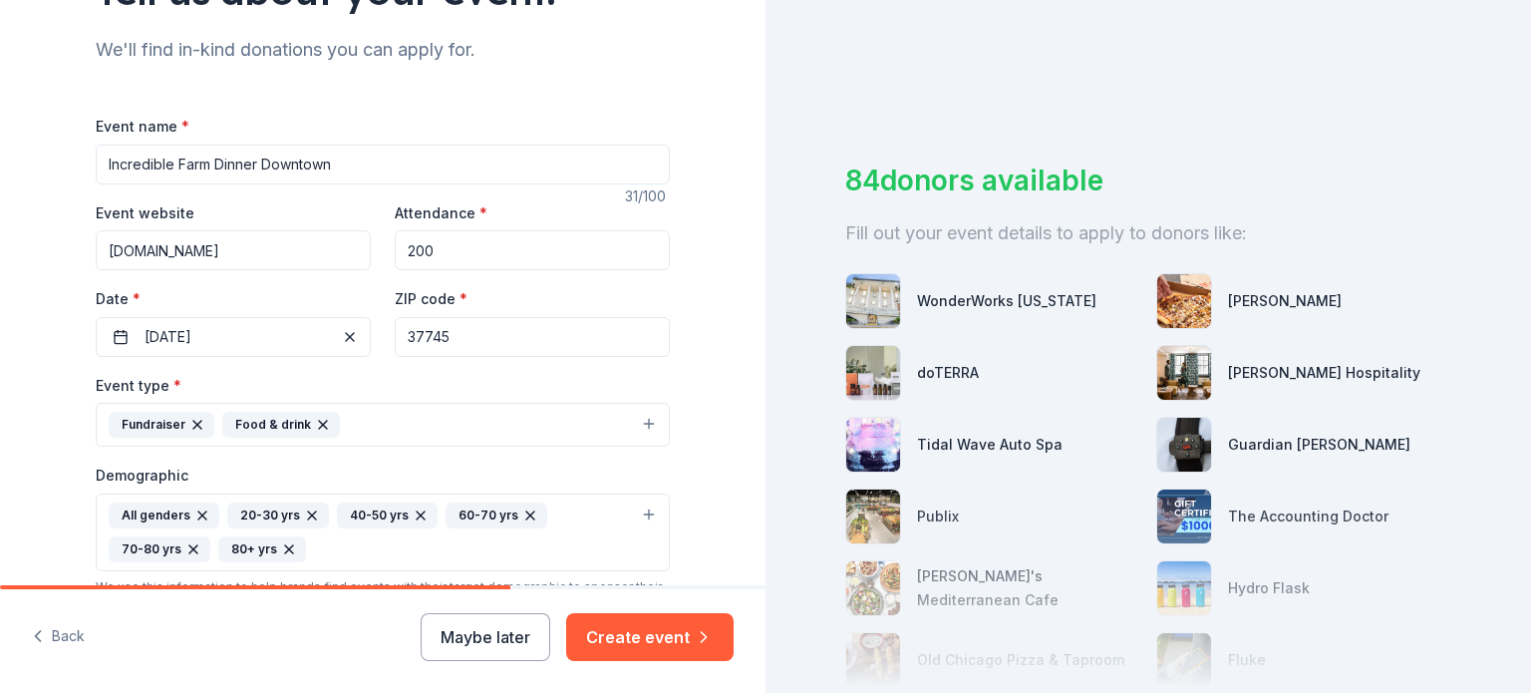
scroll to position [199, 0]
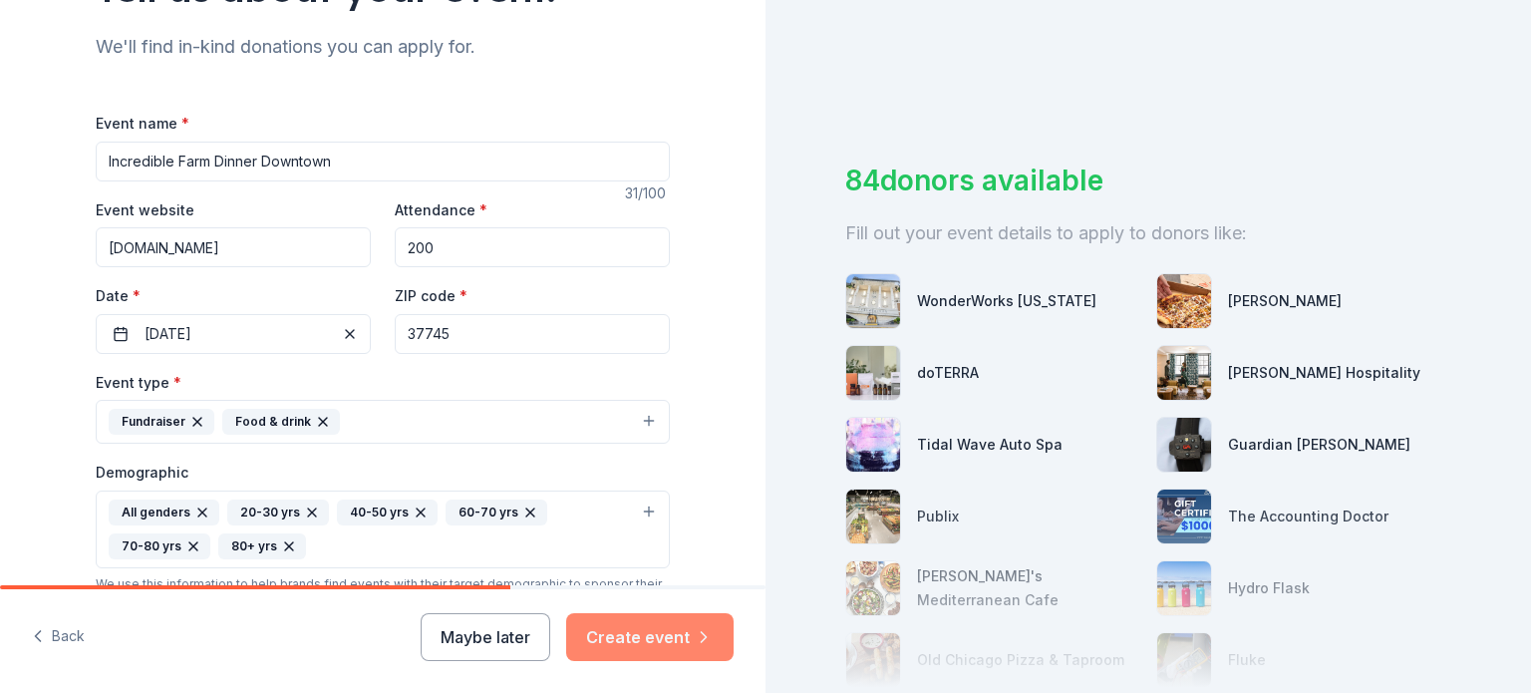
click at [658, 634] on button "Create event" at bounding box center [649, 637] width 167 height 48
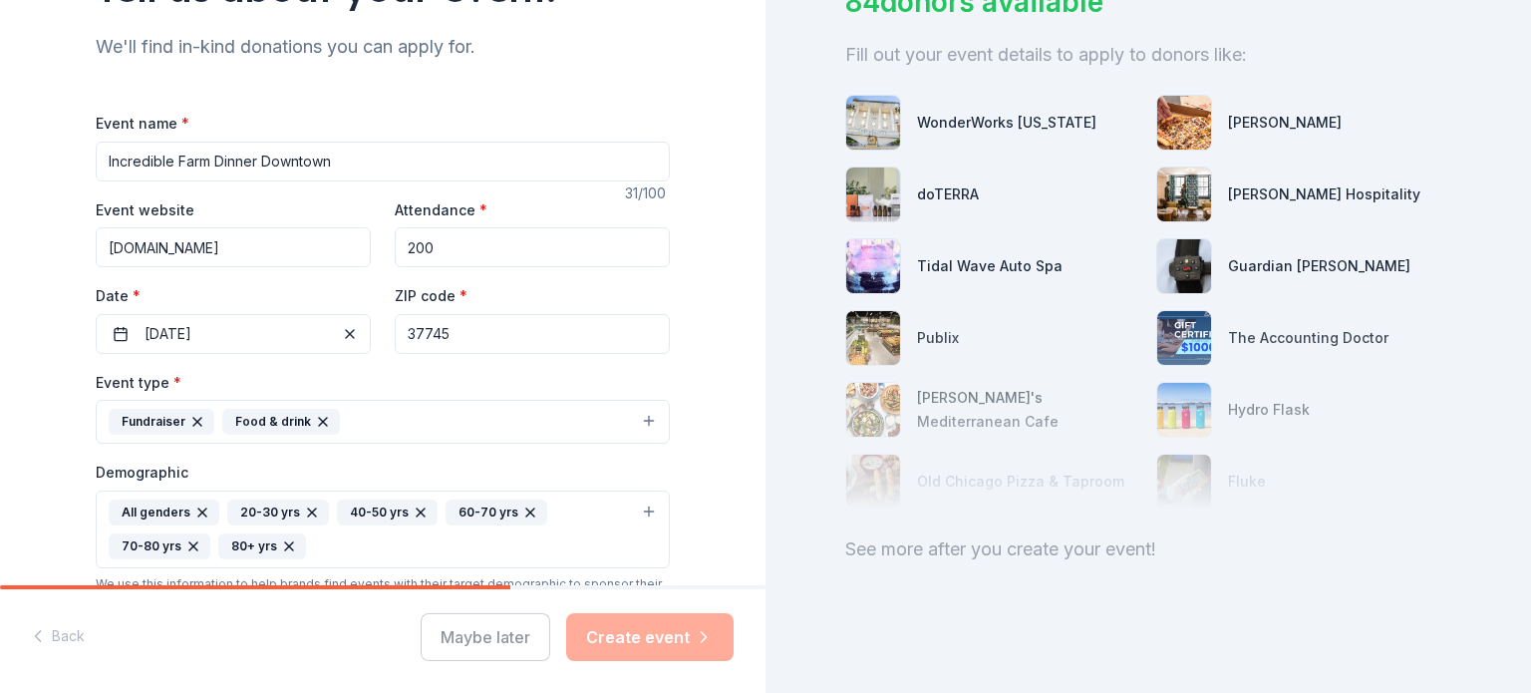
click at [1296, 117] on div "WonderWorks Tennessee Casey's doTERRA Oliver Hospitality Tidal Wave Auto Spa Gu…" at bounding box center [1148, 302] width 606 height 463
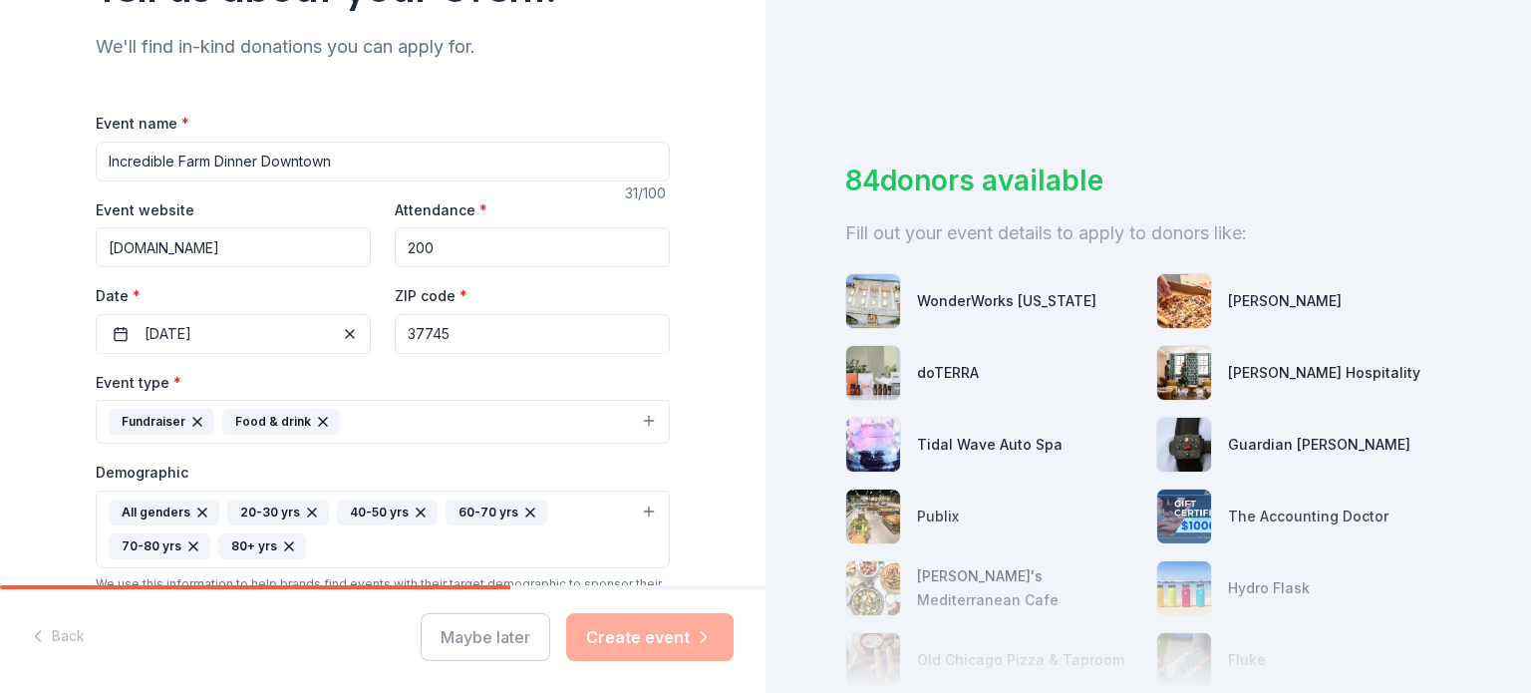
scroll to position [0, 0]
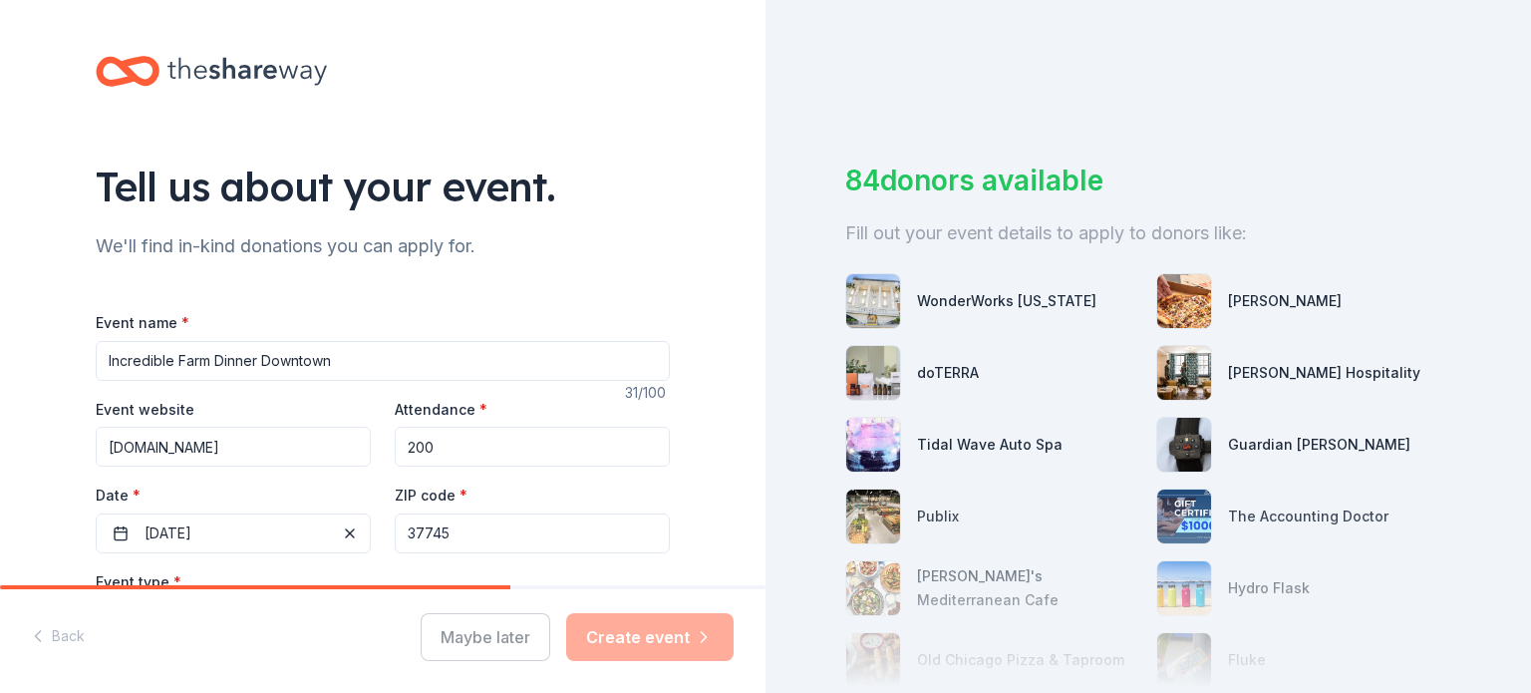
click at [121, 63] on icon at bounding box center [138, 71] width 35 height 23
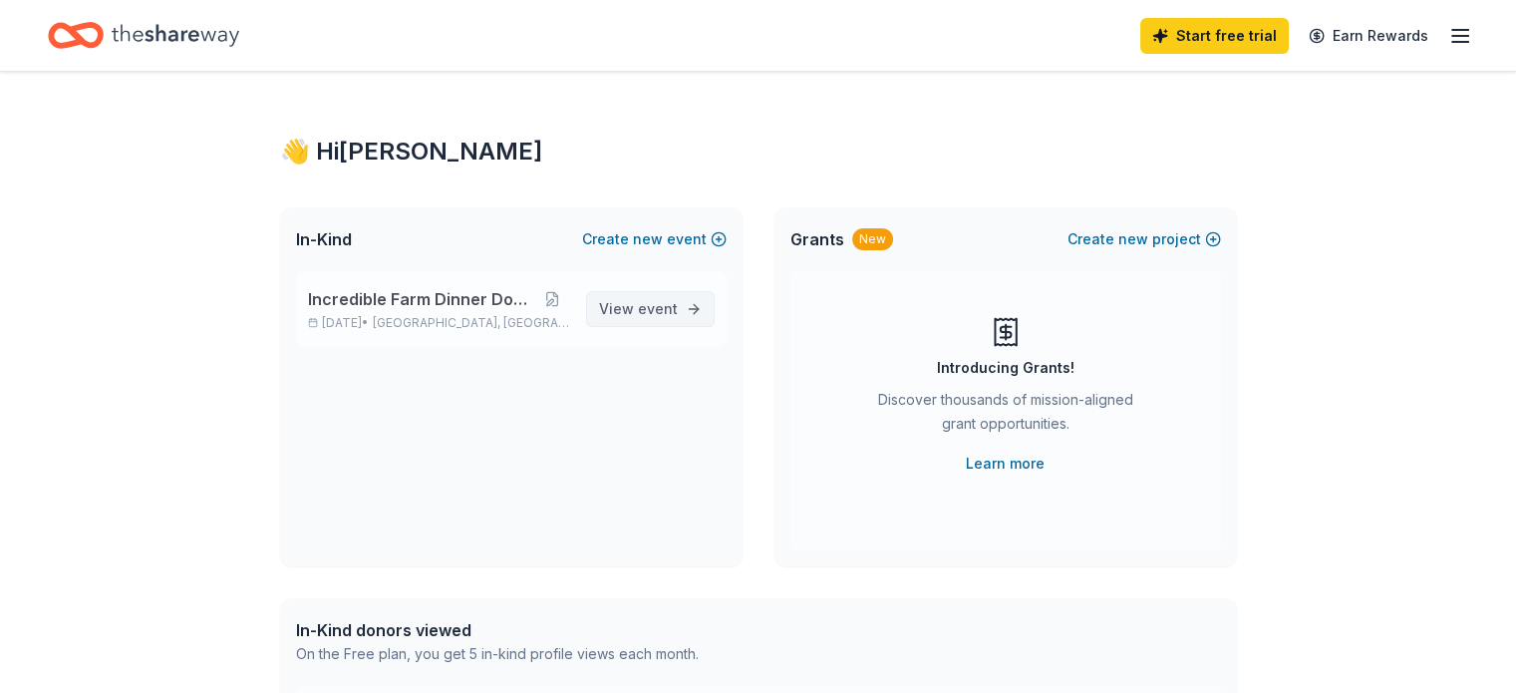
click at [640, 317] on span "event" at bounding box center [658, 308] width 40 height 17
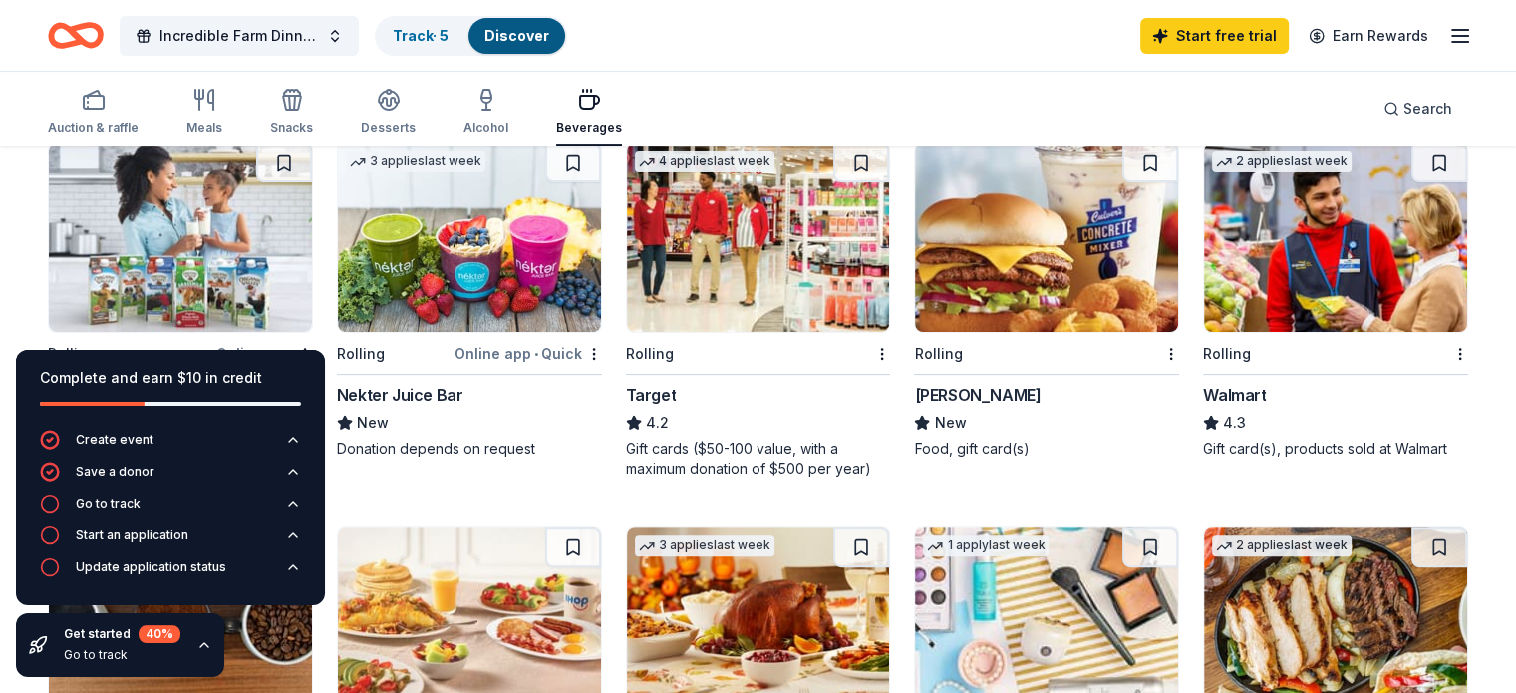
scroll to position [598, 0]
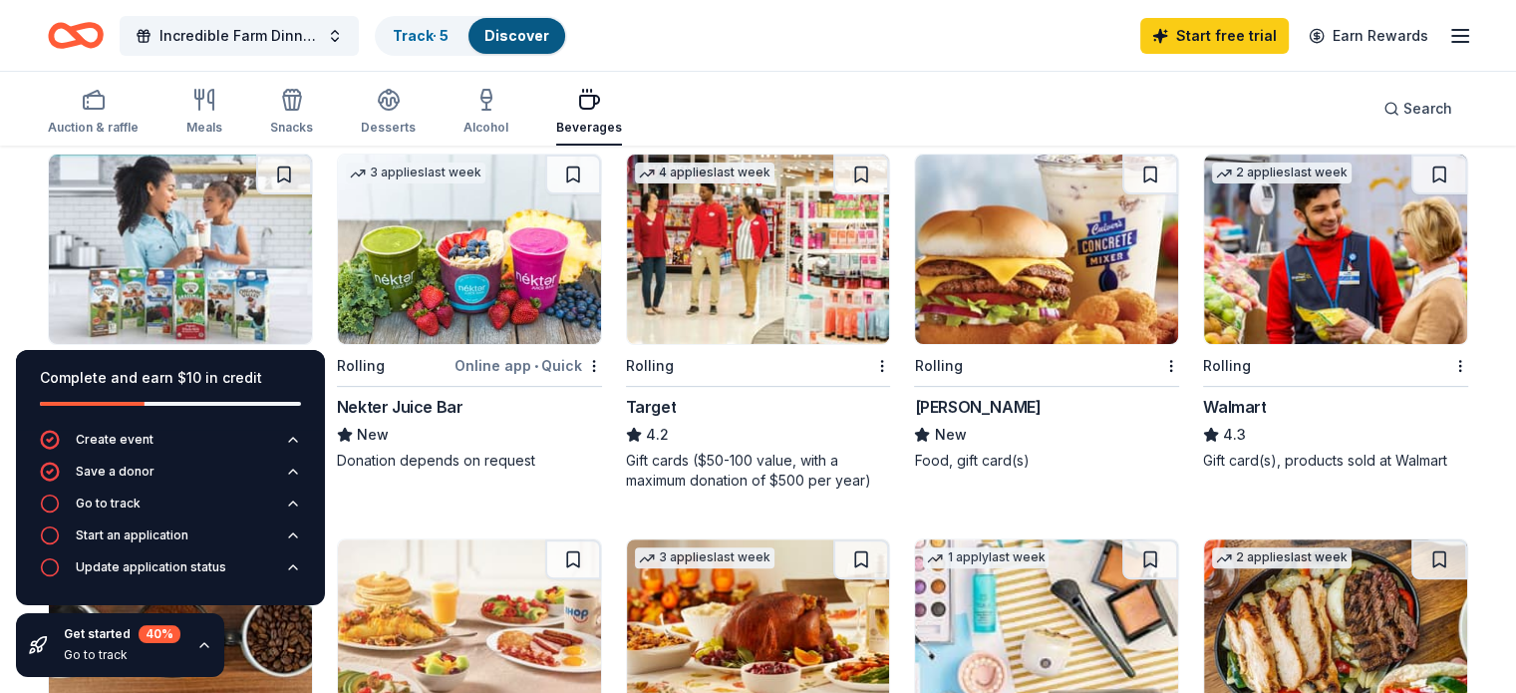
click at [1298, 299] on img at bounding box center [1335, 249] width 263 height 189
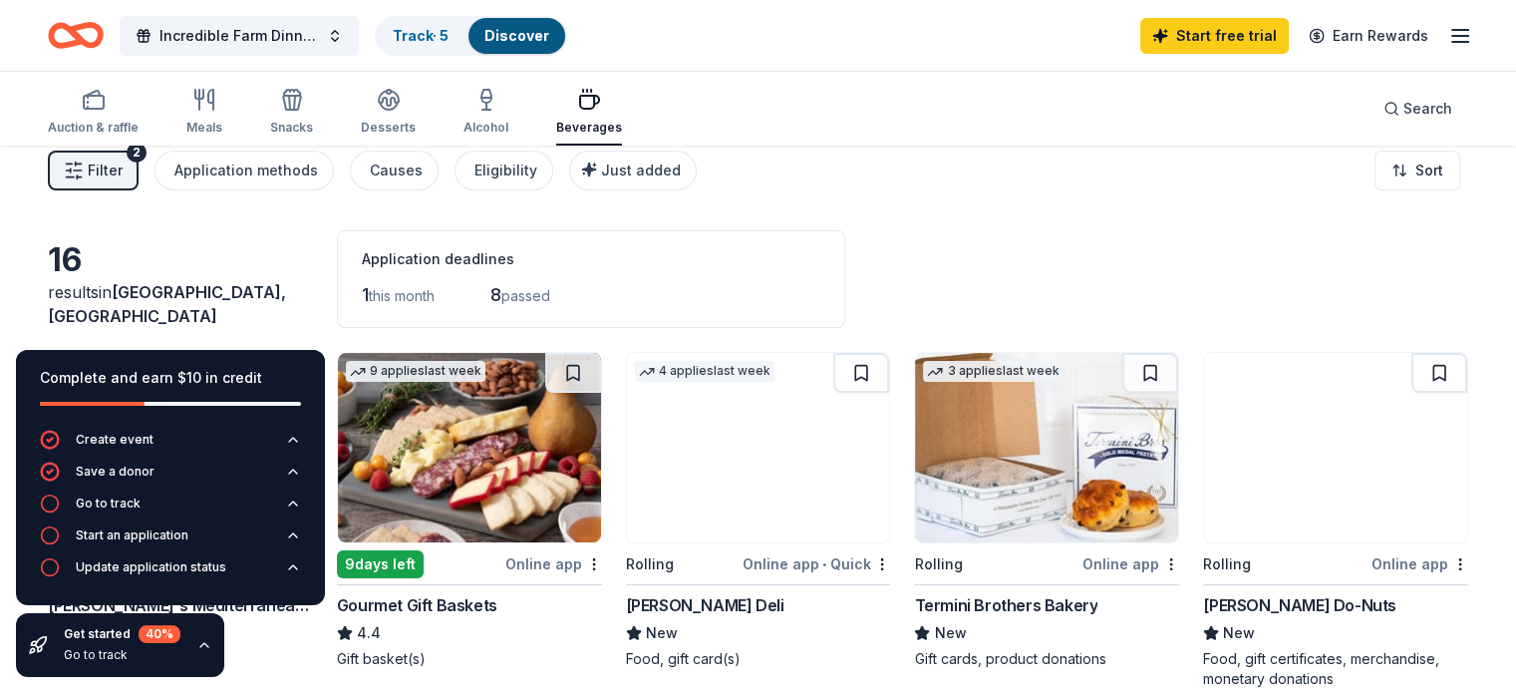
scroll to position [0, 0]
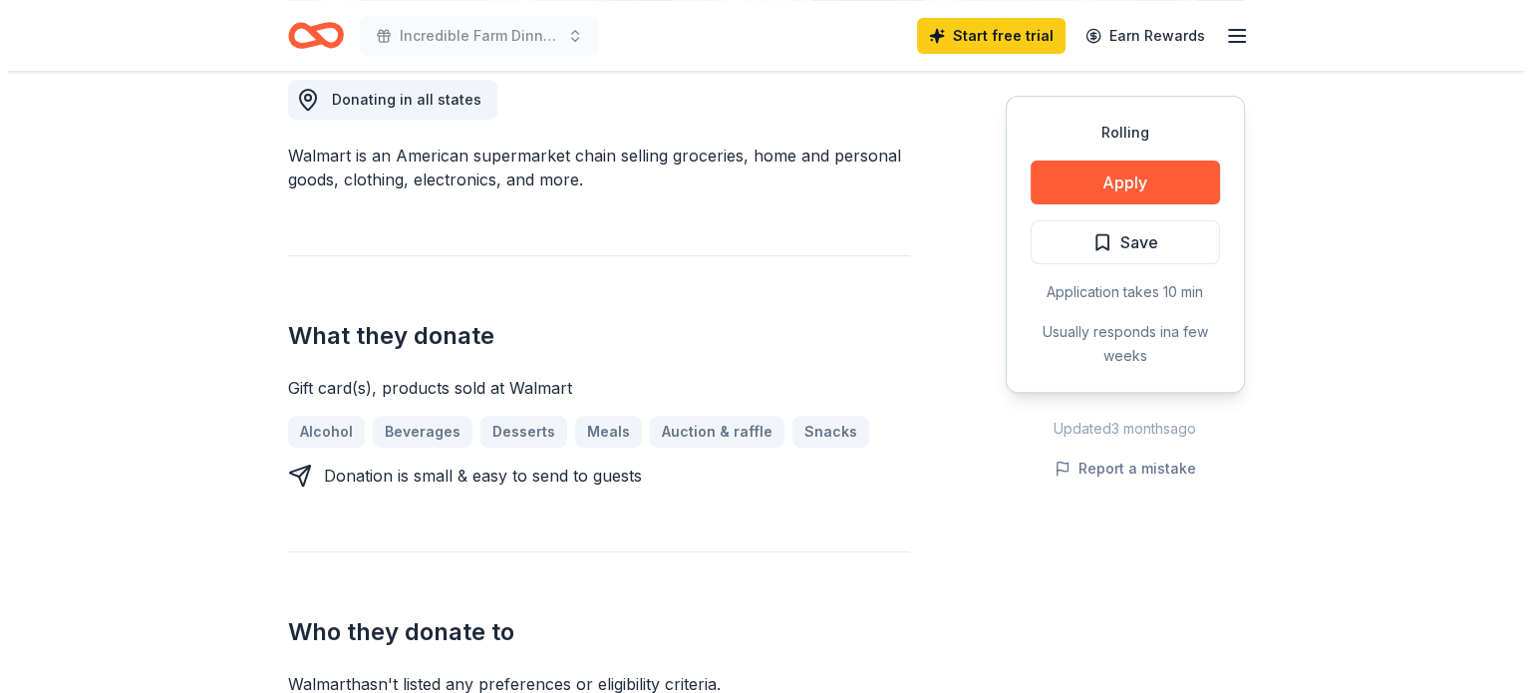
scroll to position [698, 0]
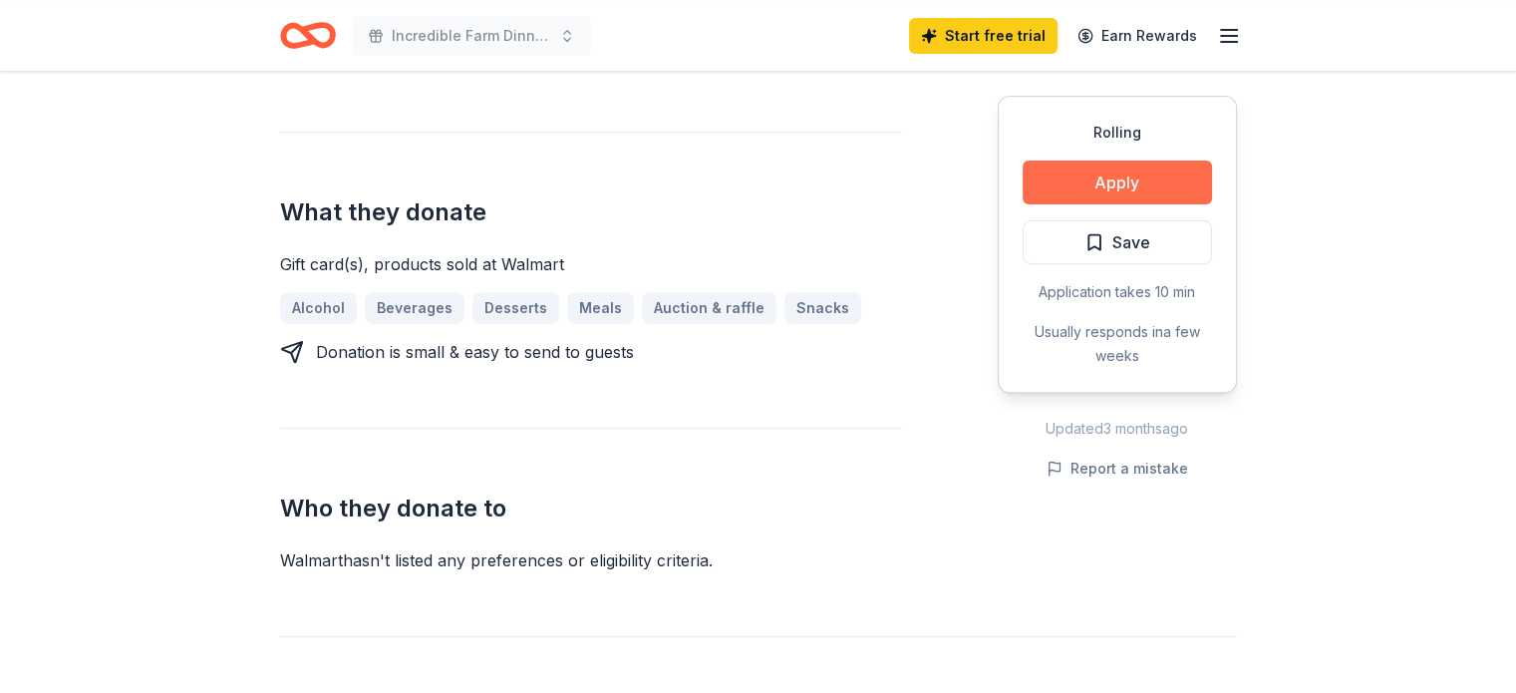
click at [1079, 190] on button "Apply" at bounding box center [1117, 183] width 189 height 44
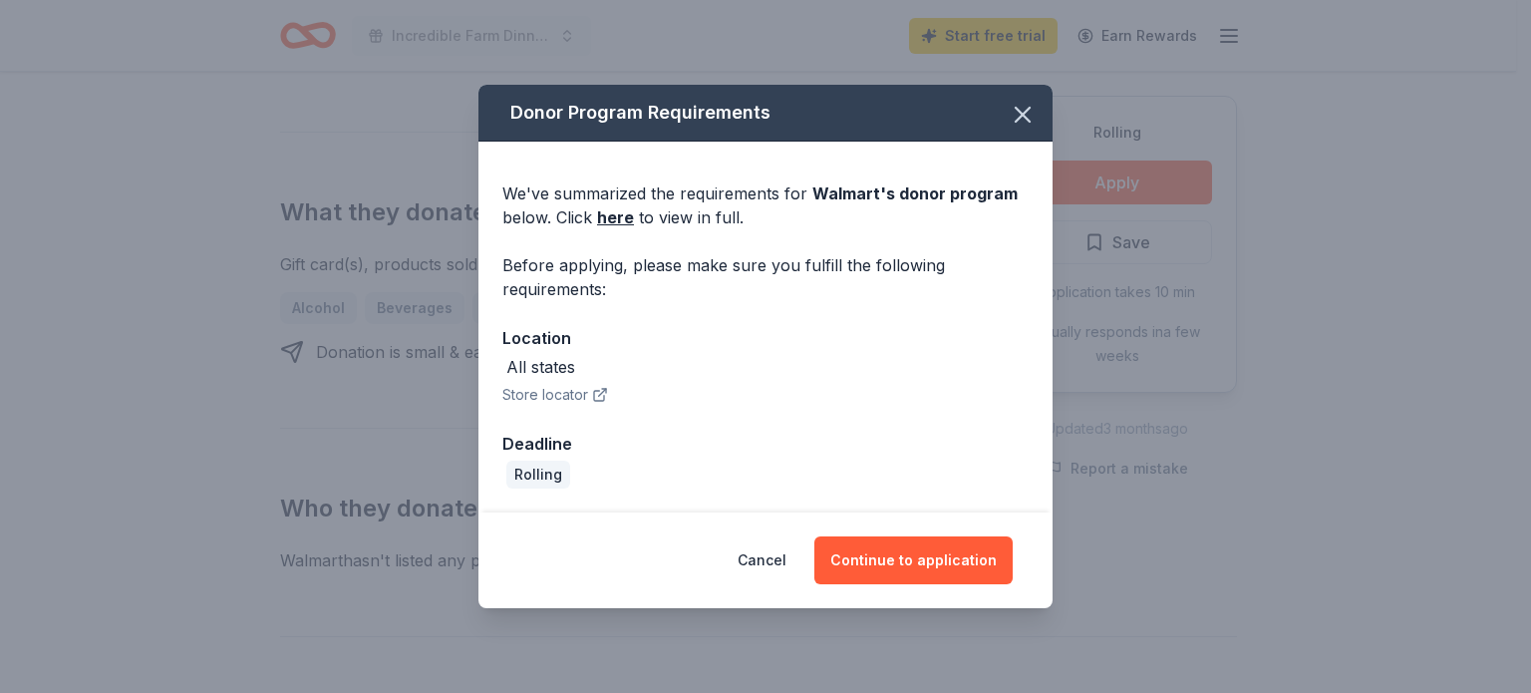
click at [594, 393] on icon "button" at bounding box center [599, 396] width 10 height 10
click at [540, 362] on div "All states" at bounding box center [540, 367] width 69 height 24
click at [614, 207] on link "here" at bounding box center [615, 217] width 37 height 24
drag, startPoint x: 917, startPoint y: 567, endPoint x: 931, endPoint y: 567, distance: 14.0
click at [917, 567] on button "Continue to application" at bounding box center [914, 560] width 198 height 48
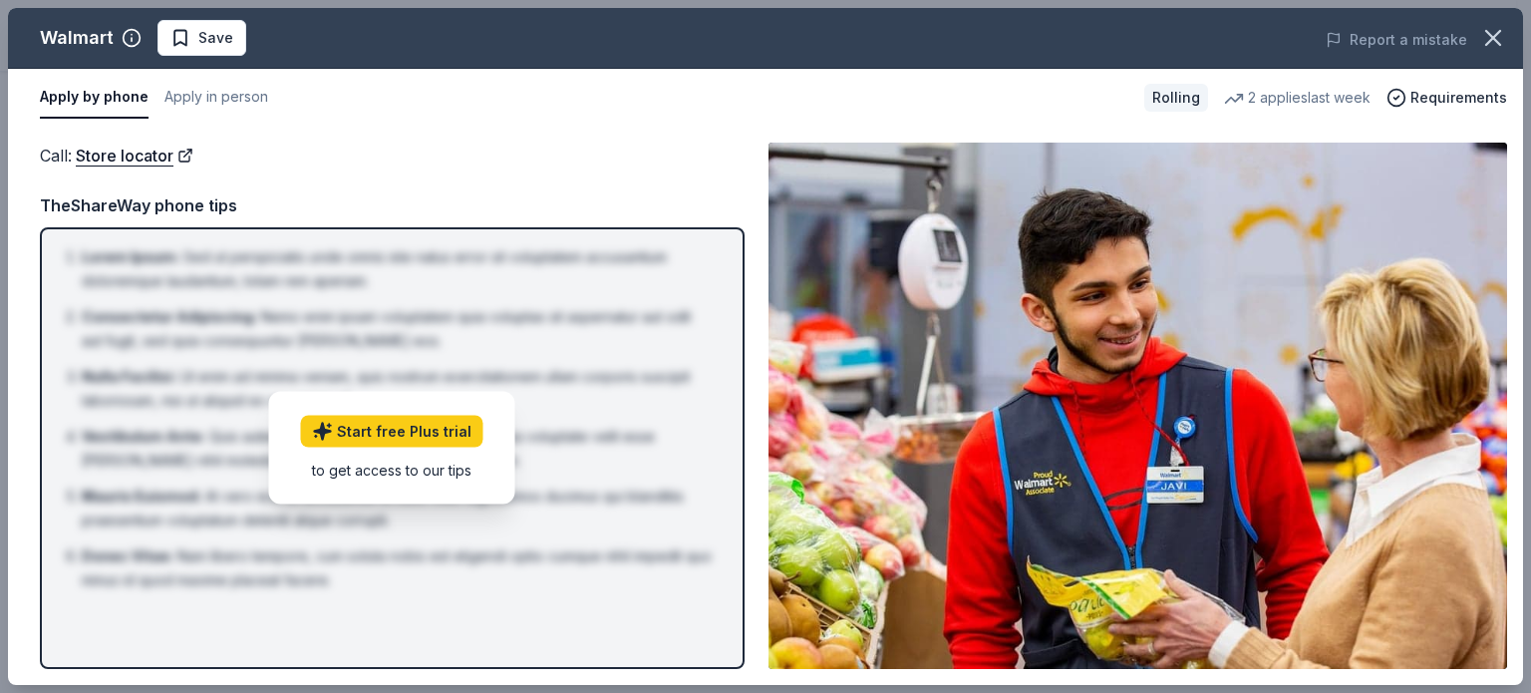
click at [487, 198] on div "Call : Store locator TheShareWay phone tips Lorem Ipsum : Sed ut perspiciatis u…" at bounding box center [392, 406] width 705 height 526
